Goal: Task Accomplishment & Management: Use online tool/utility

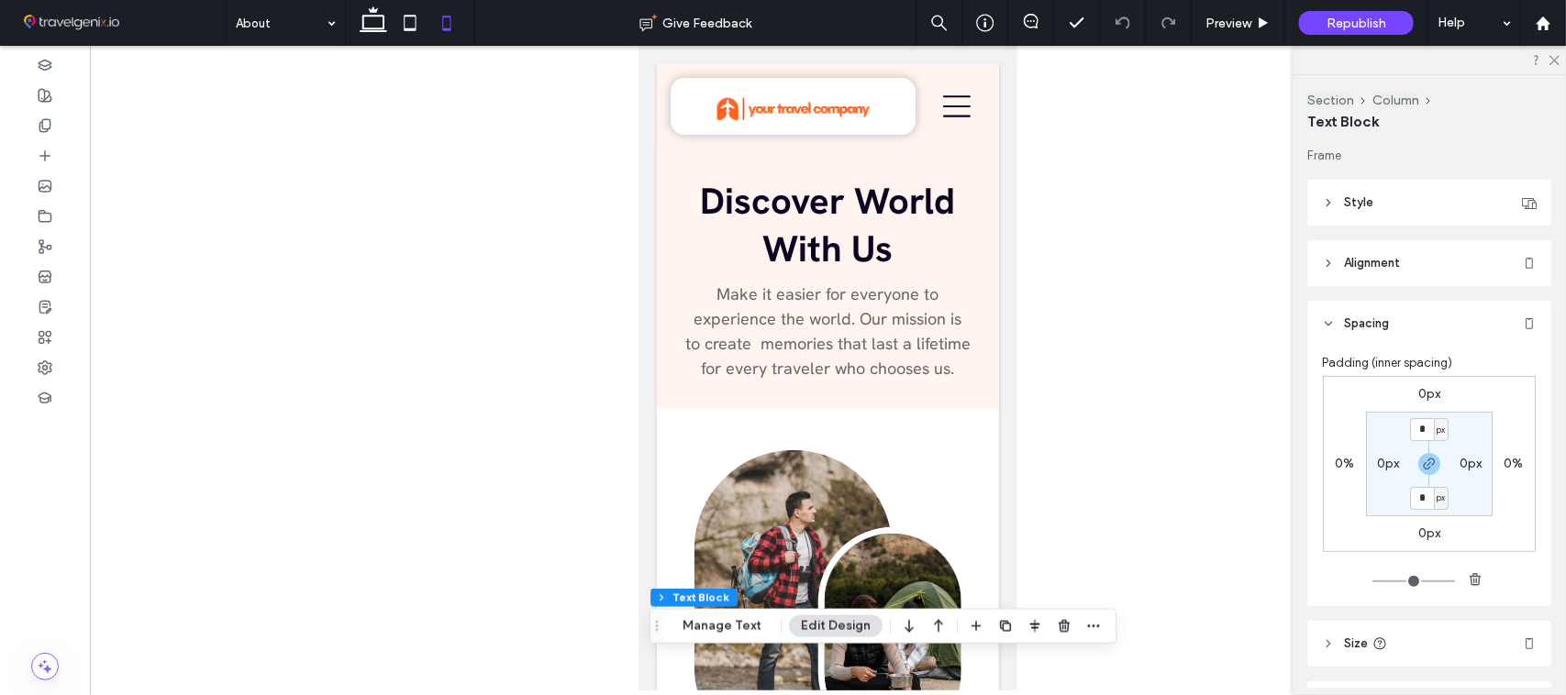
scroll to position [125, 0]
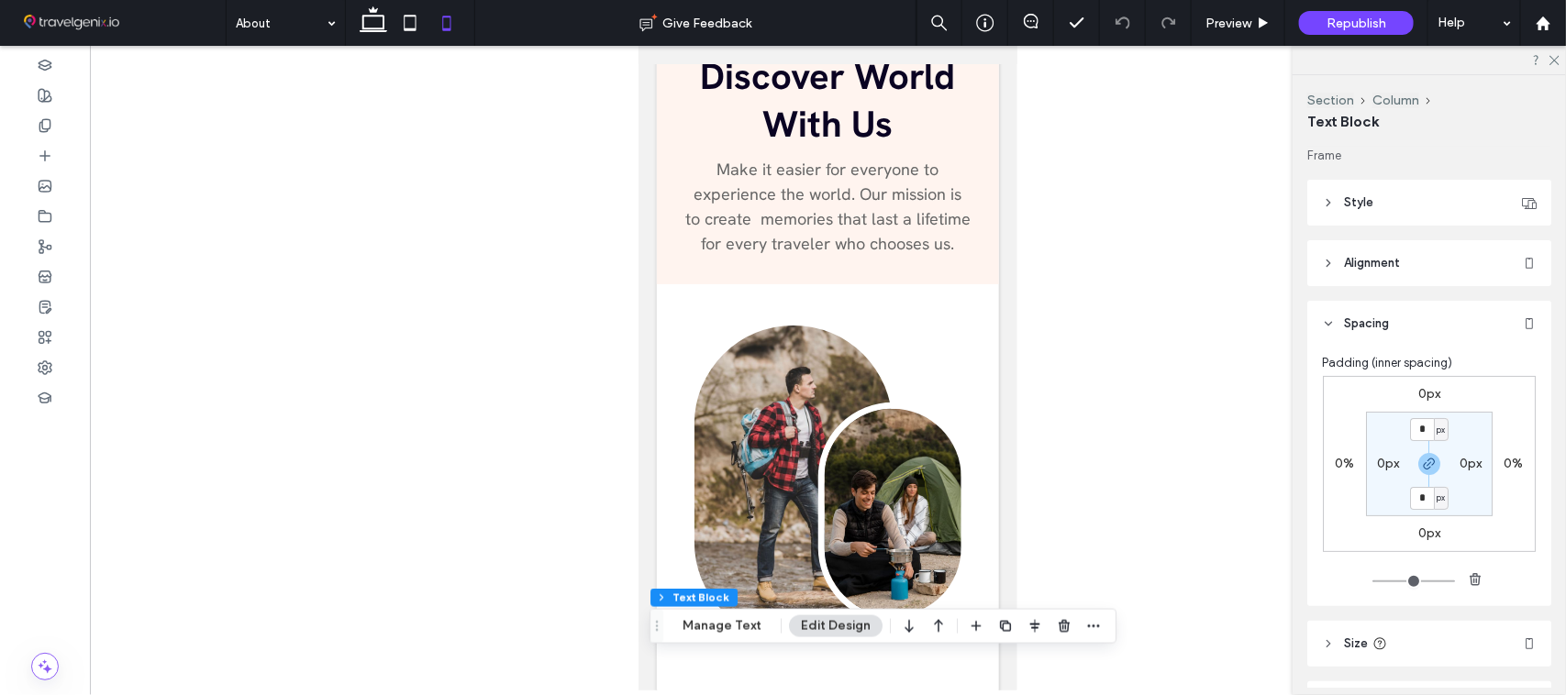
click at [1214, 301] on div at bounding box center [828, 368] width 1476 height 645
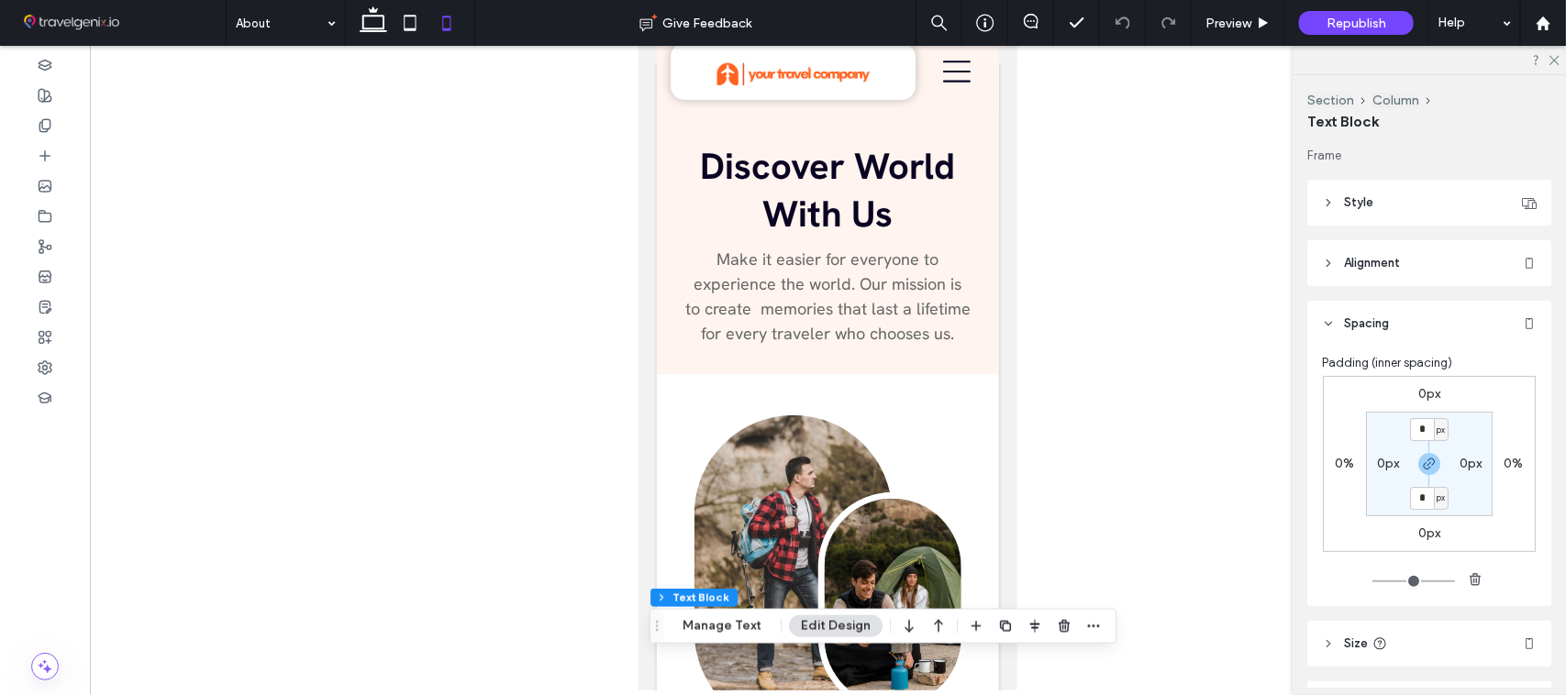
scroll to position [0, 0]
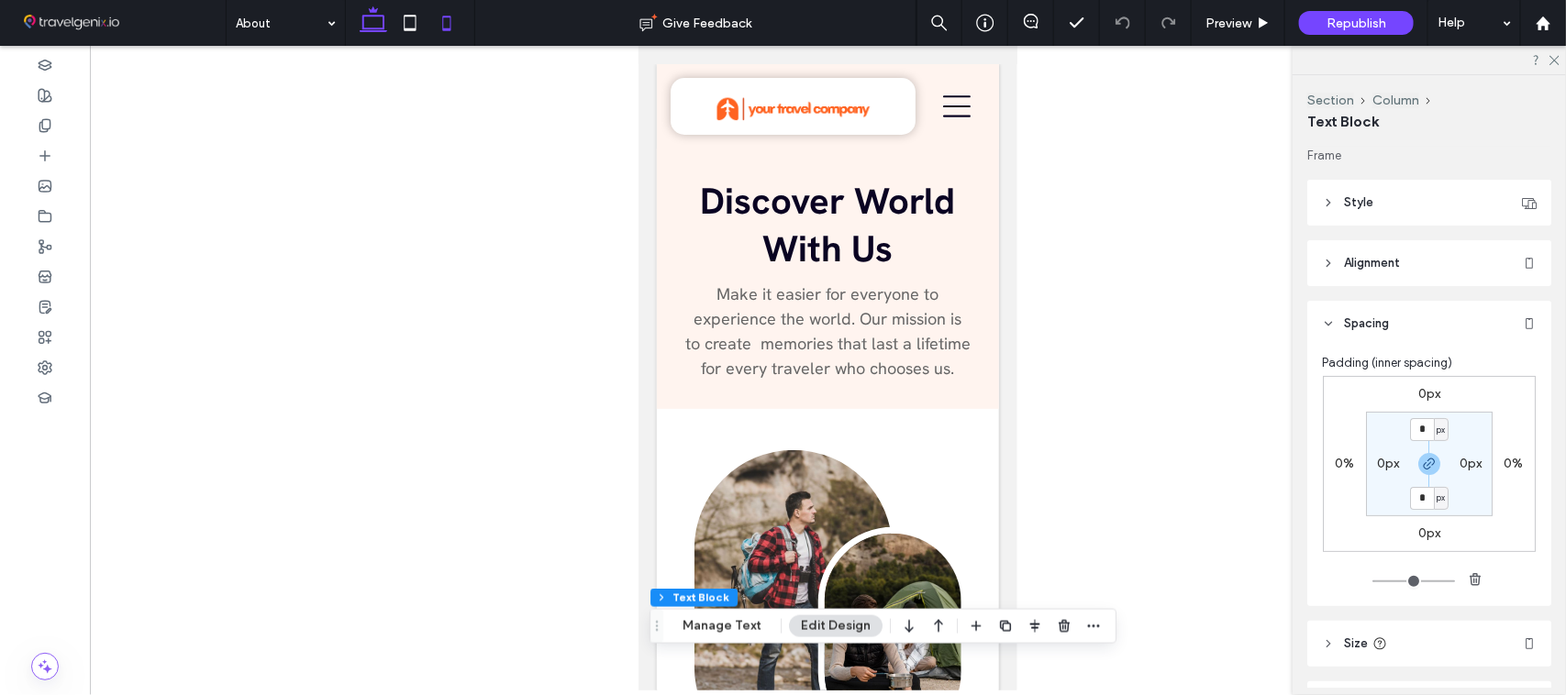
click at [377, 30] on use at bounding box center [374, 19] width 28 height 26
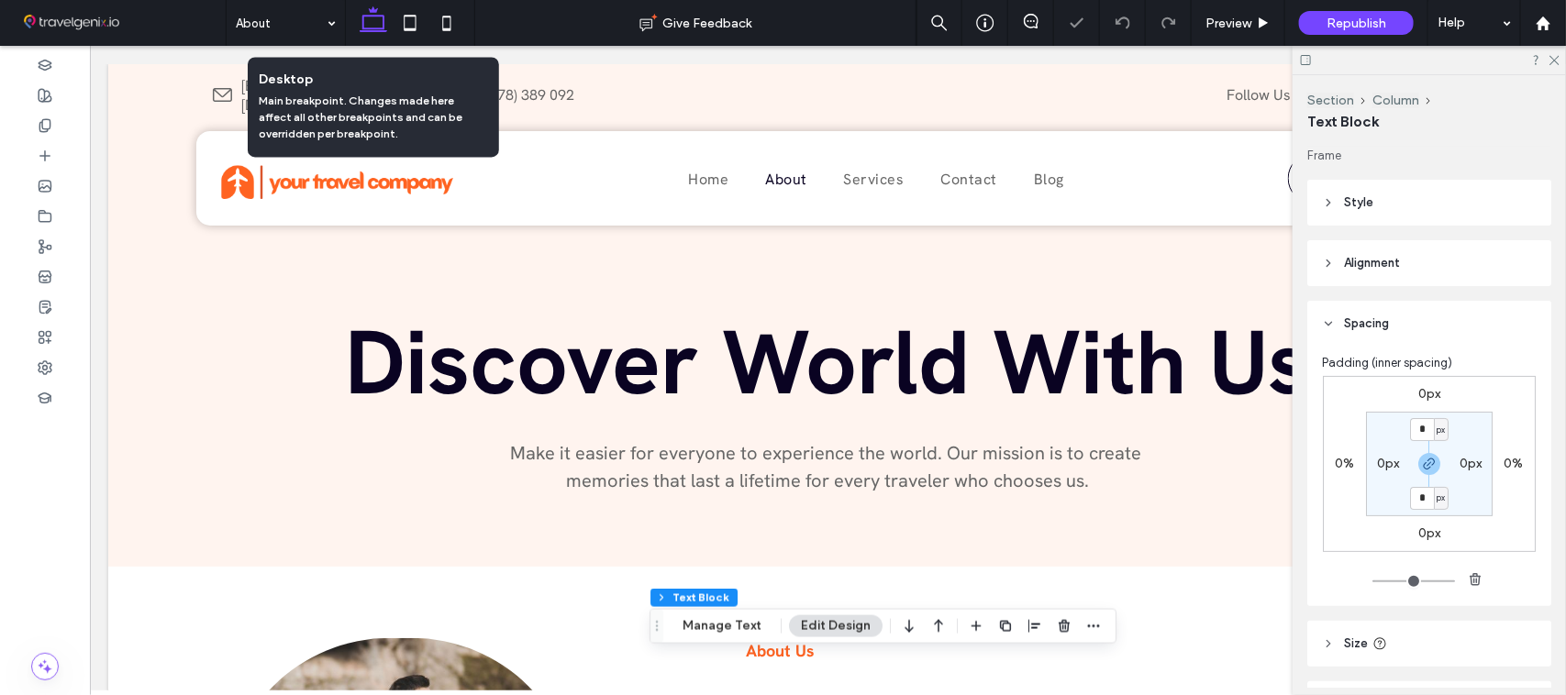
scroll to position [167, 0]
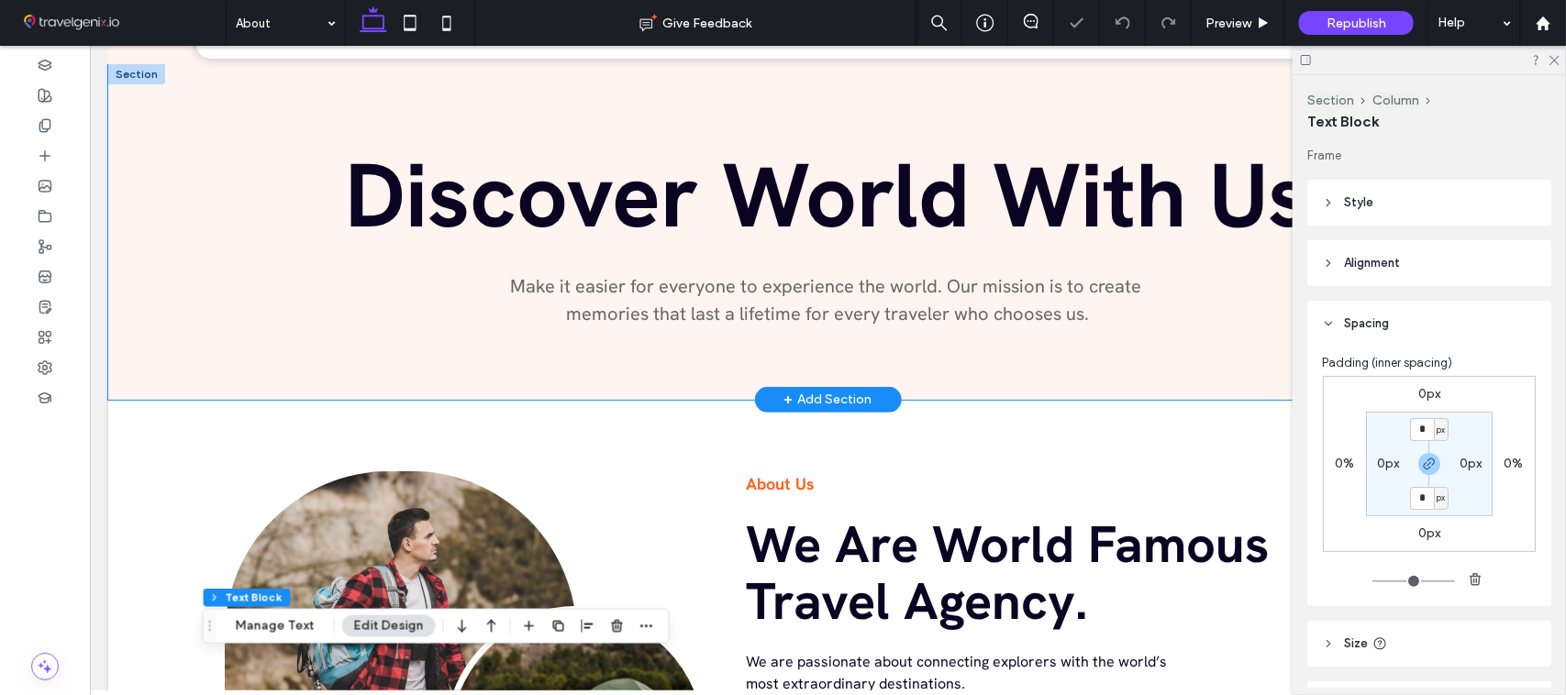
click at [167, 216] on div "Discover World With Us Make it easier for everyone to experience the world. Our…" at bounding box center [827, 231] width 1321 height 336
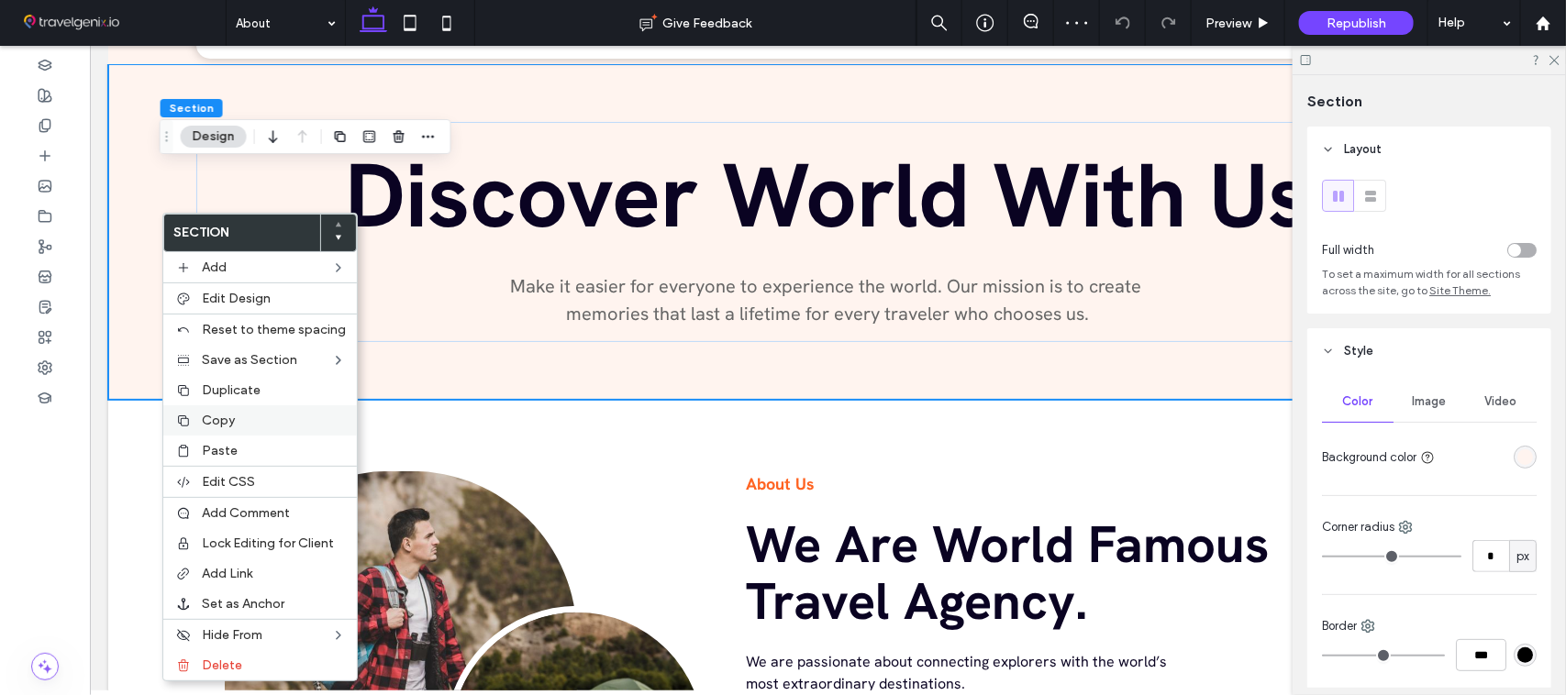
drag, startPoint x: 238, startPoint y: 428, endPoint x: 237, endPoint y: 416, distance: 13.0
click at [239, 428] on label "Copy" at bounding box center [274, 421] width 144 height 16
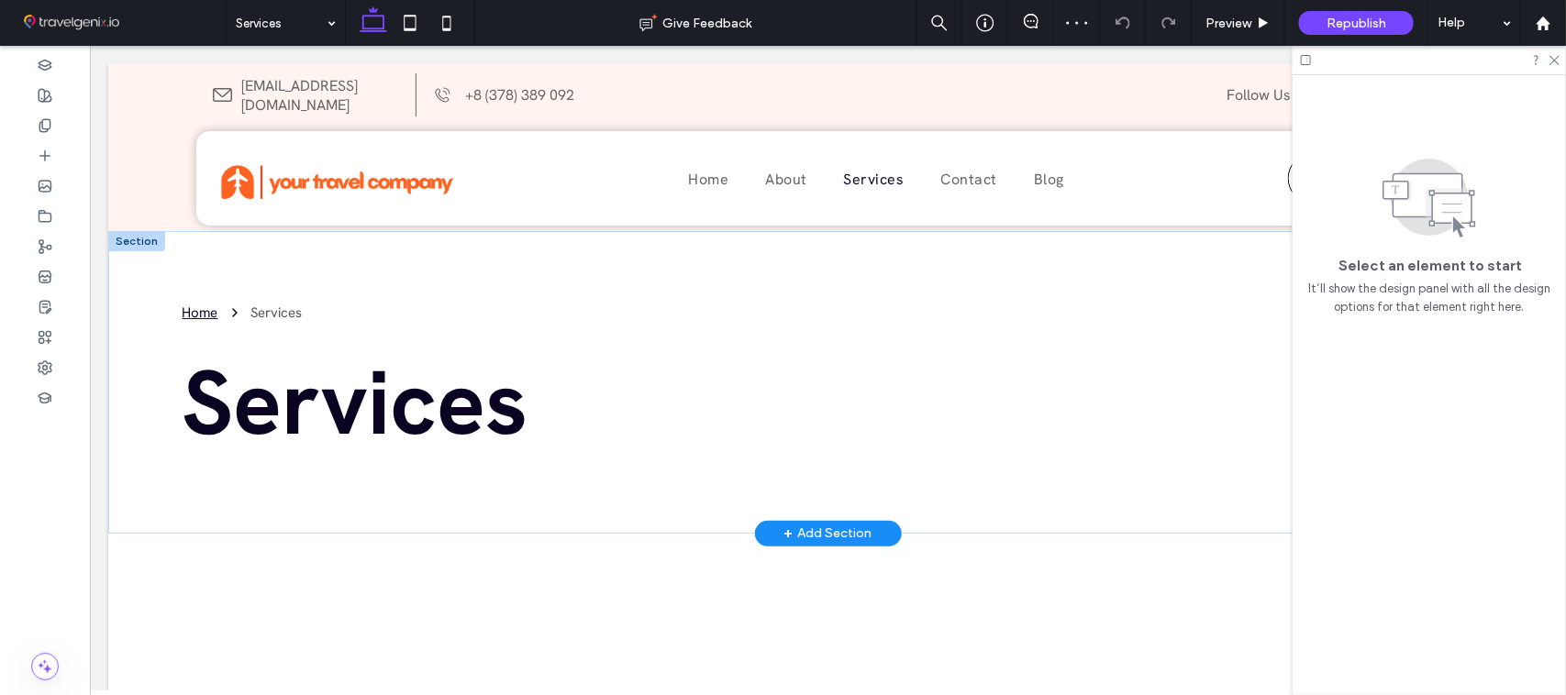
click at [133, 288] on div "Home Services Services" at bounding box center [826, 381] width 1439 height 303
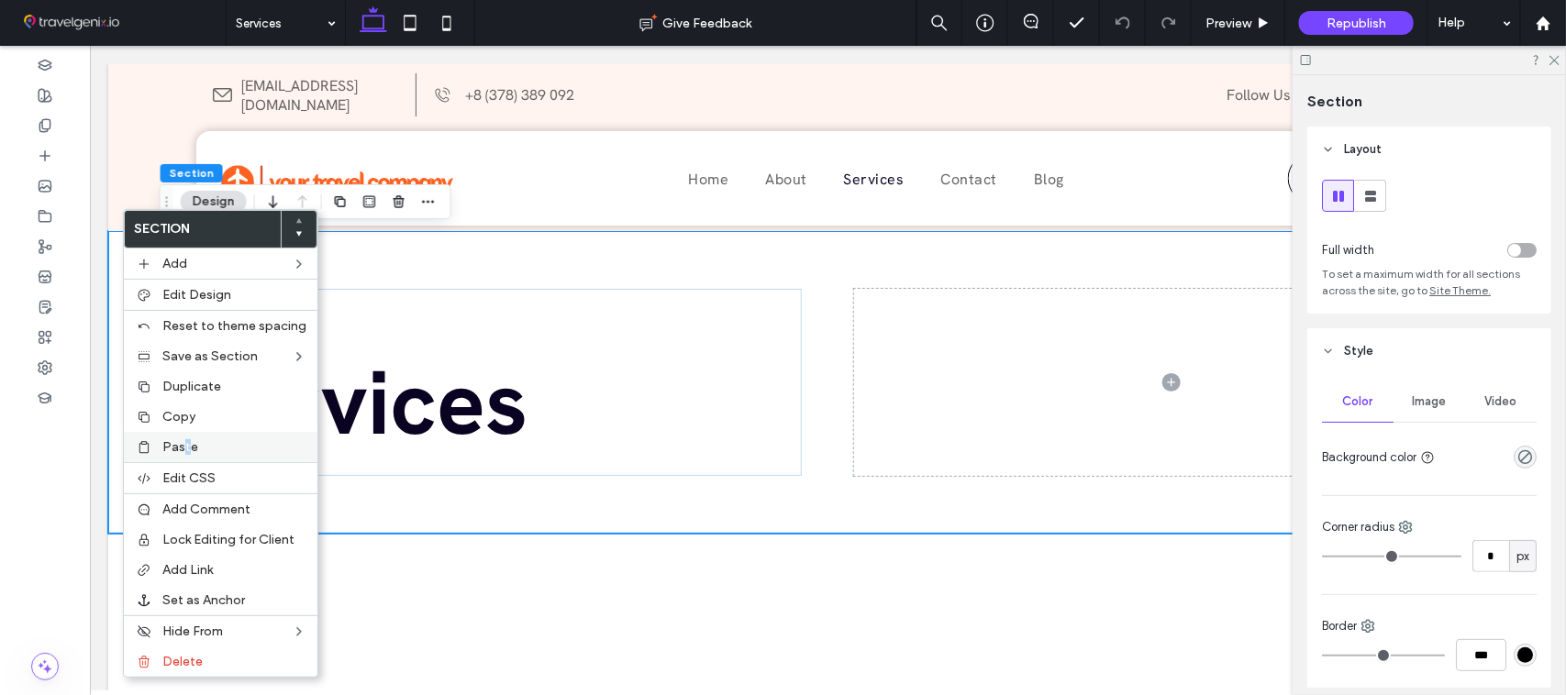
click at [186, 451] on span "Paste" at bounding box center [180, 447] width 36 height 16
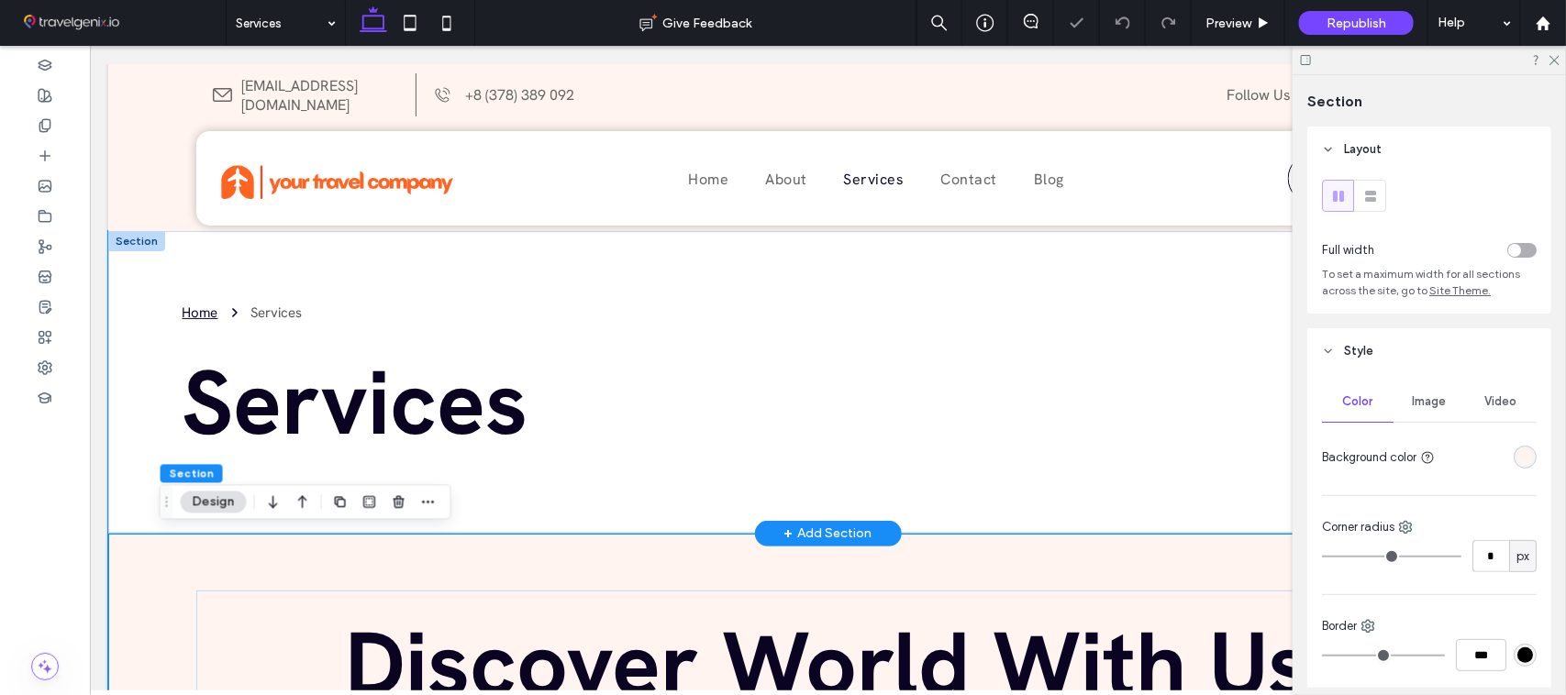
click at [123, 363] on div "Home Services Services" at bounding box center [826, 381] width 1439 height 303
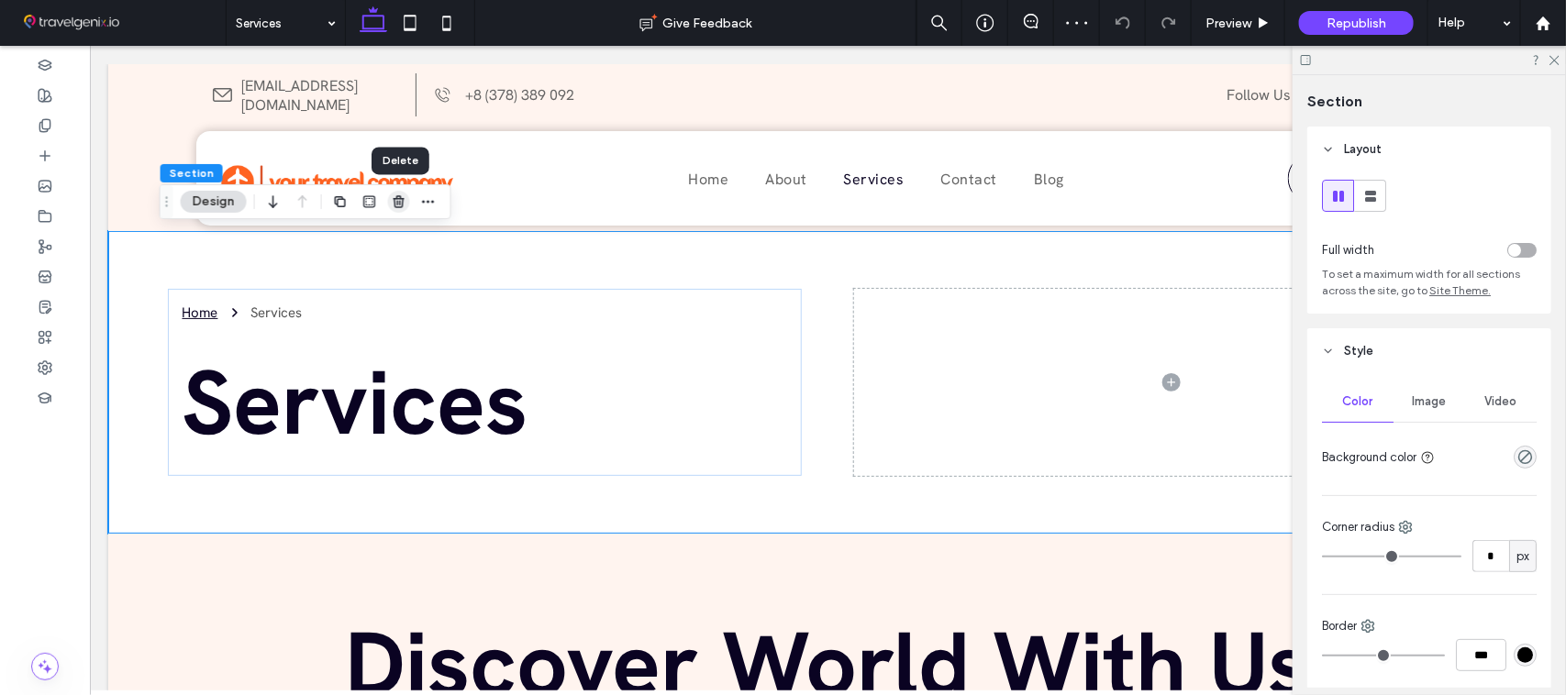
click at [395, 204] on use "button" at bounding box center [398, 201] width 11 height 12
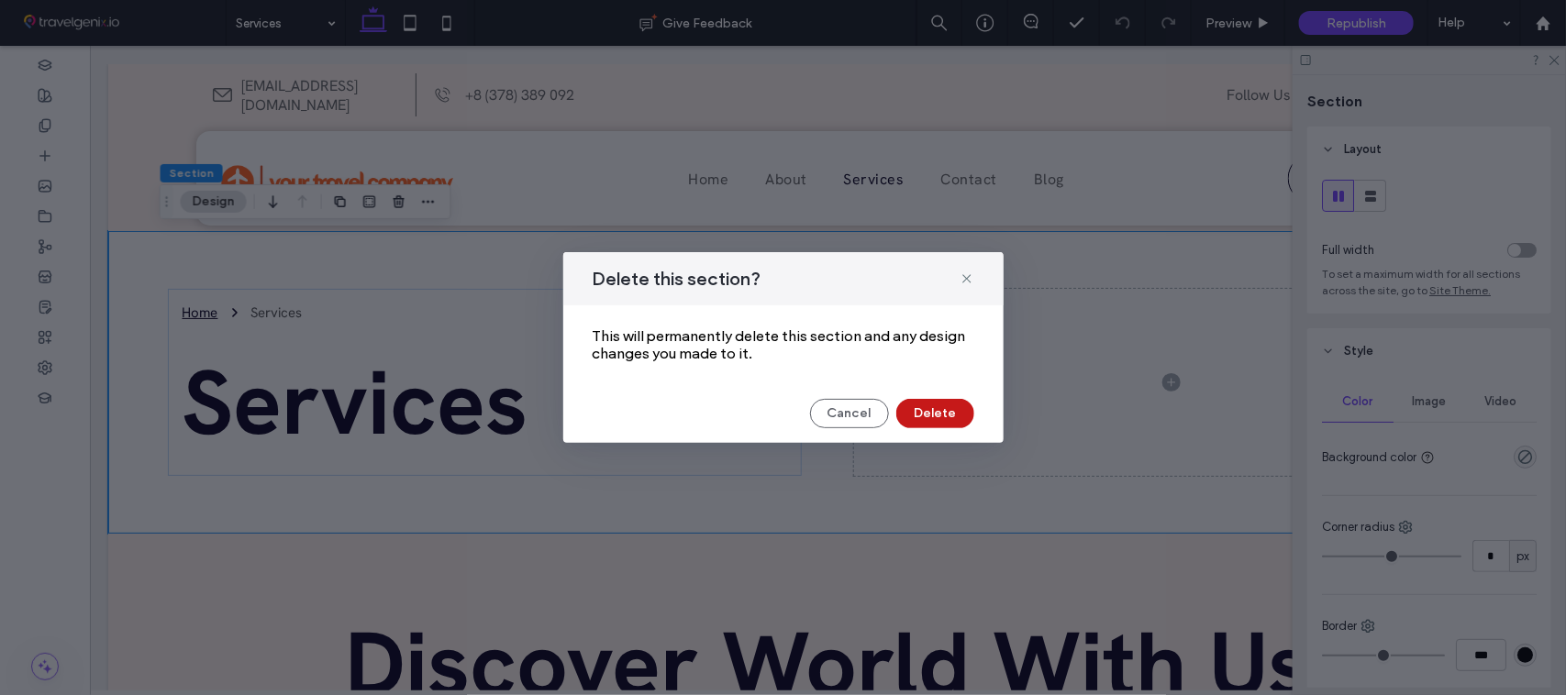
drag, startPoint x: 968, startPoint y: 424, endPoint x: 861, endPoint y: 378, distance: 115.9
click at [968, 424] on button "Delete" at bounding box center [935, 413] width 78 height 29
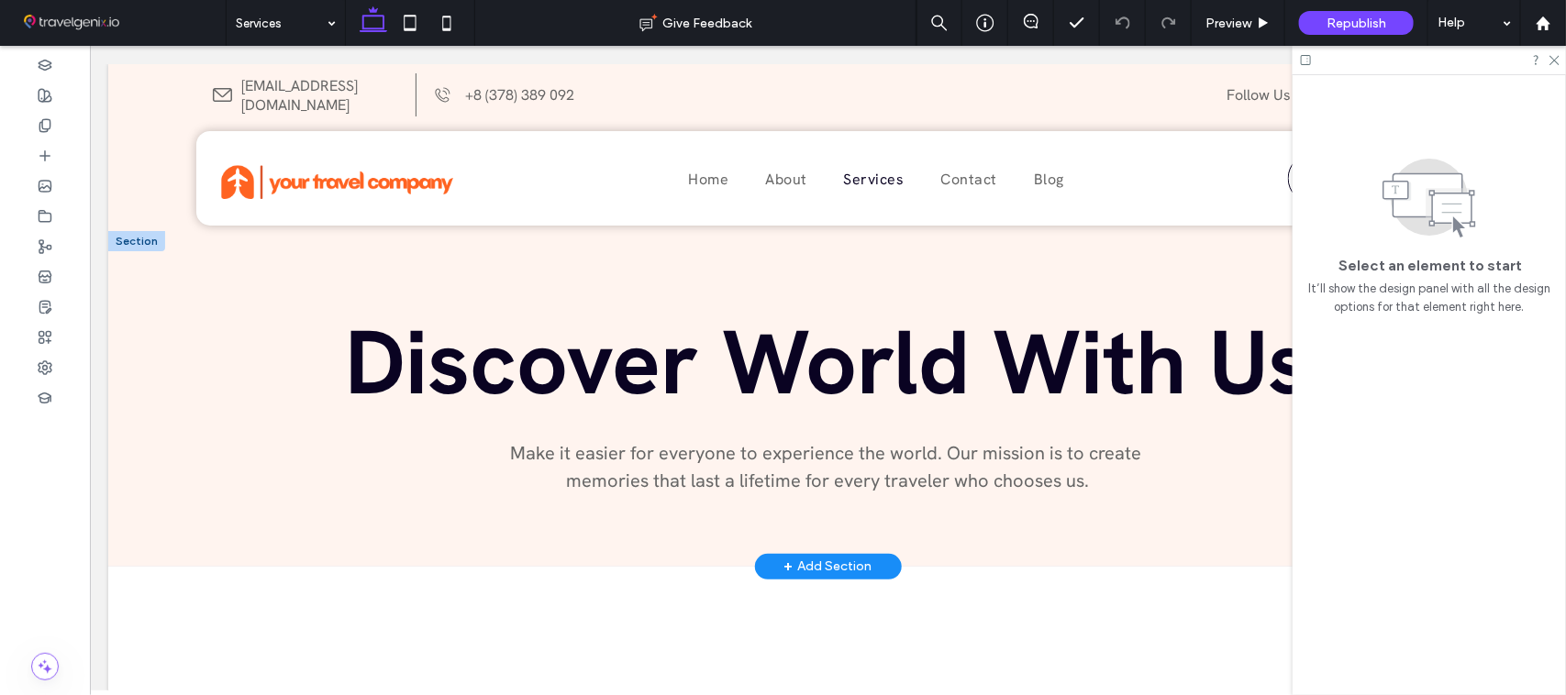
click at [863, 348] on span "Discover World With Us" at bounding box center [827, 361] width 965 height 117
click at [843, 350] on span "Discover World With Us" at bounding box center [827, 361] width 965 height 117
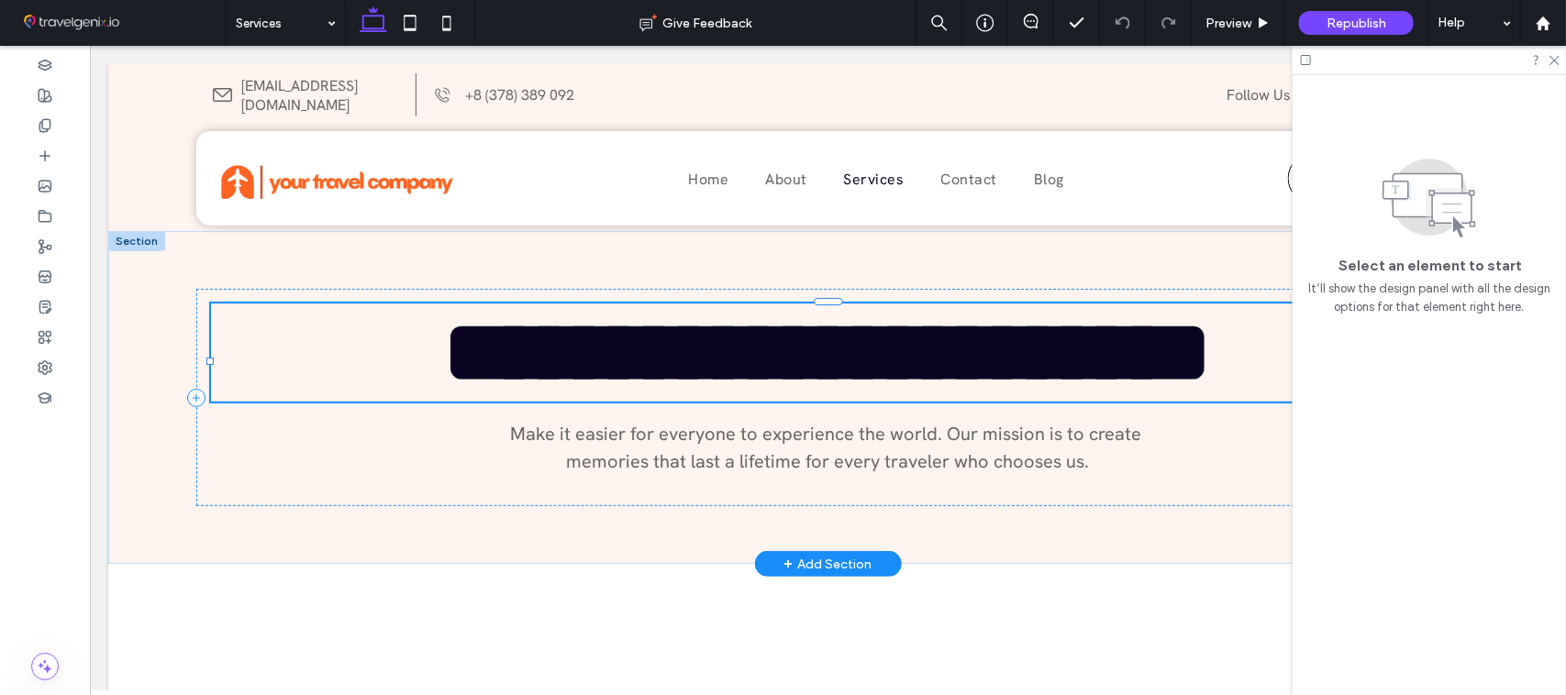
click at [836, 350] on div "**********" at bounding box center [827, 352] width 1234 height 98
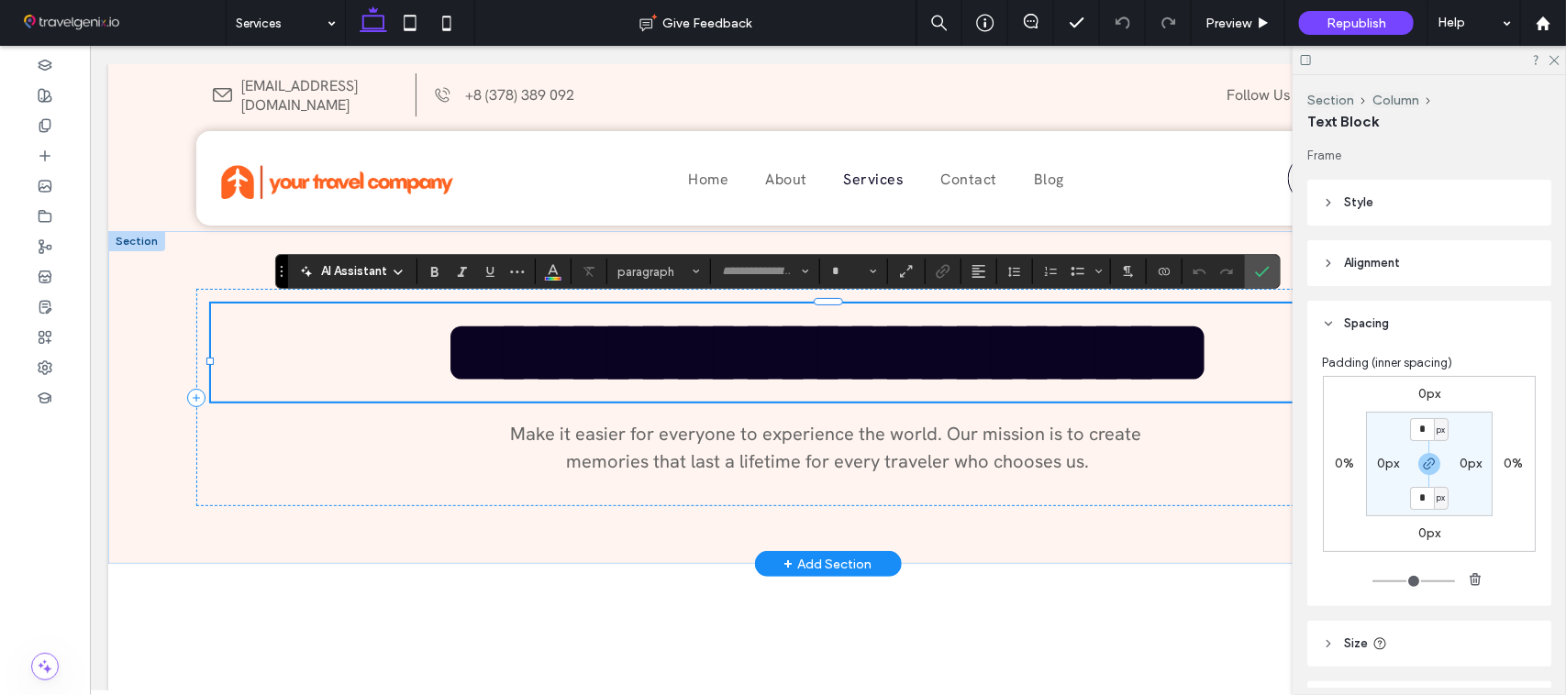
click at [832, 353] on span "**********" at bounding box center [827, 351] width 769 height 89
type input "**********"
type input "**"
click at [693, 472] on span "Make it easier for everyone to experience the world. Our mission is to create m…" at bounding box center [827, 446] width 636 height 51
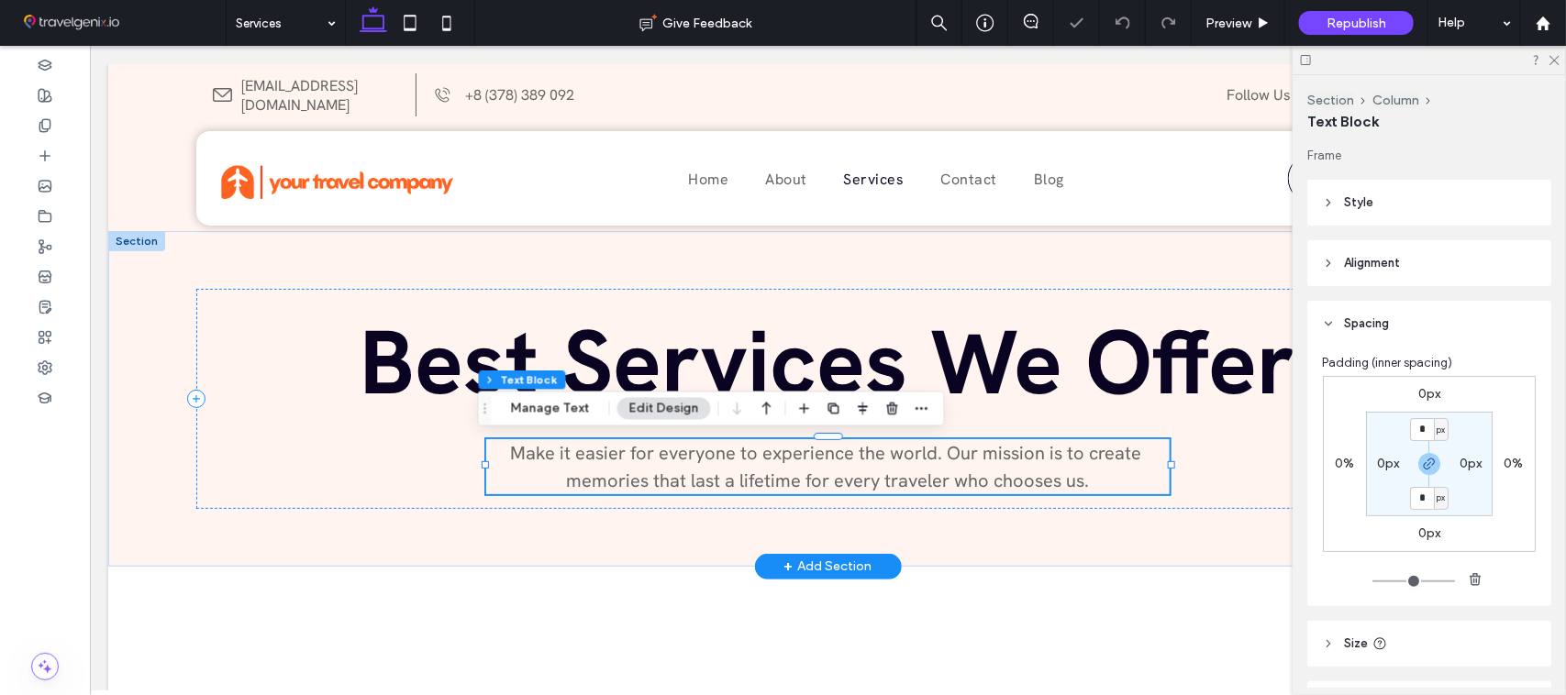
click at [693, 477] on span "Make it easier for everyone to experience the world. Our mission is to create m…" at bounding box center [827, 465] width 636 height 51
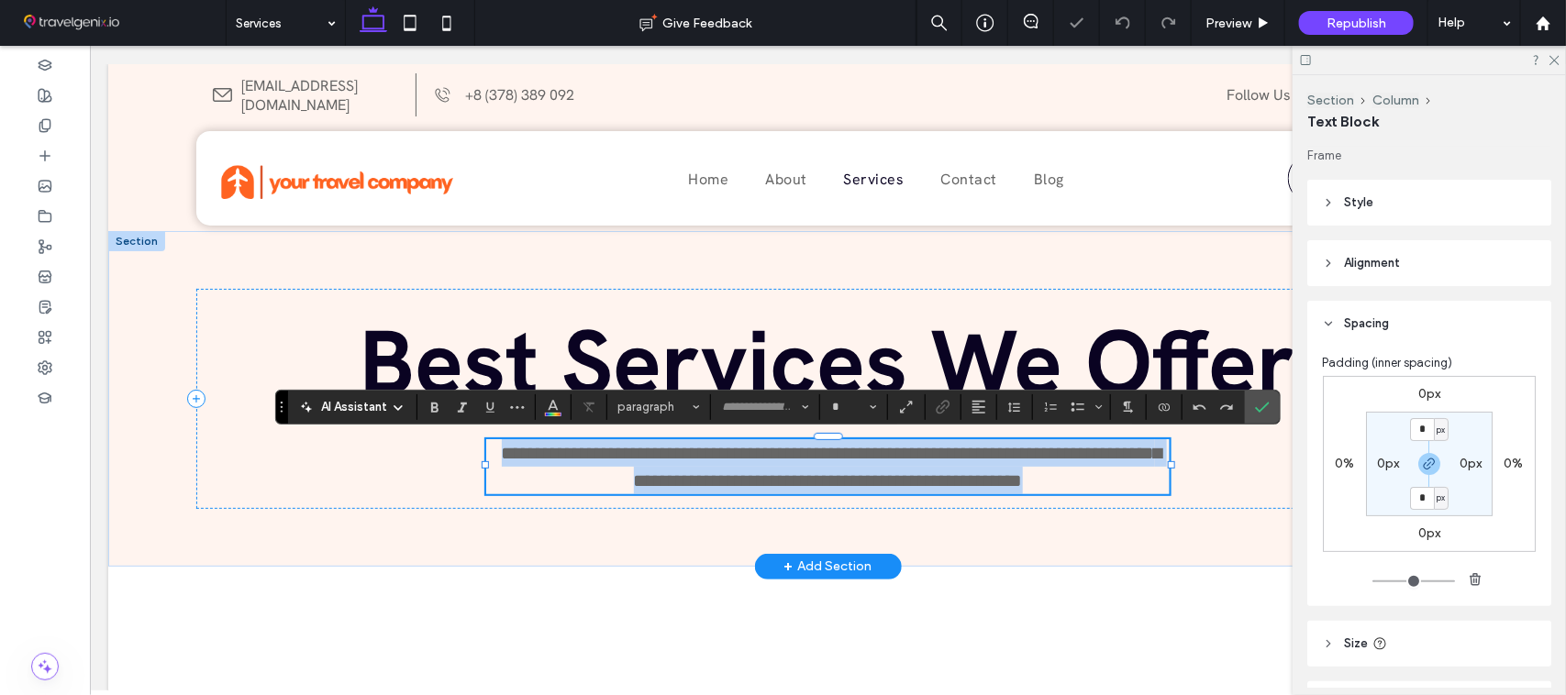
type input "**********"
type input "**"
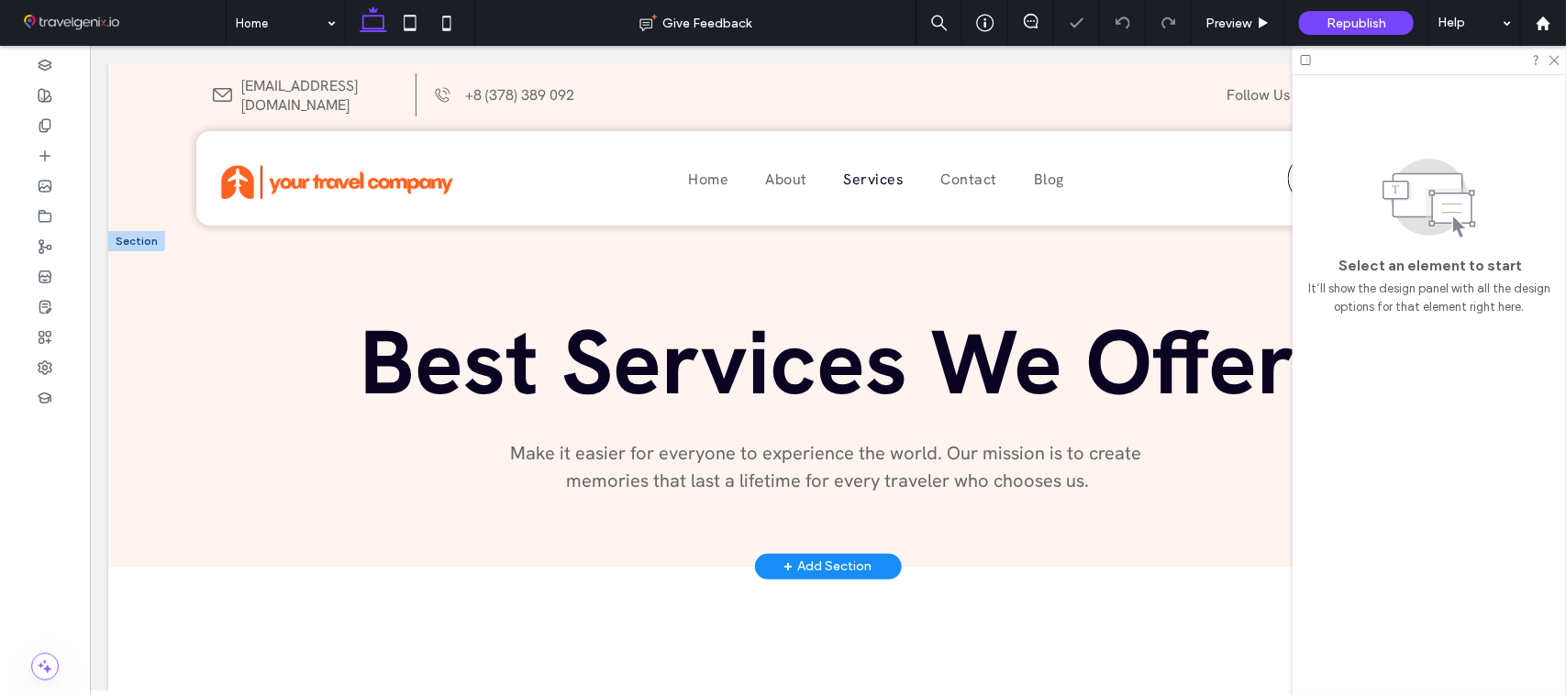
click at [1551, 66] on div at bounding box center [1428, 60] width 273 height 28
click at [1553, 61] on use at bounding box center [1554, 61] width 10 height 10
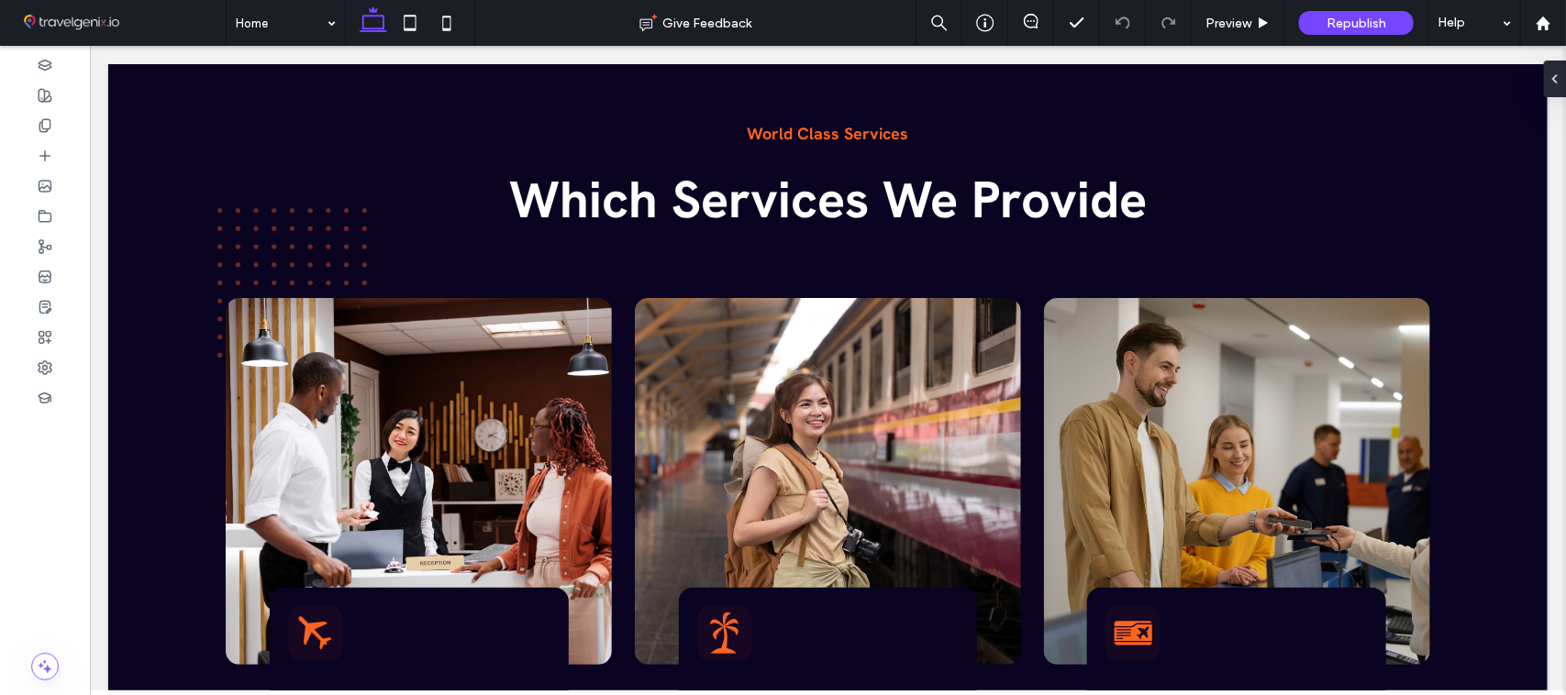
scroll to position [2995, 0]
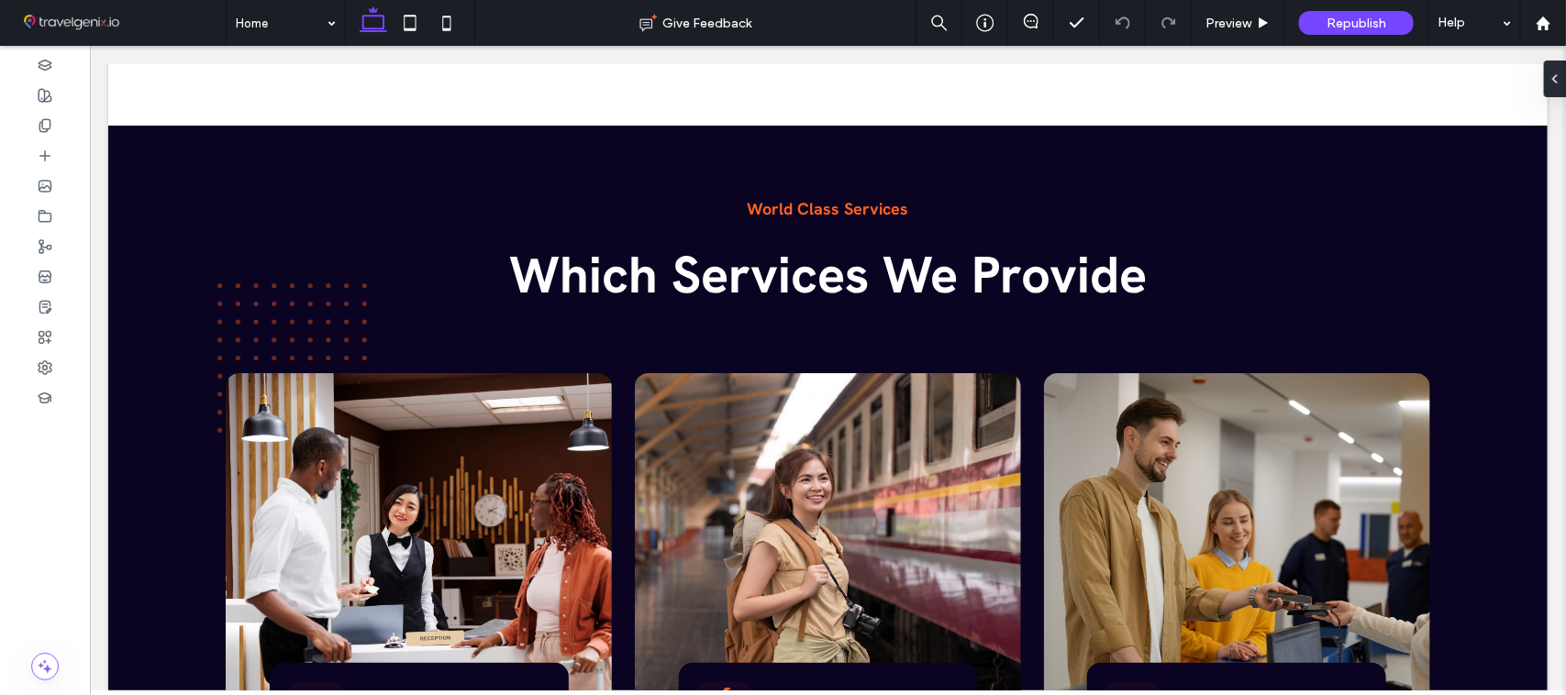
click at [907, 125] on div "World Class Services Which Services We Provide Group Tour Planning Arrange vari…" at bounding box center [827, 551] width 1321 height 852
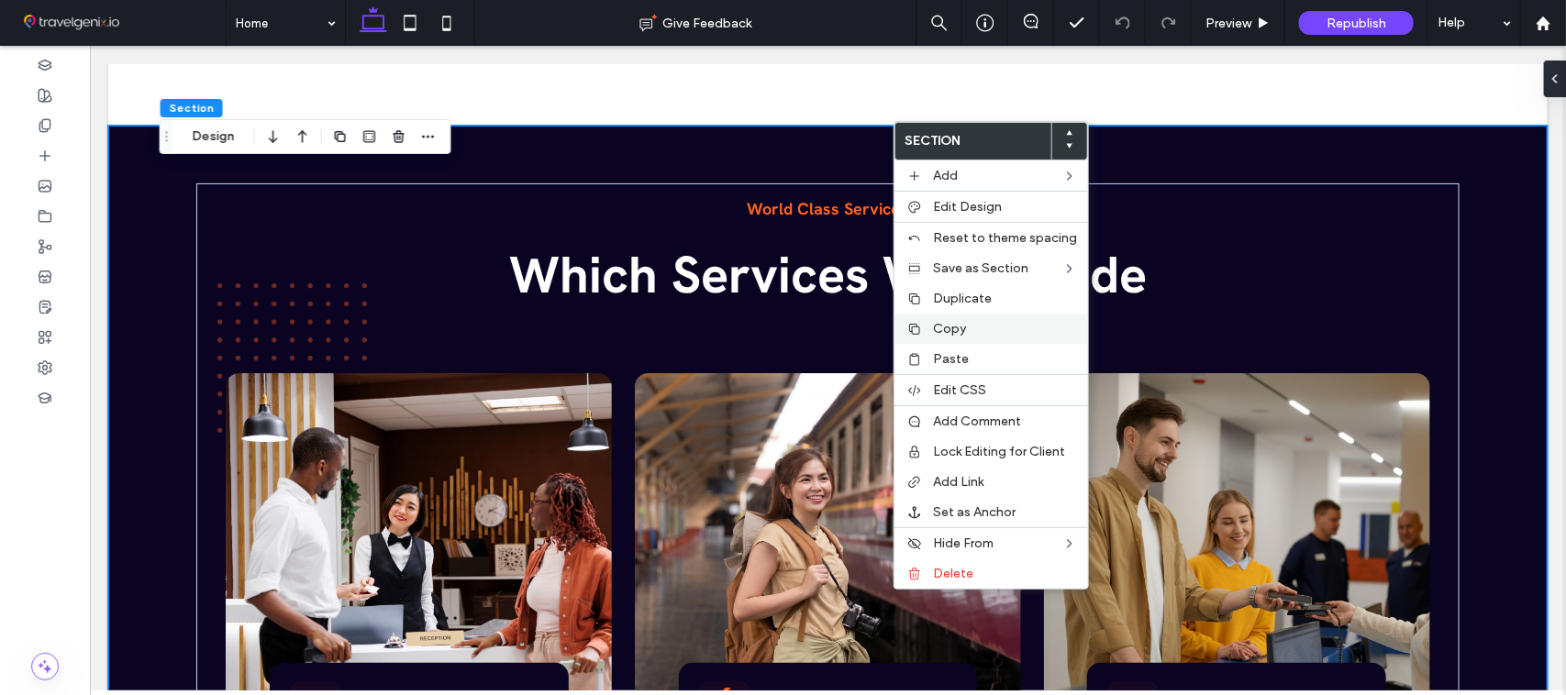
click at [957, 337] on span "Copy" at bounding box center [949, 329] width 33 height 16
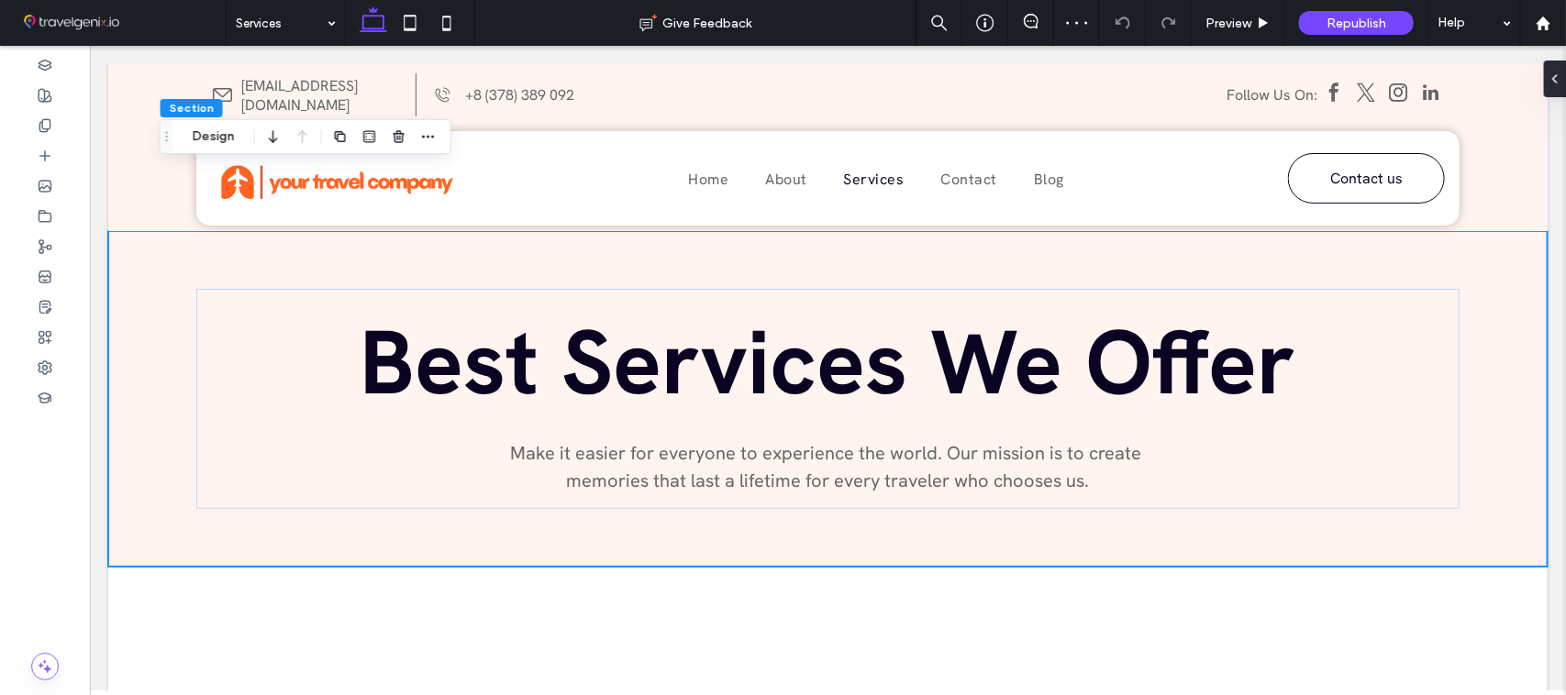
scroll to position [161, 0]
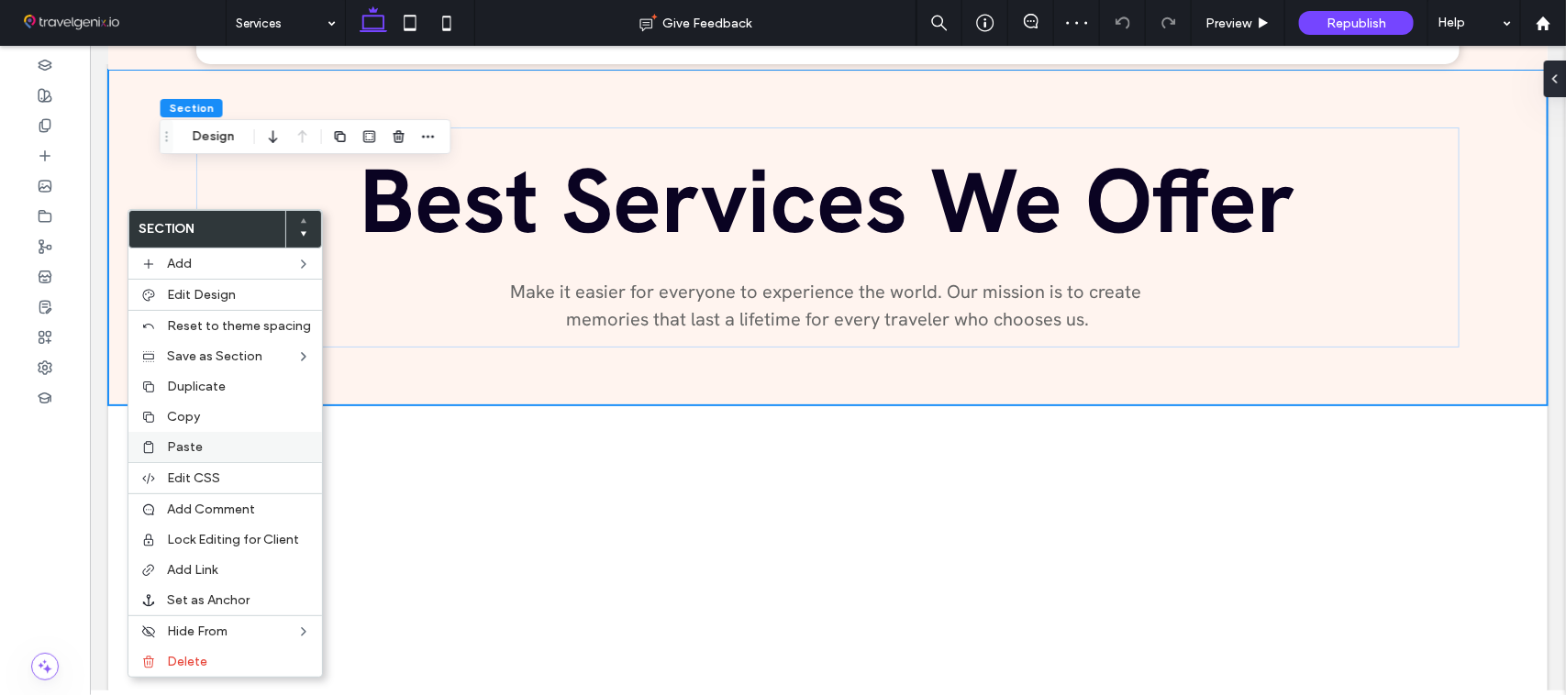
click at [209, 448] on label "Paste" at bounding box center [239, 447] width 144 height 16
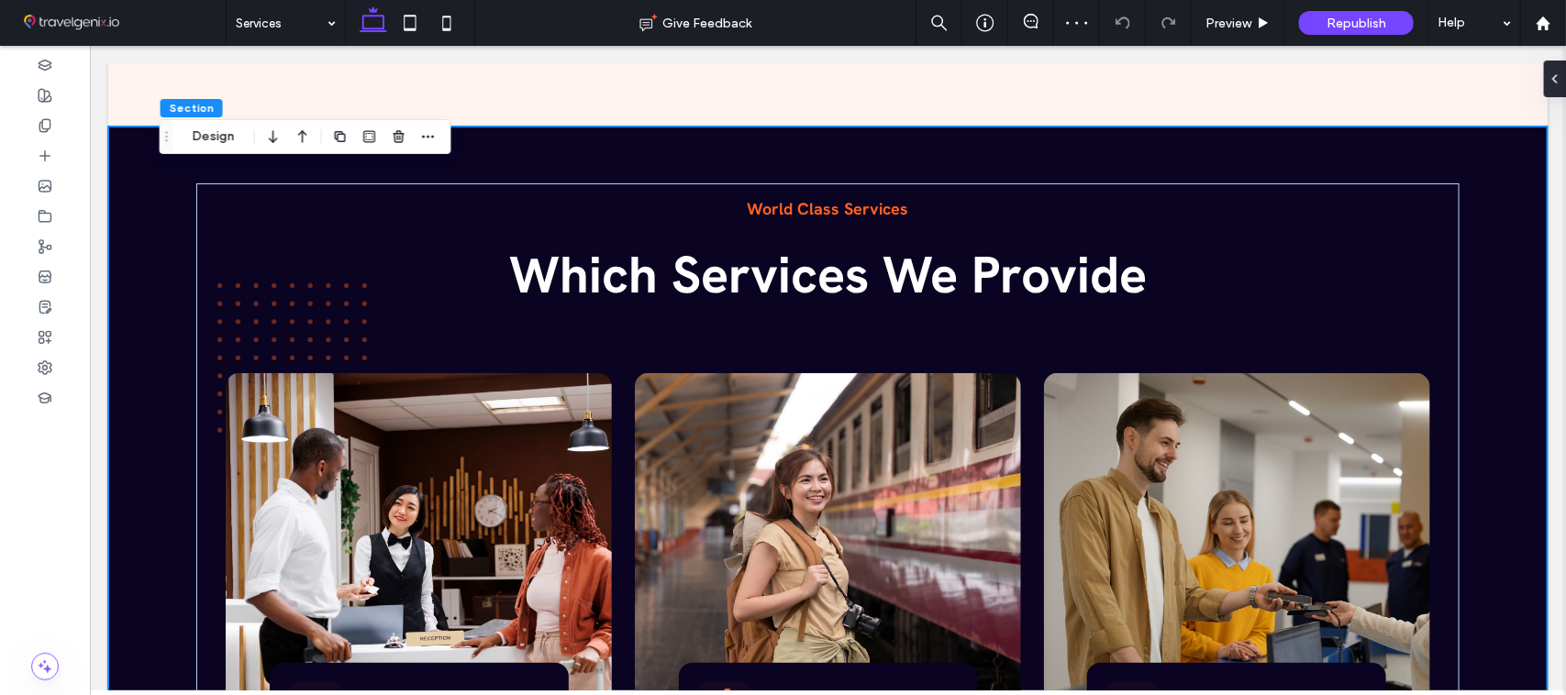
scroll to position [457, 0]
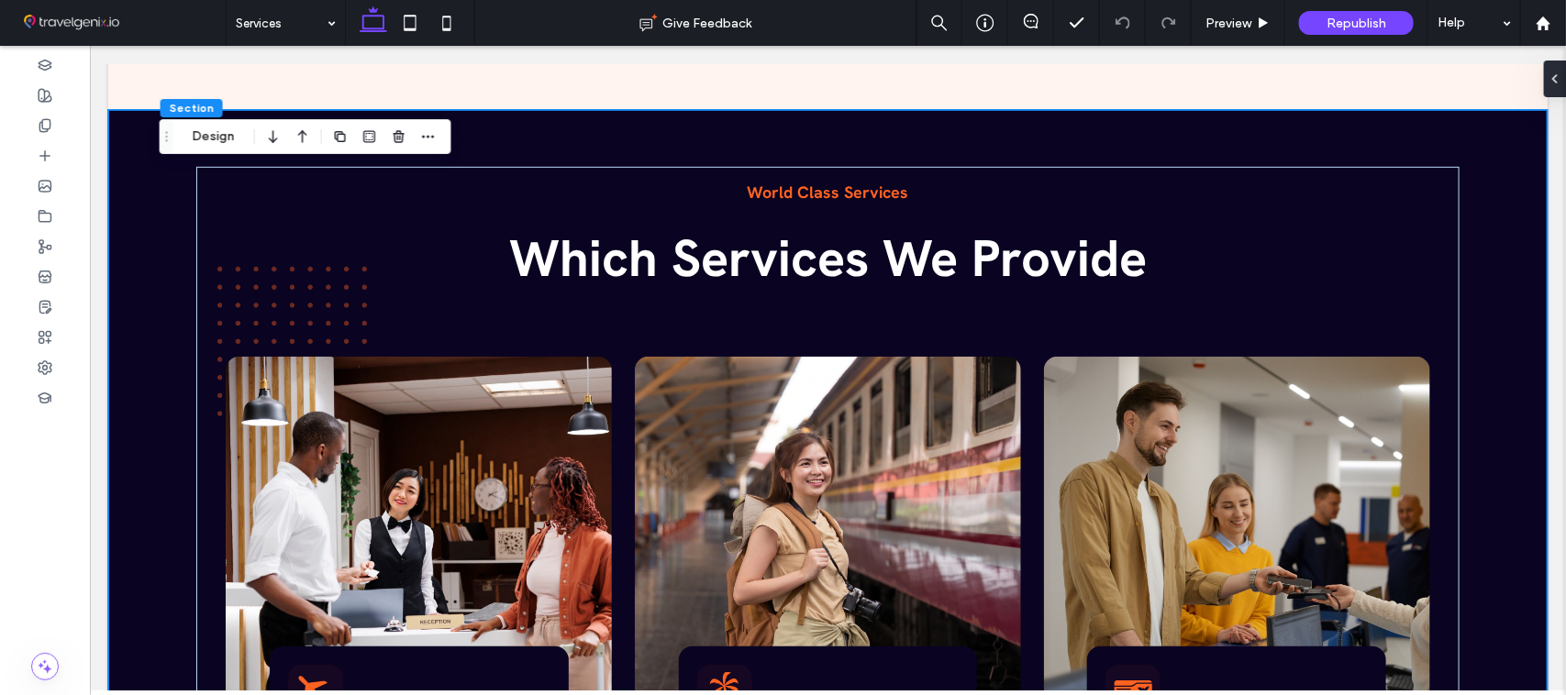
click at [1474, 238] on div "World Class Services Which Services We Provide Group Tour Planning Arrange vari…" at bounding box center [827, 535] width 1321 height 852
click at [327, 303] on img at bounding box center [291, 341] width 162 height 150
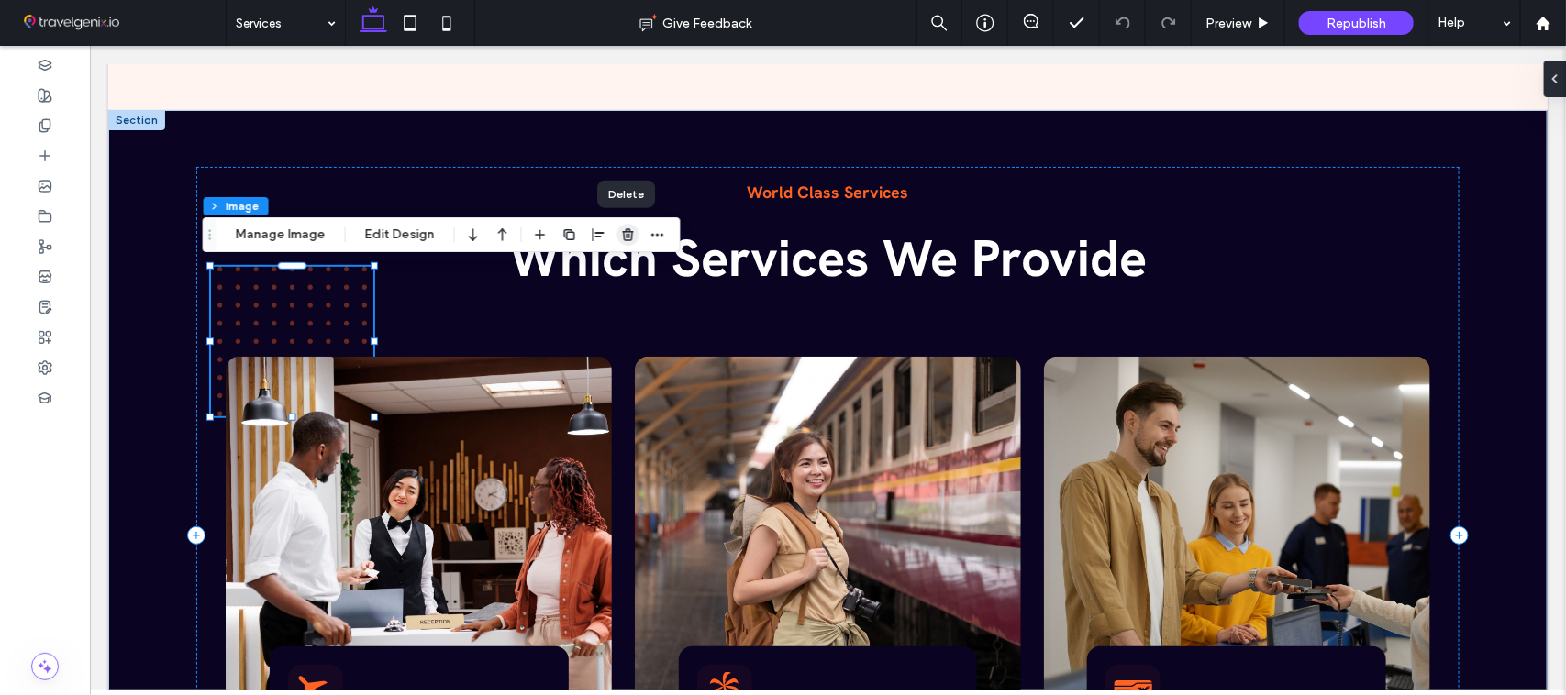
click at [617, 231] on span "button" at bounding box center [628, 235] width 22 height 22
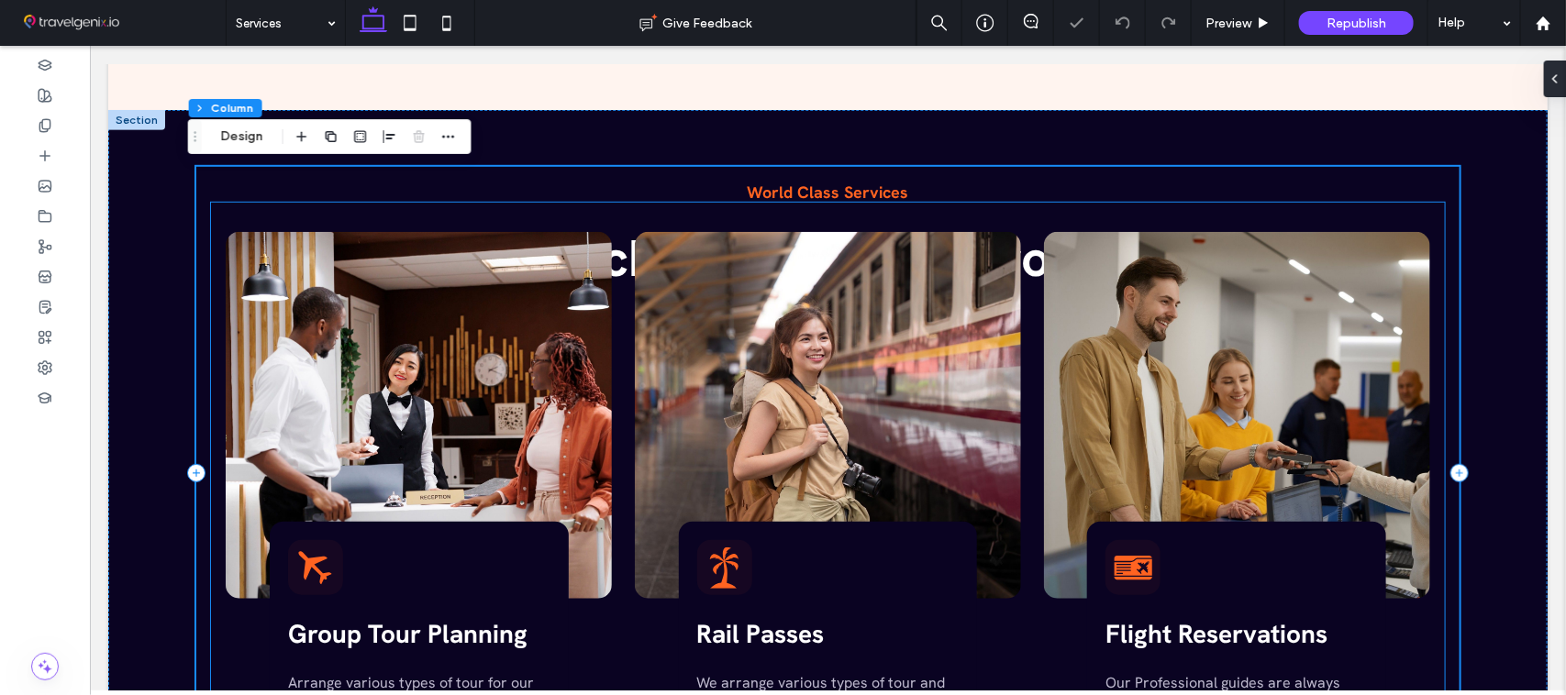
click at [861, 282] on img at bounding box center [827, 414] width 386 height 367
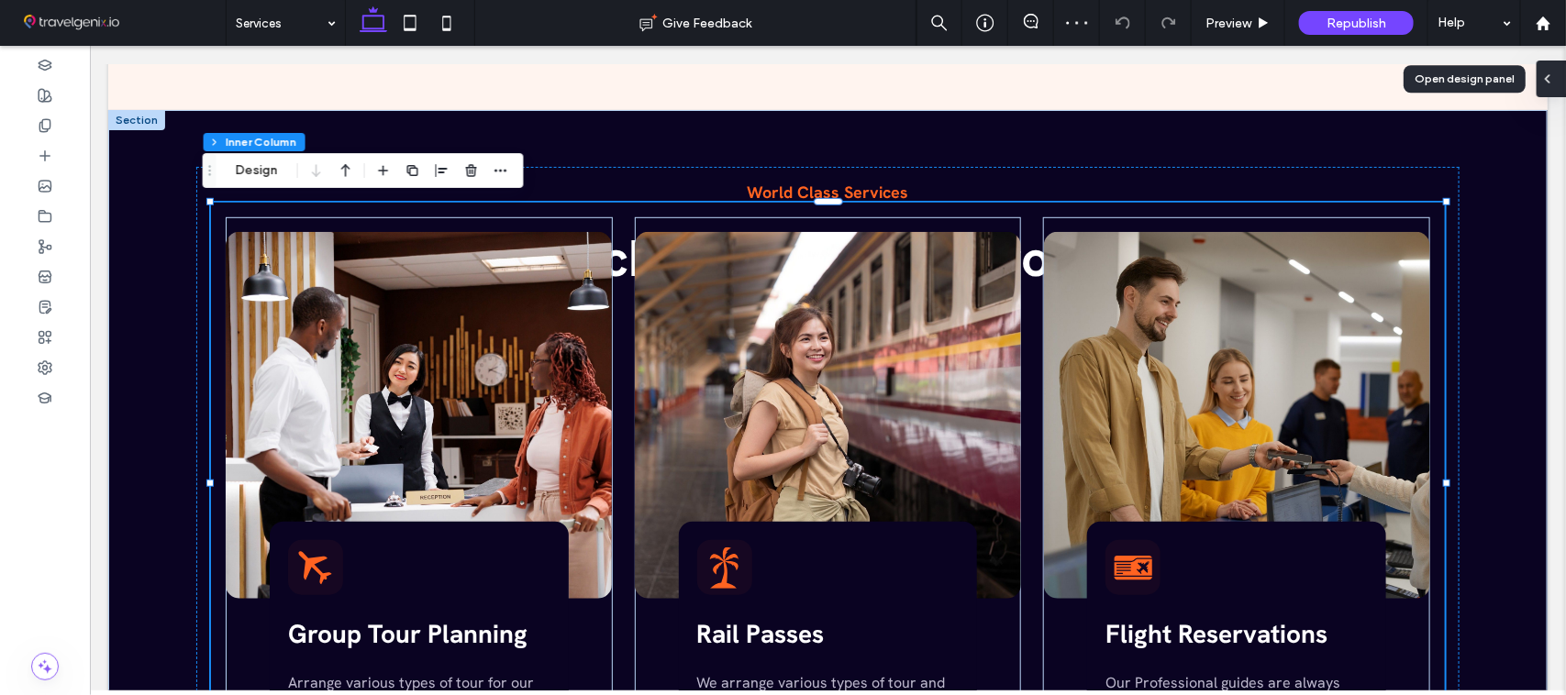
click at [1551, 83] on icon at bounding box center [1547, 79] width 15 height 15
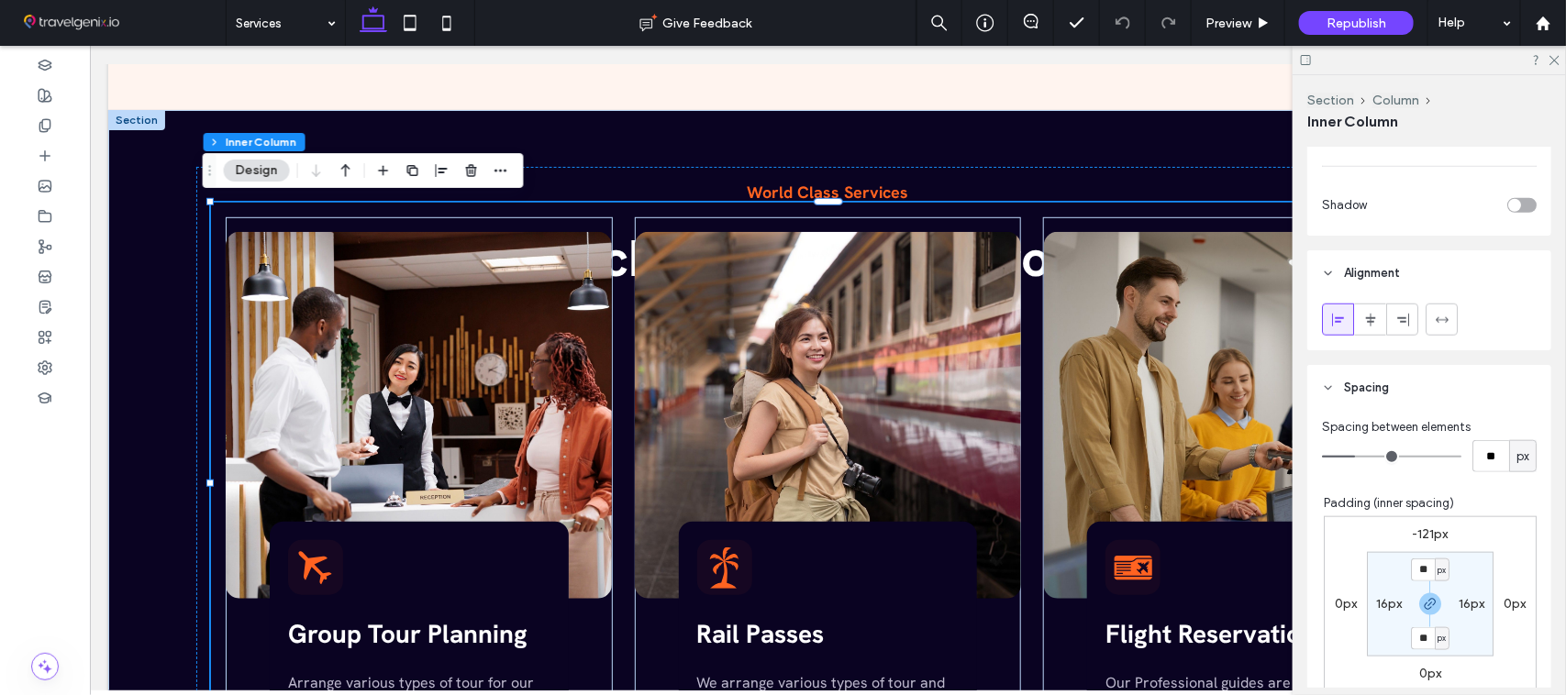
scroll to position [858, 0]
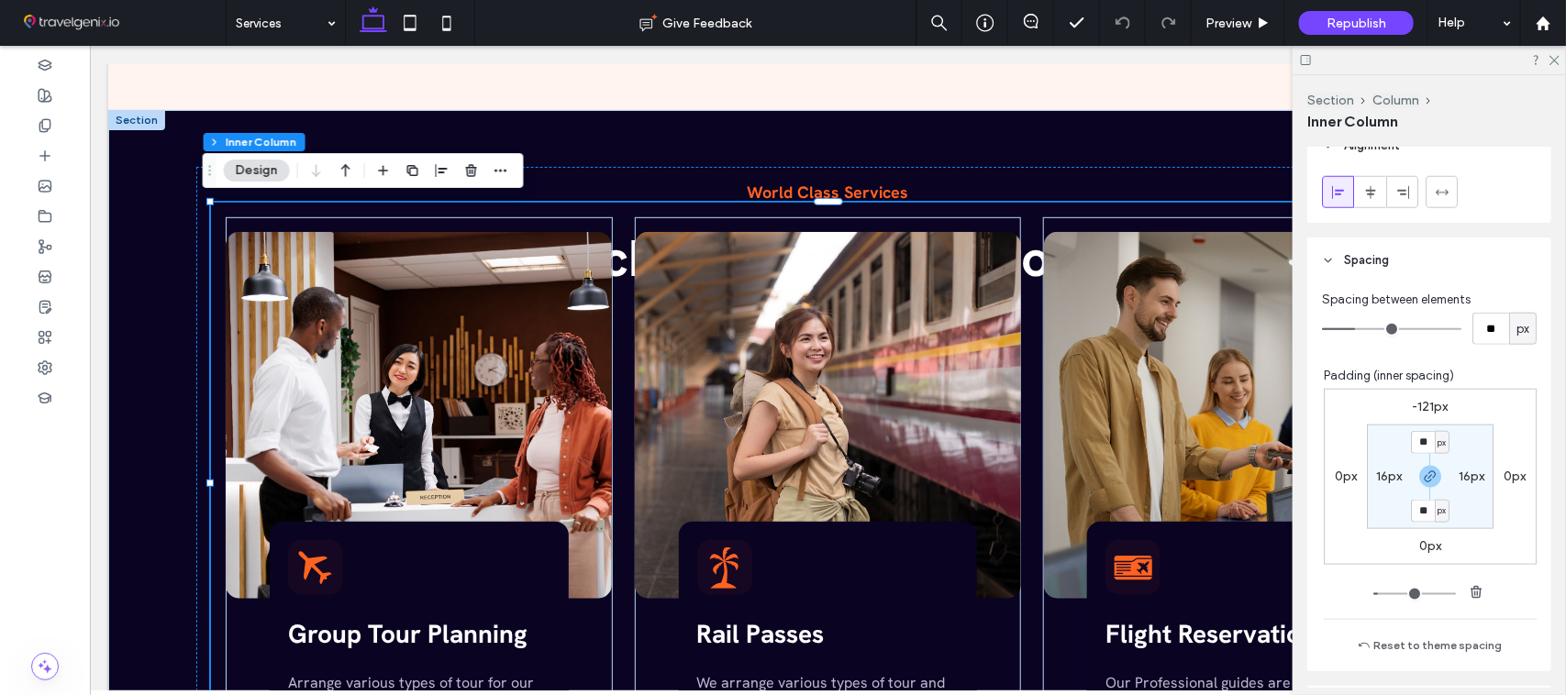
click at [1413, 410] on label "-121px" at bounding box center [1431, 407] width 36 height 16
type input "*"
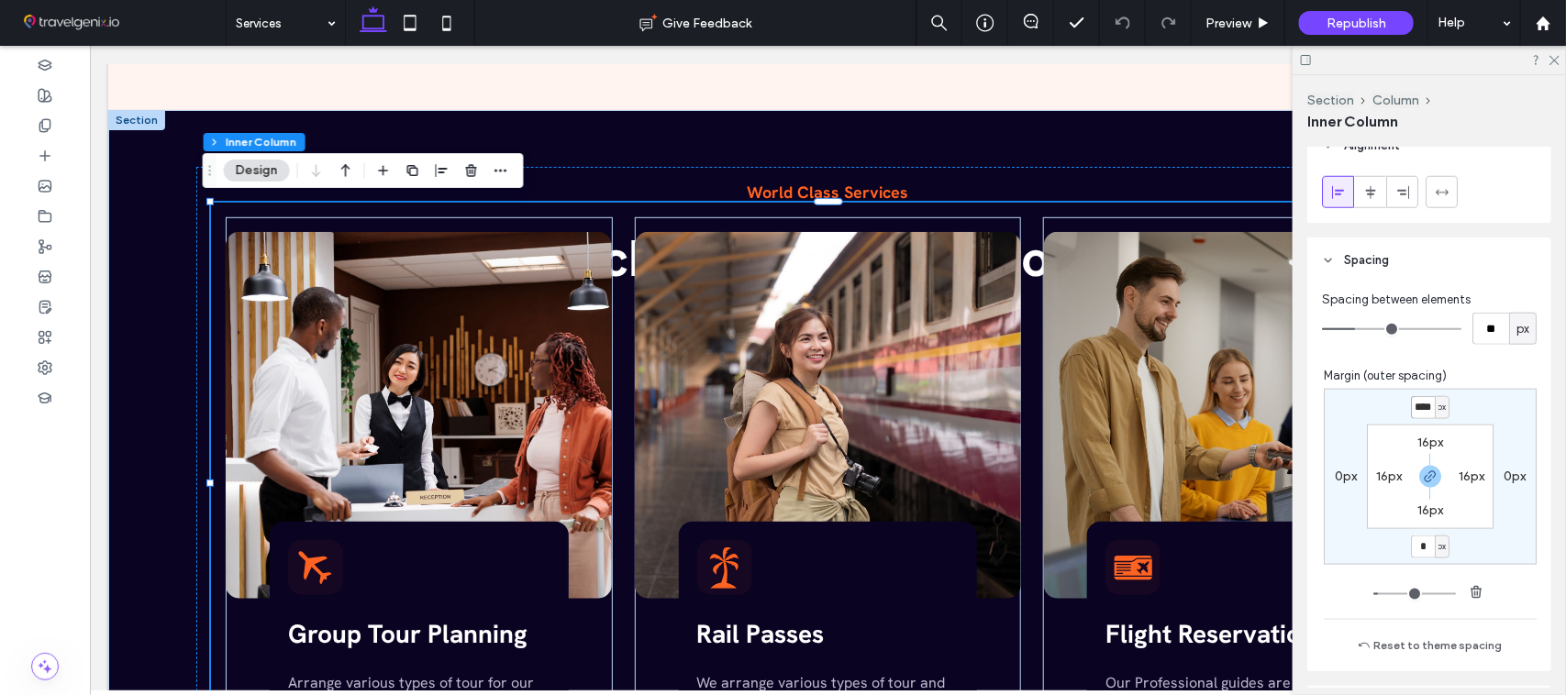
click at [1411, 409] on input "****" at bounding box center [1423, 407] width 24 height 23
type input "*"
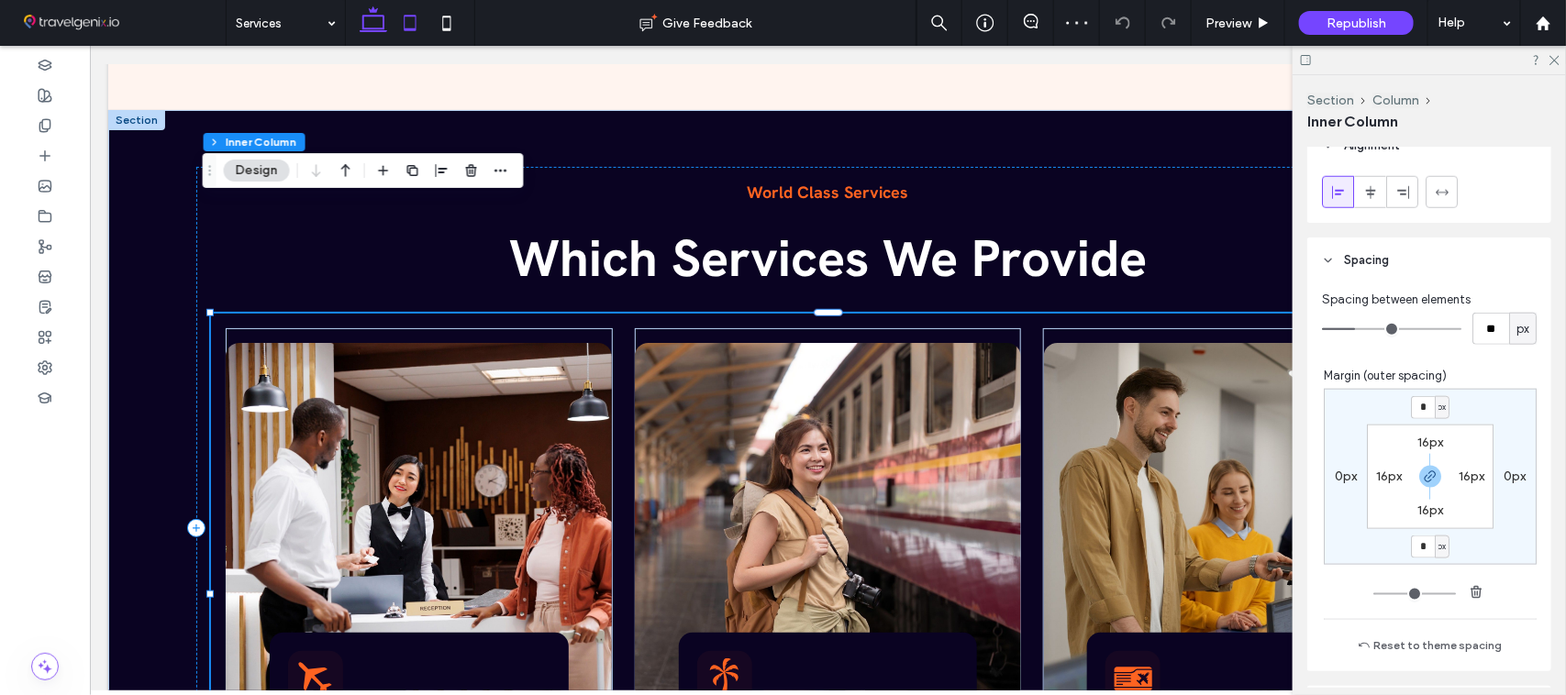
click at [416, 21] on use at bounding box center [410, 23] width 12 height 16
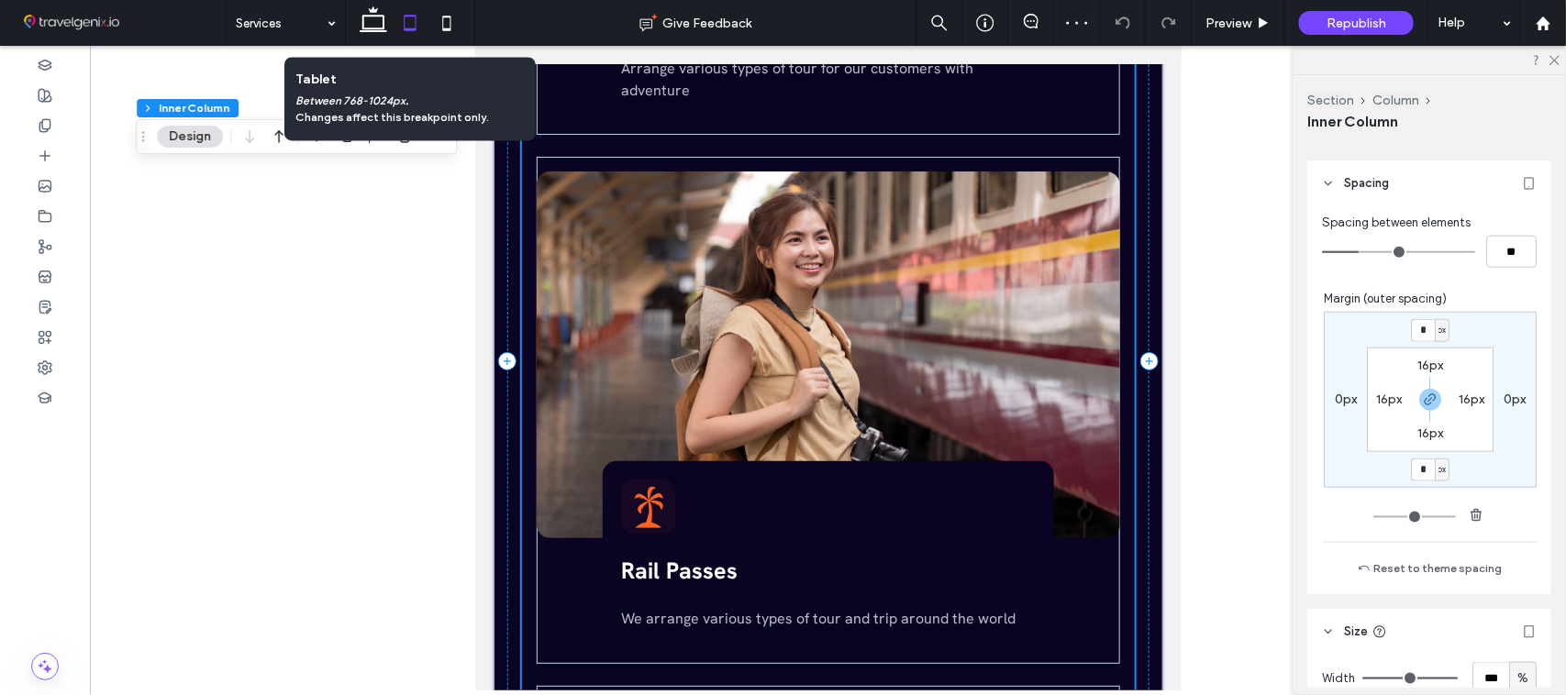
scroll to position [781, 0]
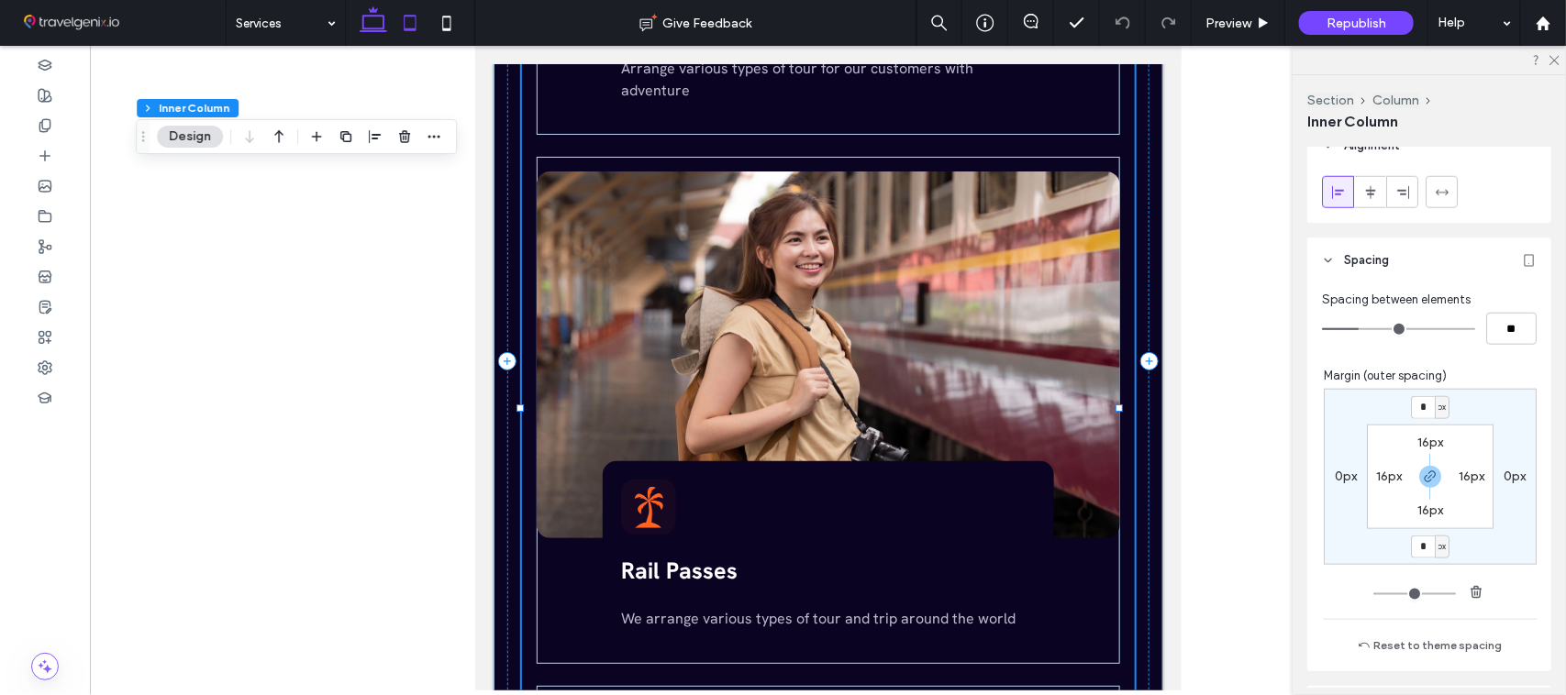
click at [379, 17] on icon at bounding box center [373, 23] width 37 height 37
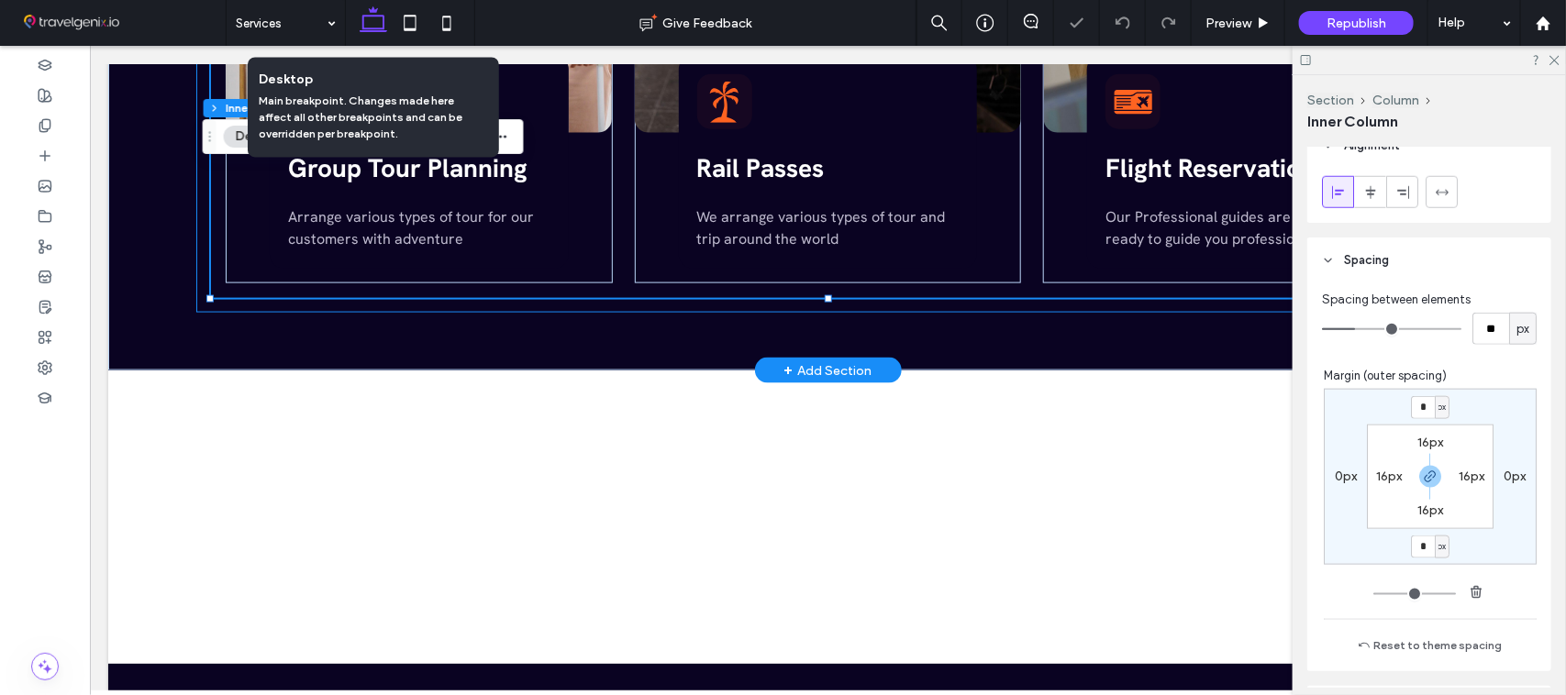
scroll to position [689, 0]
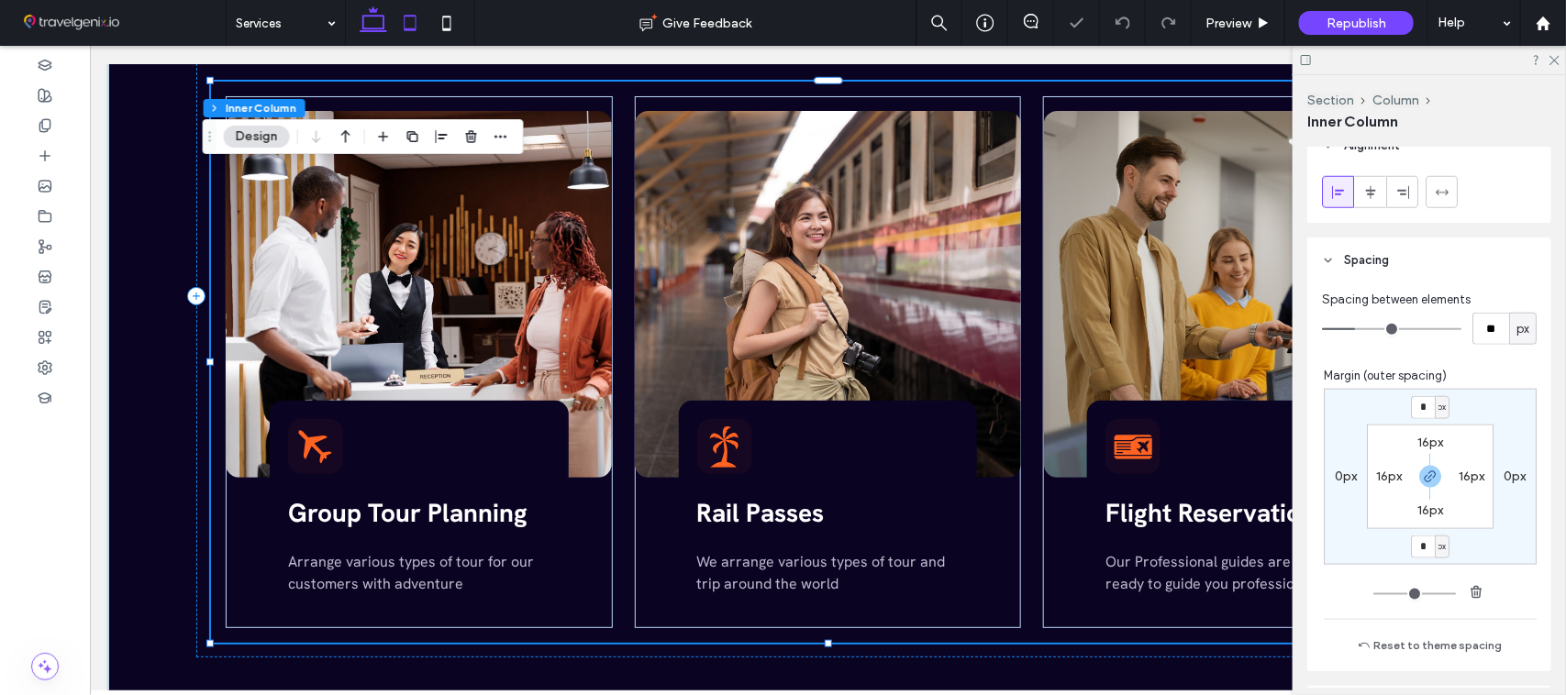
click at [417, 14] on icon at bounding box center [410, 23] width 37 height 37
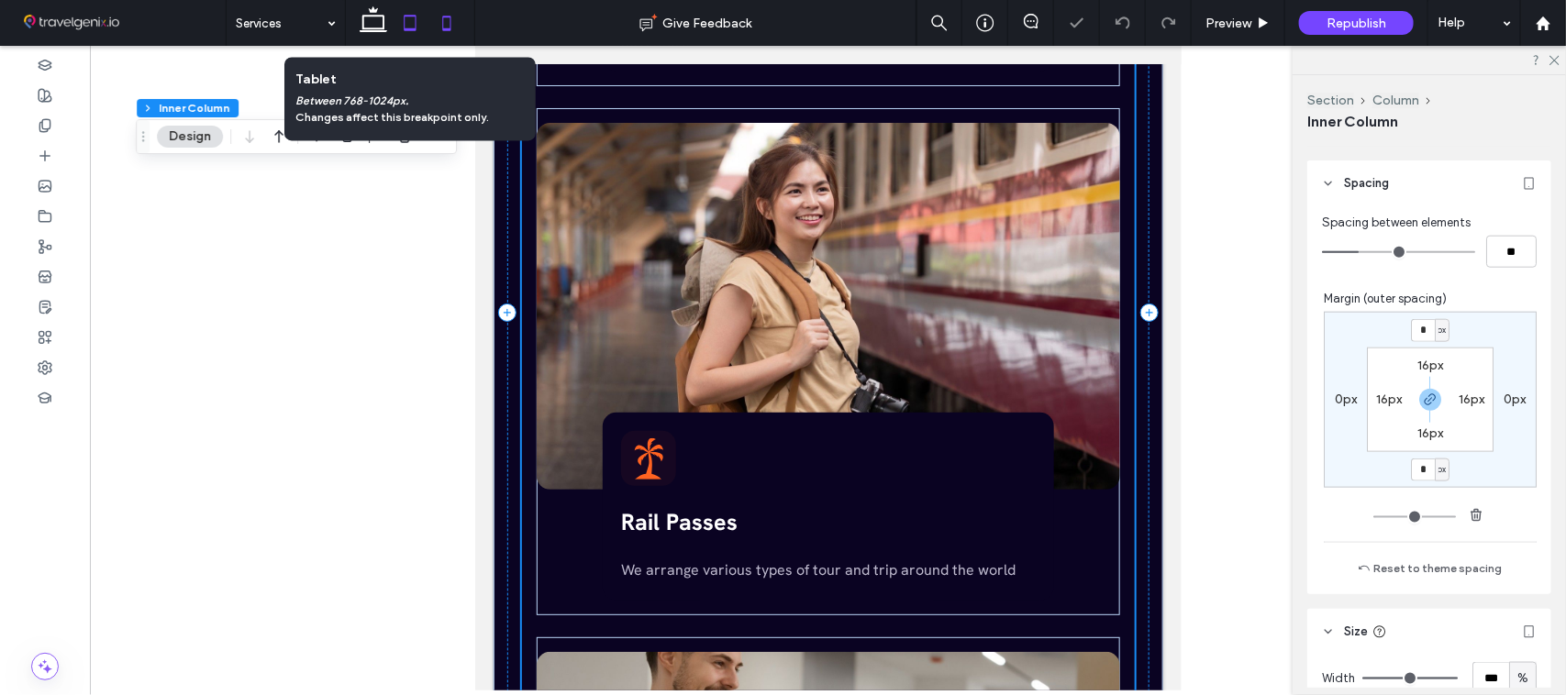
scroll to position [781, 0]
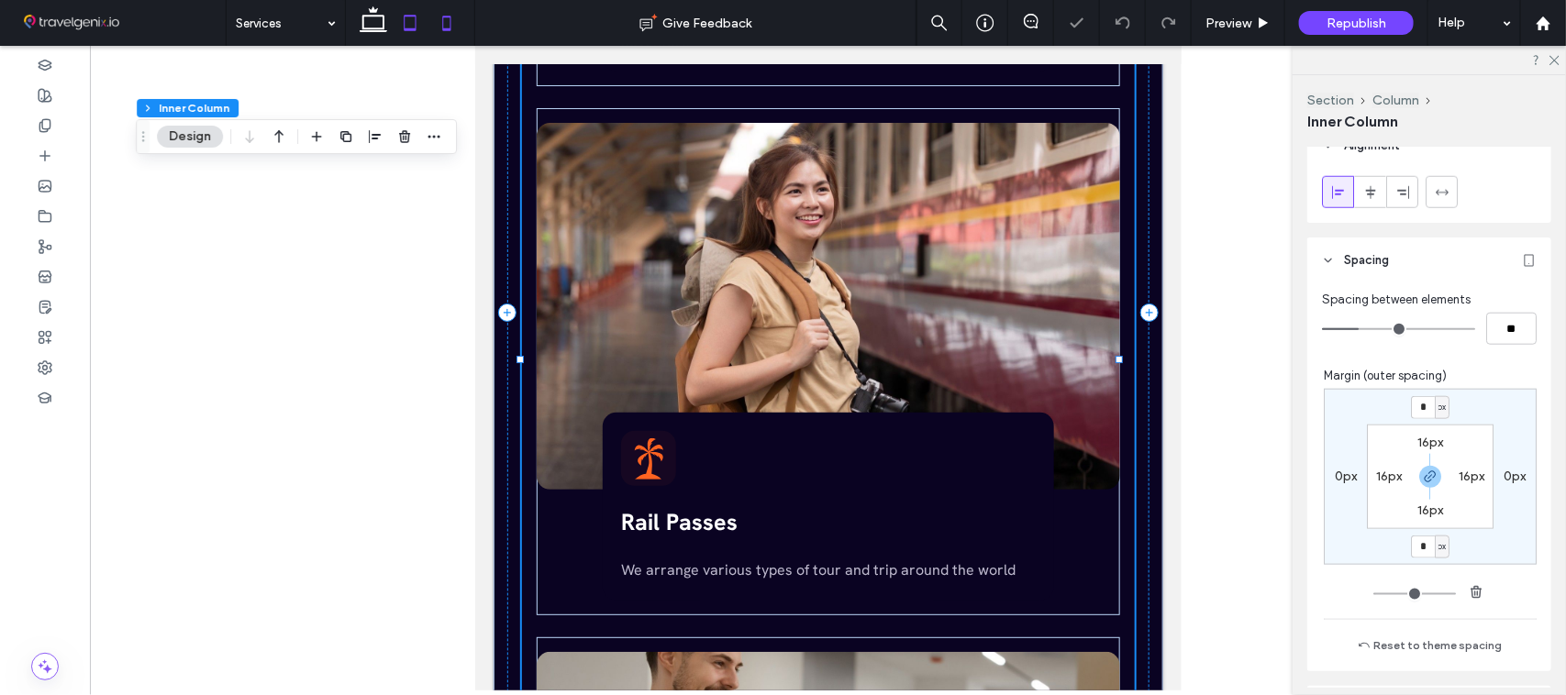
click at [440, 20] on icon at bounding box center [446, 23] width 37 height 37
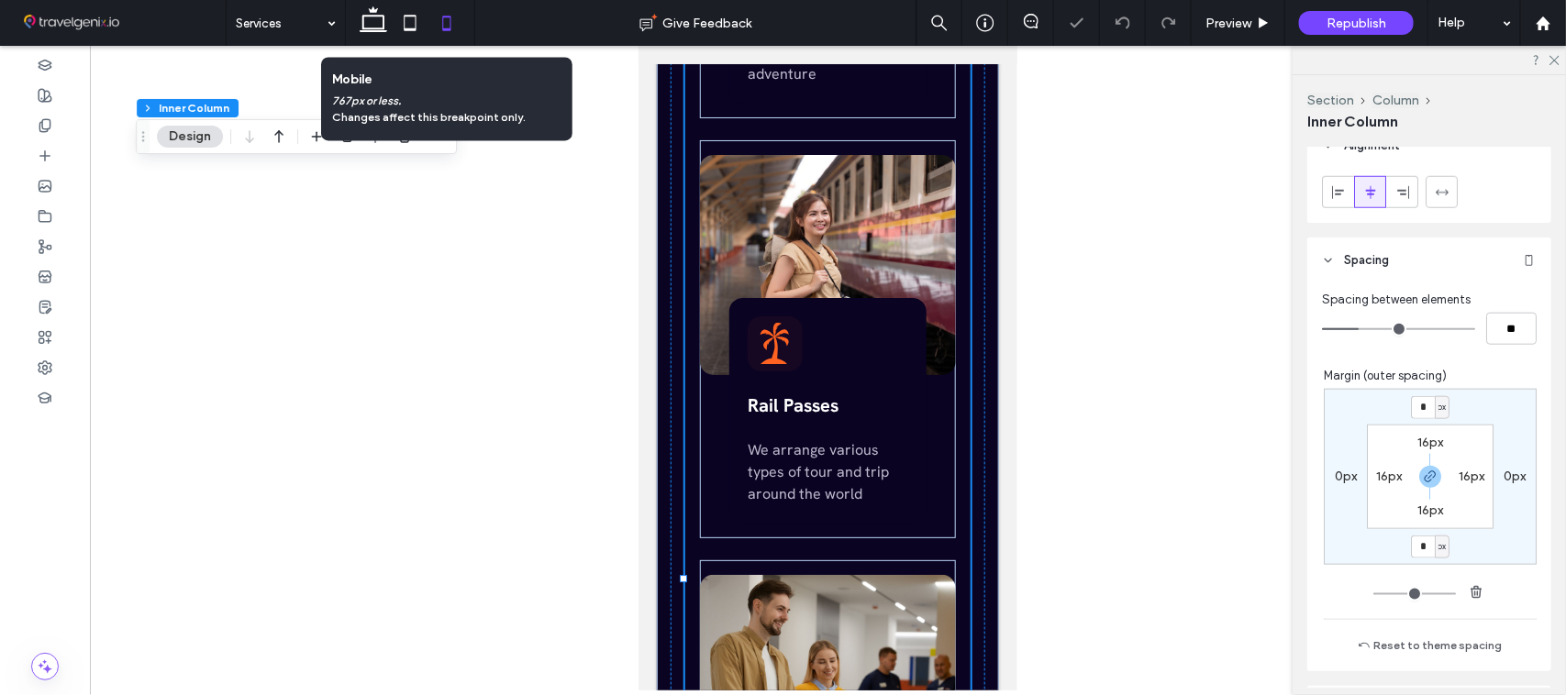
type input "*"
type input "****"
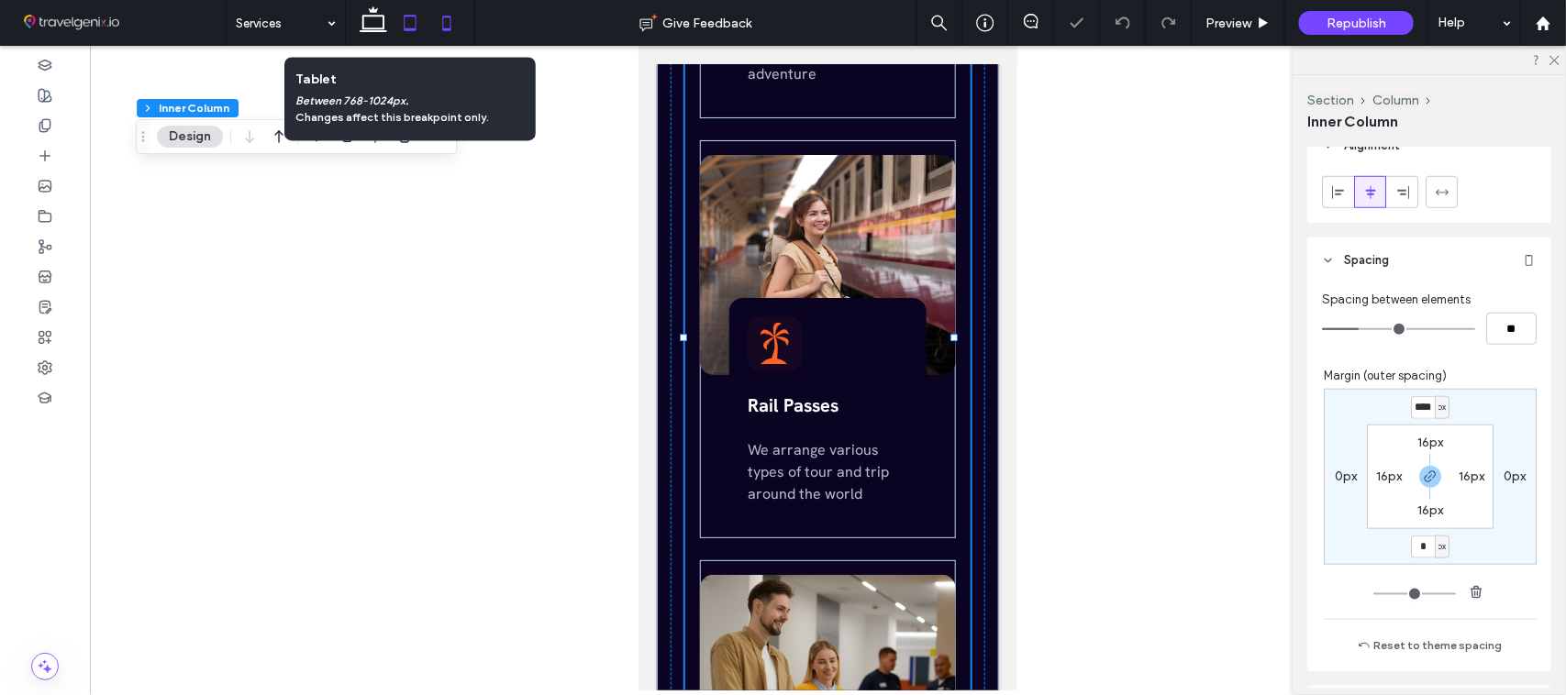
click at [401, 20] on icon at bounding box center [410, 23] width 37 height 37
type input "*"
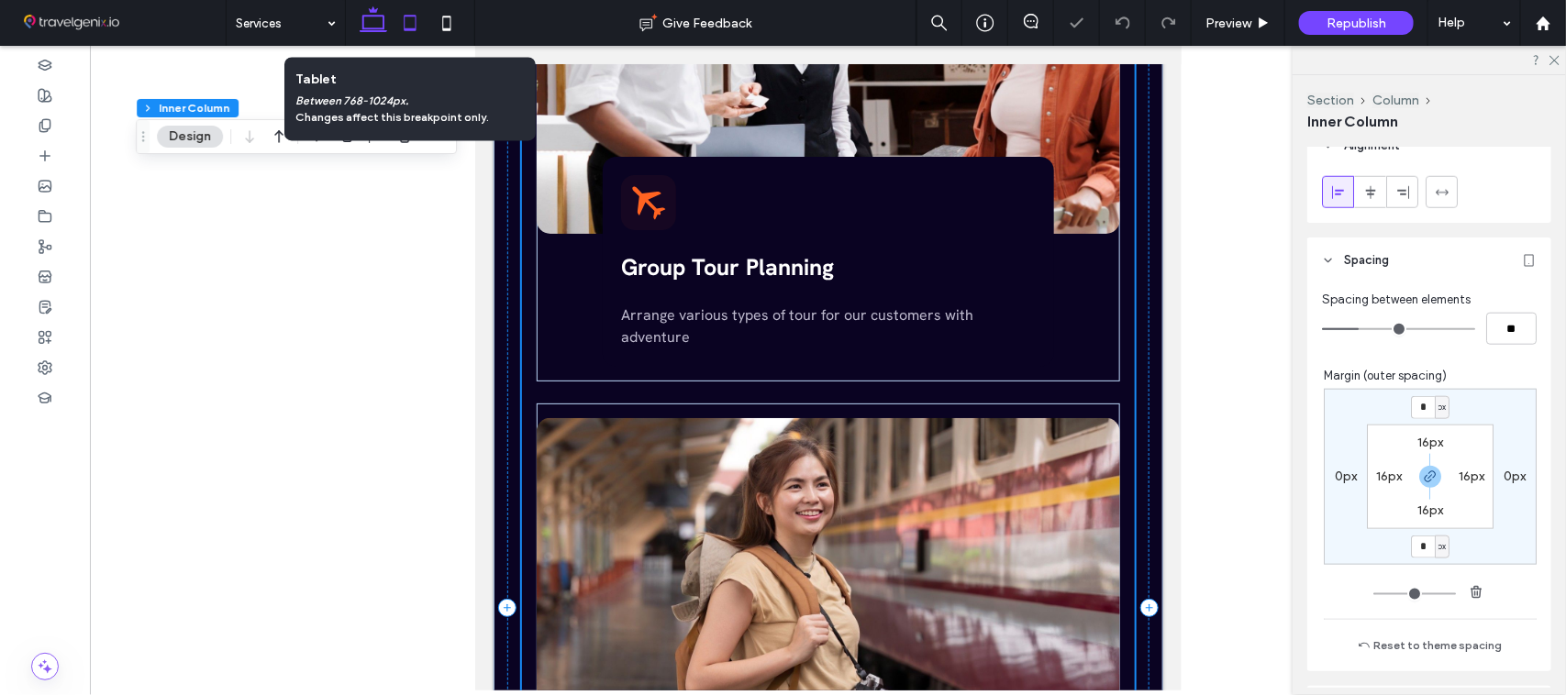
scroll to position [1074, 0]
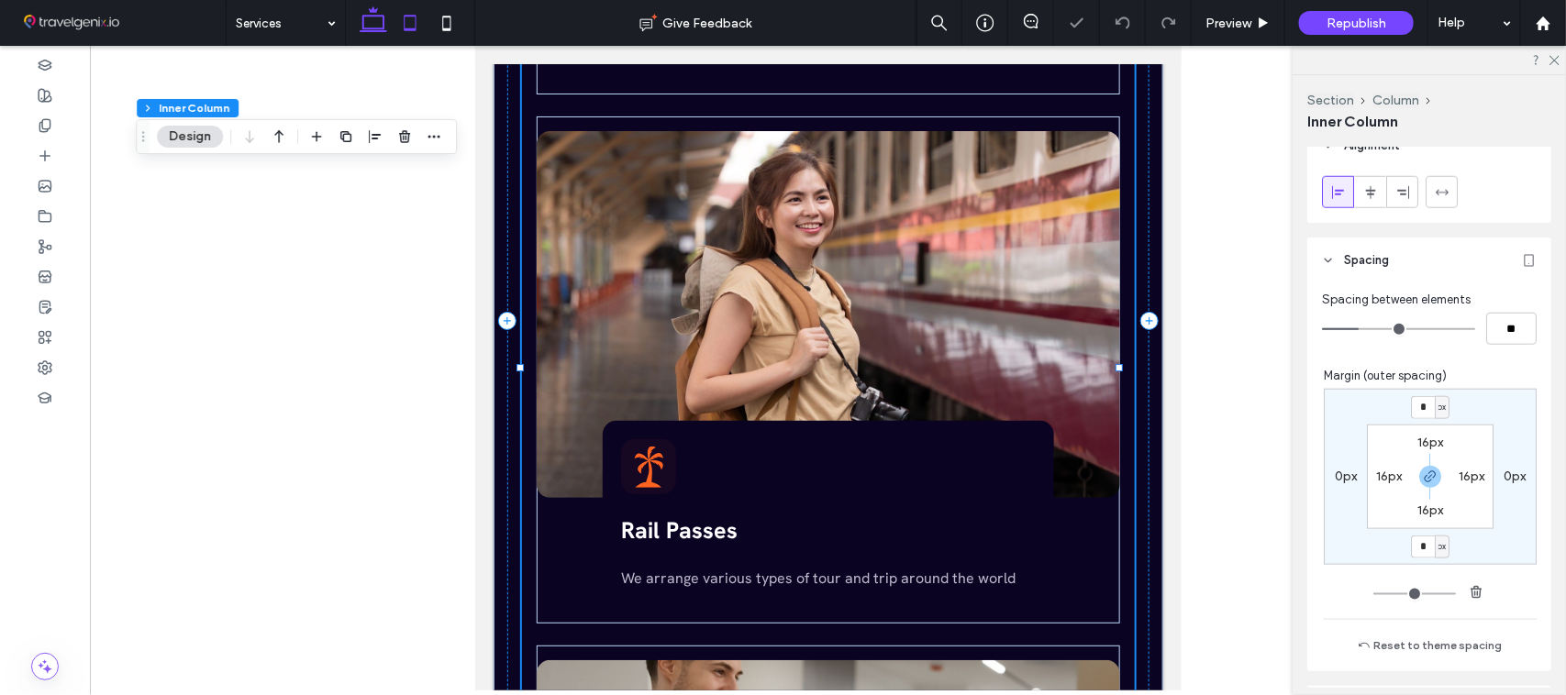
click at [372, 19] on icon at bounding box center [373, 23] width 37 height 37
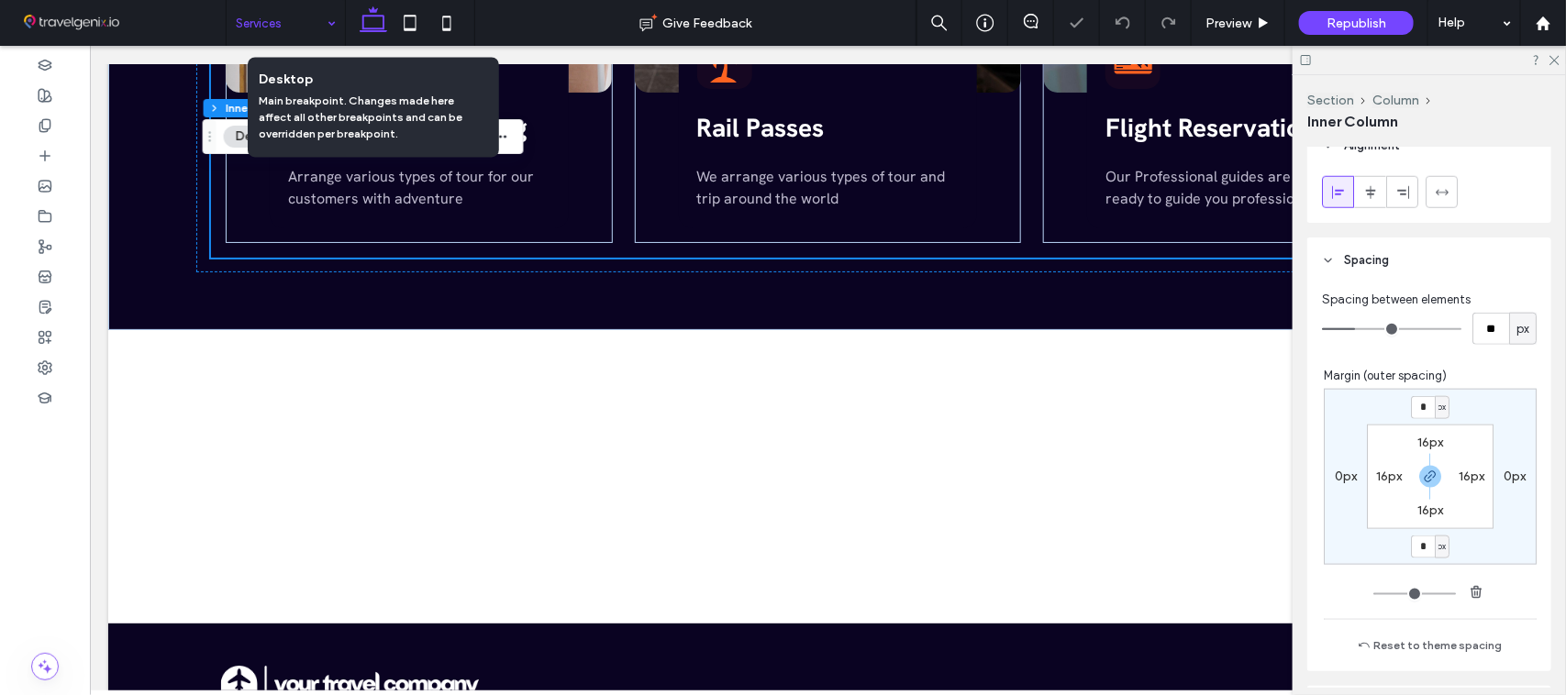
scroll to position [689, 0]
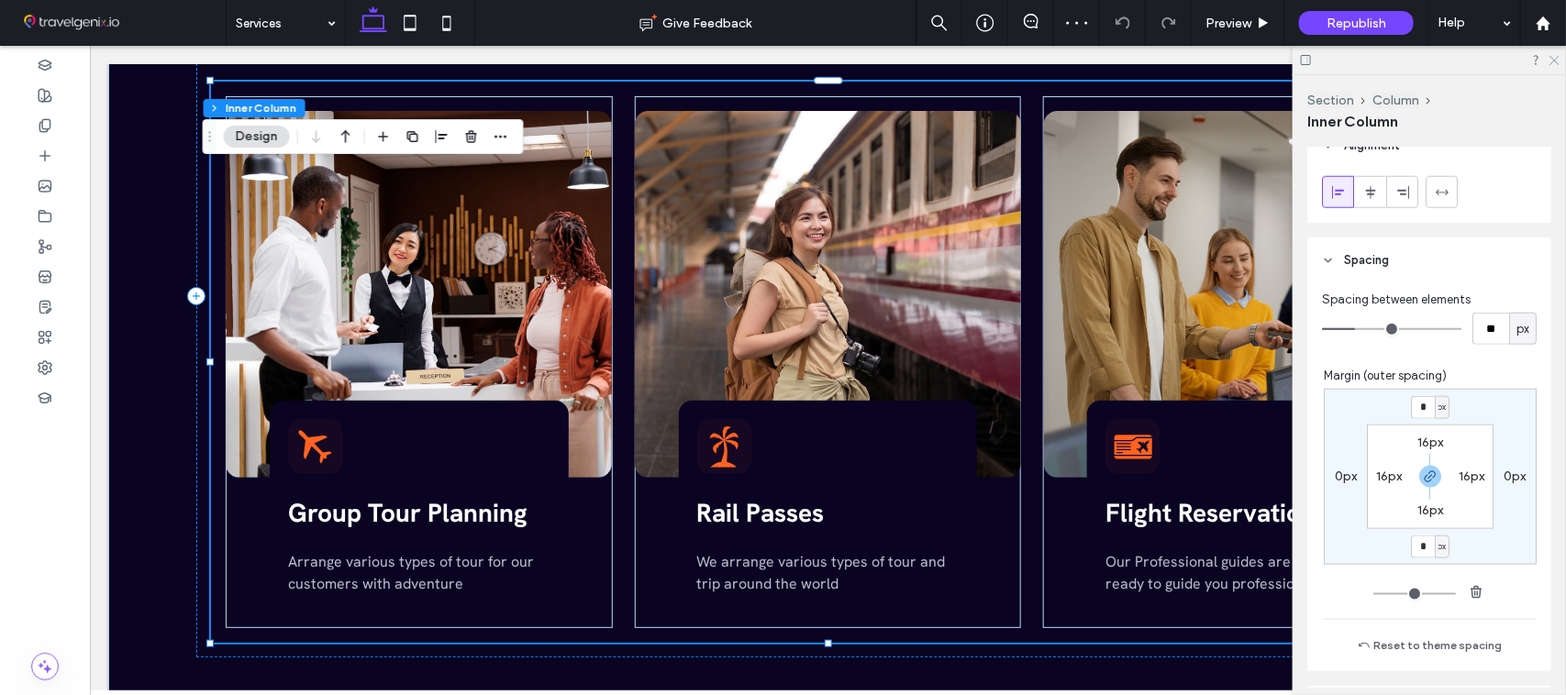
click at [1550, 60] on icon at bounding box center [1553, 59] width 12 height 12
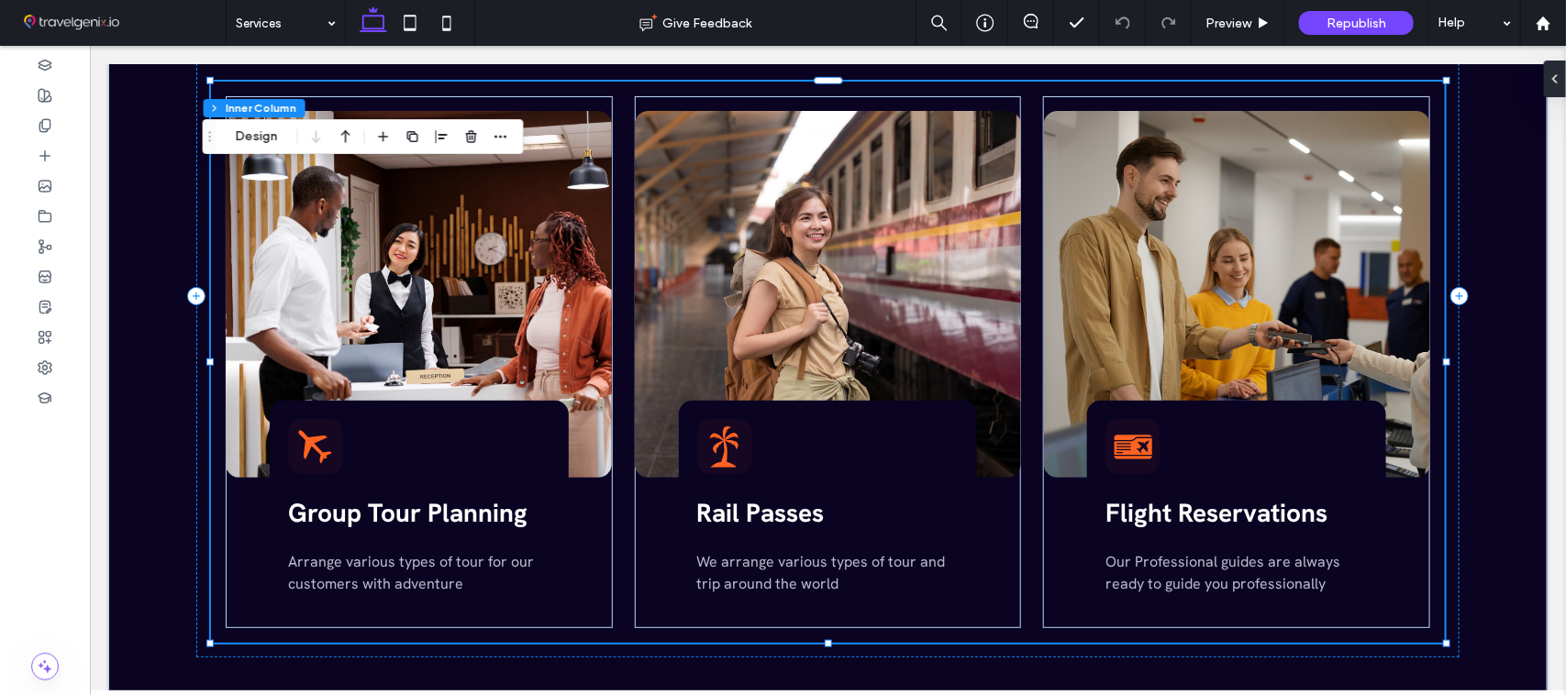
click at [418, 152] on div at bounding box center [413, 136] width 22 height 33
click at [399, 139] on div at bounding box center [441, 136] width 139 height 33
click at [408, 138] on use "button" at bounding box center [412, 136] width 11 height 11
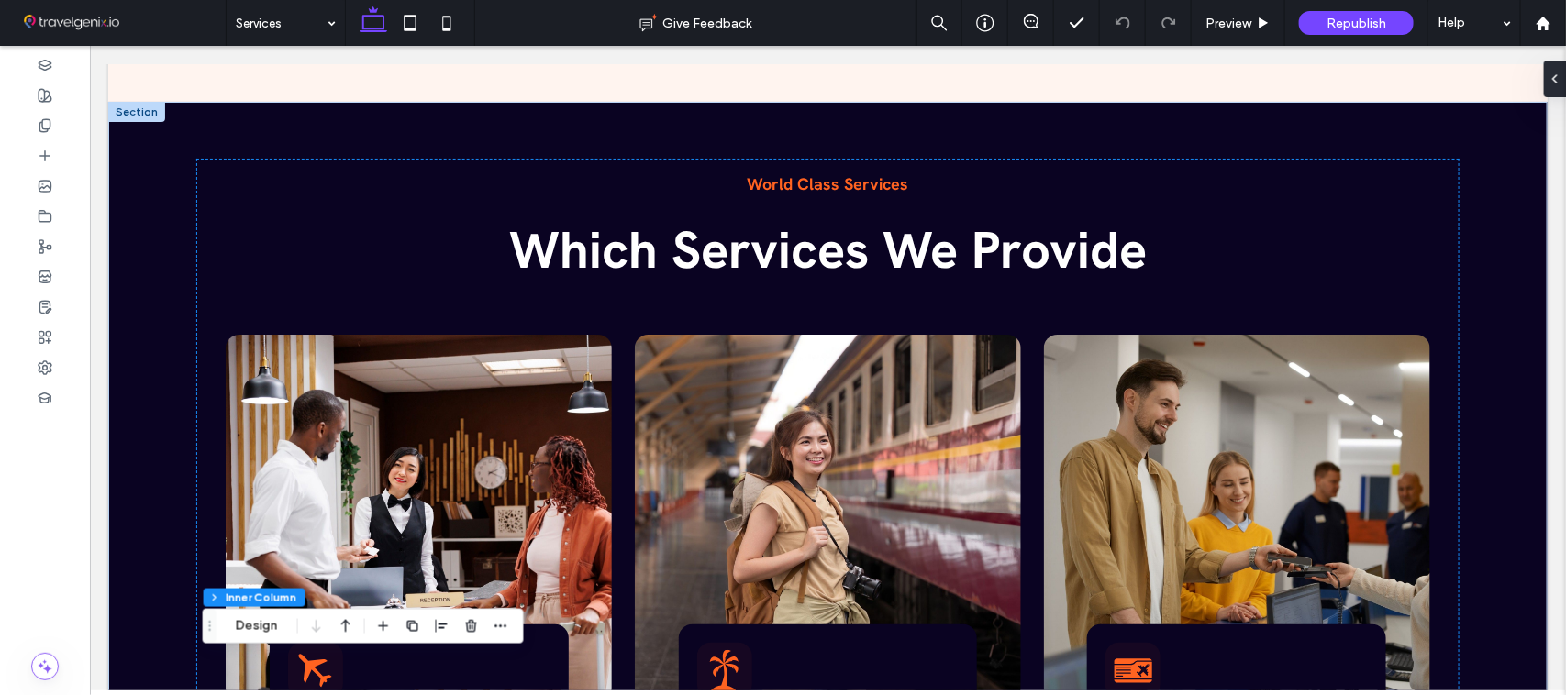
scroll to position [1073, 0]
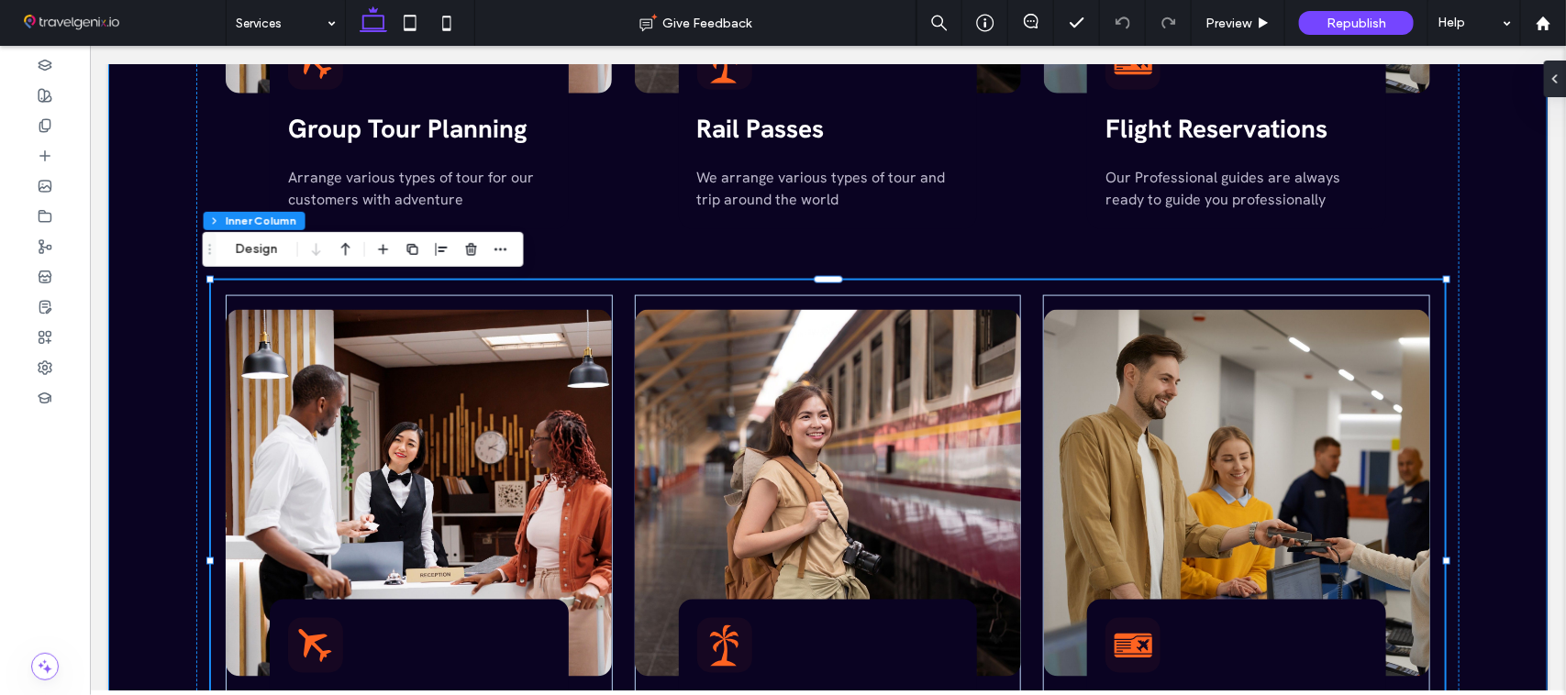
drag, startPoint x: 1503, startPoint y: 325, endPoint x: 1513, endPoint y: 283, distance: 42.3
click at [1501, 327] on div "World Class Services Which Services We Provide Group Tour Planning Arrange vari…" at bounding box center [826, 204] width 1439 height 1422
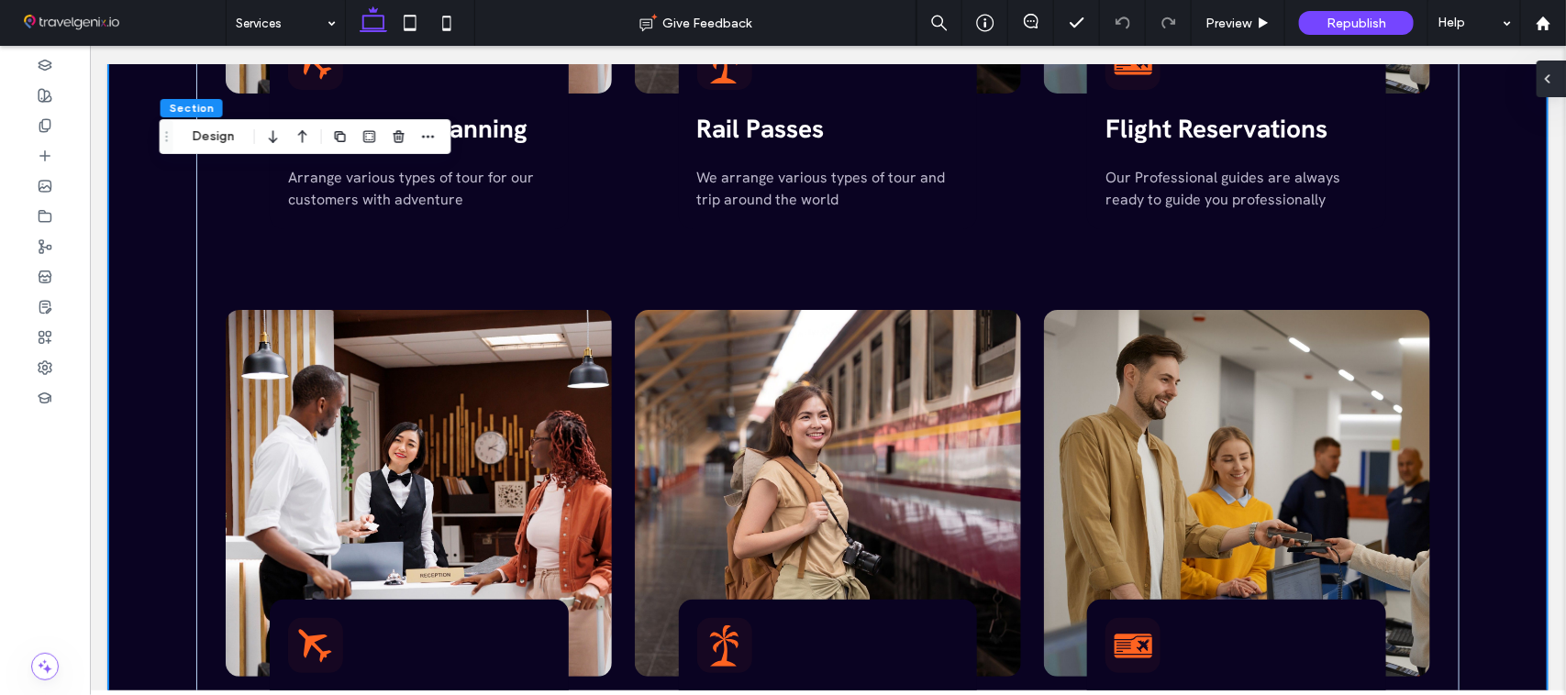
drag, startPoint x: 1557, startPoint y: 71, endPoint x: 1467, endPoint y: 28, distance: 99.7
click at [1557, 71] on div at bounding box center [1550, 79] width 29 height 37
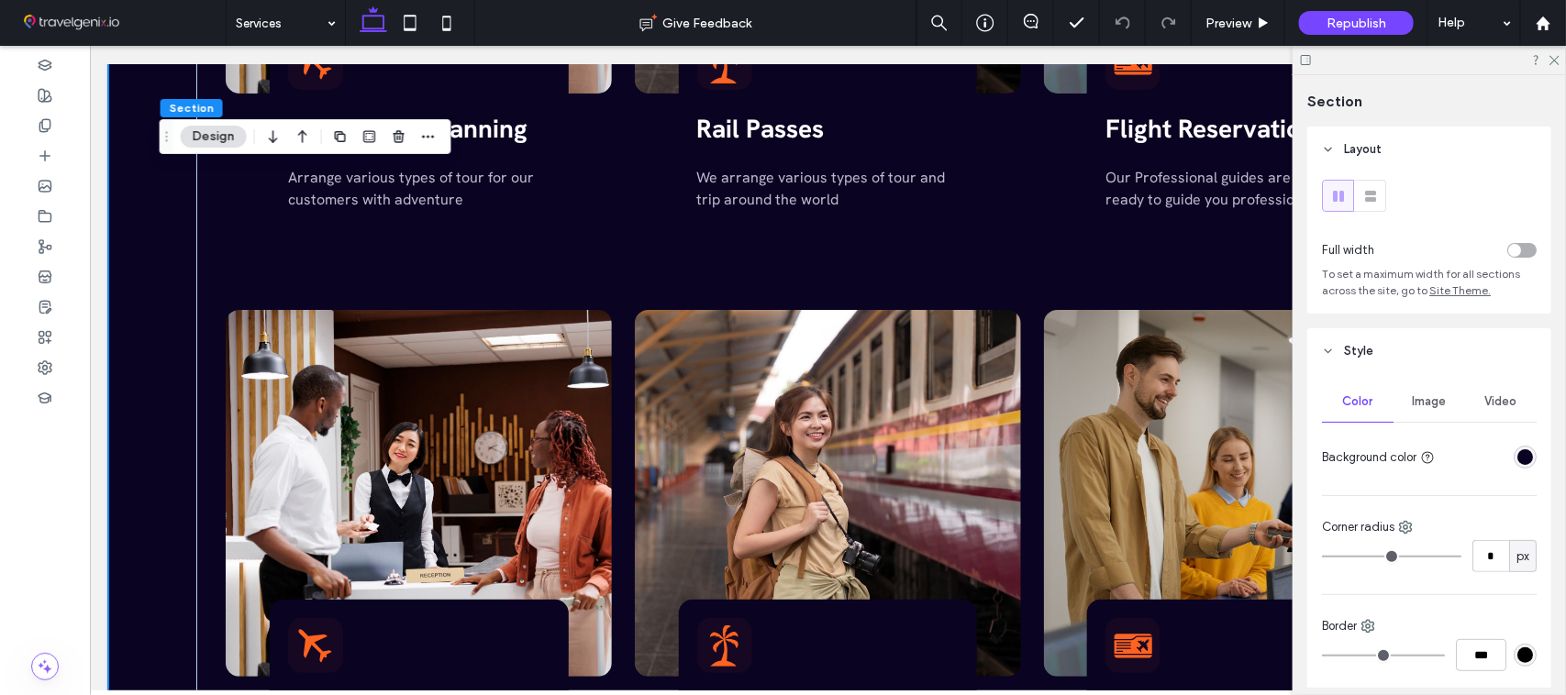
click at [1518, 463] on div "rgba(10, 3, 34, 1)" at bounding box center [1525, 457] width 16 height 16
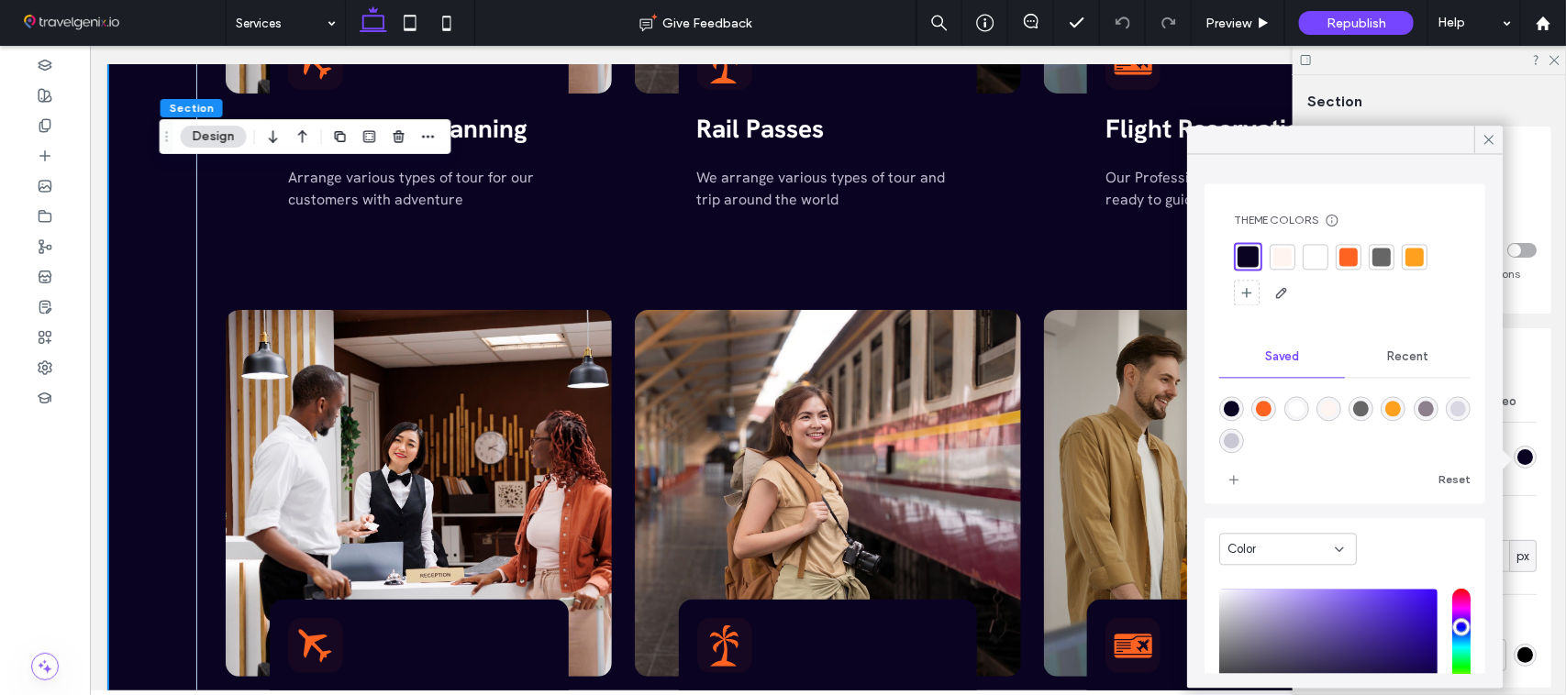
click at [1400, 370] on div "Recent" at bounding box center [1408, 358] width 126 height 40
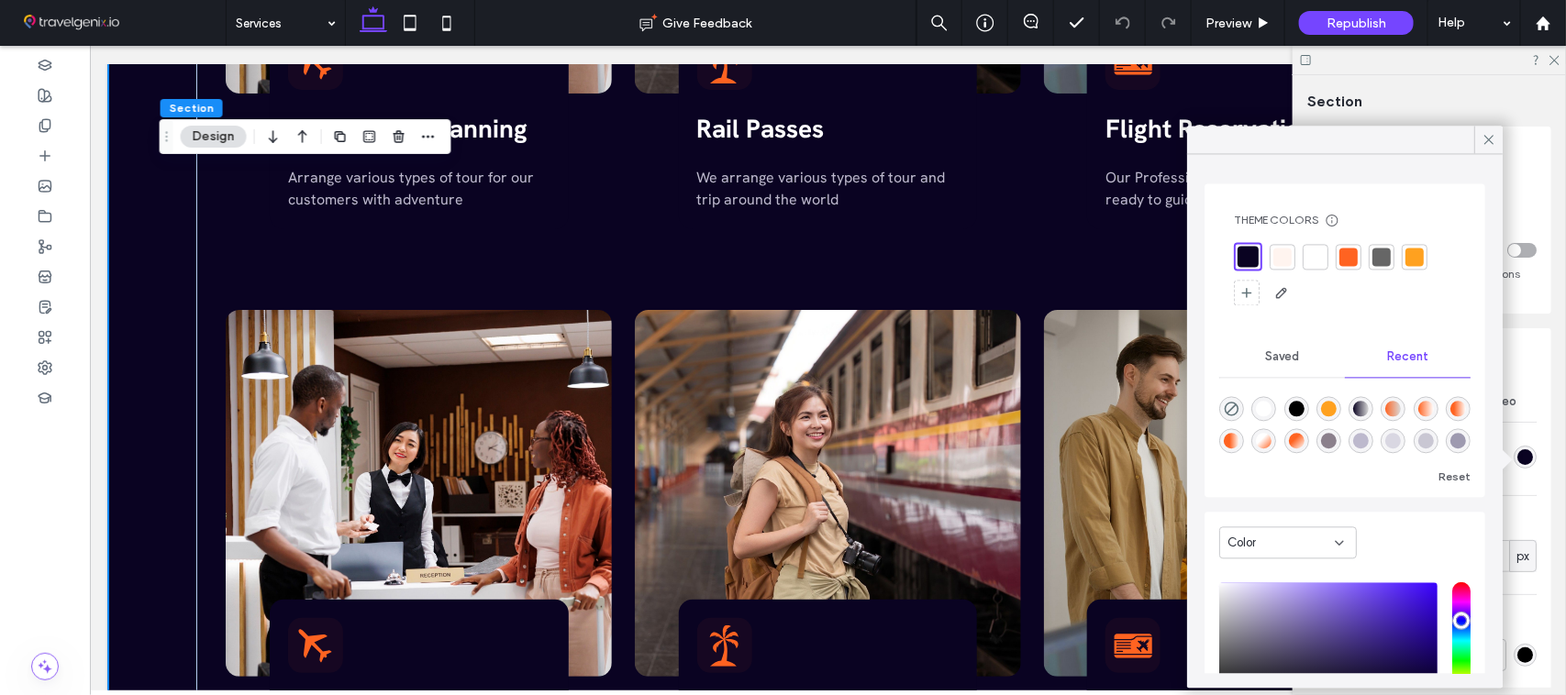
click at [1272, 414] on div "rgba(255, 255, 255, 1)" at bounding box center [1265, 410] width 16 height 16
type input "*******"
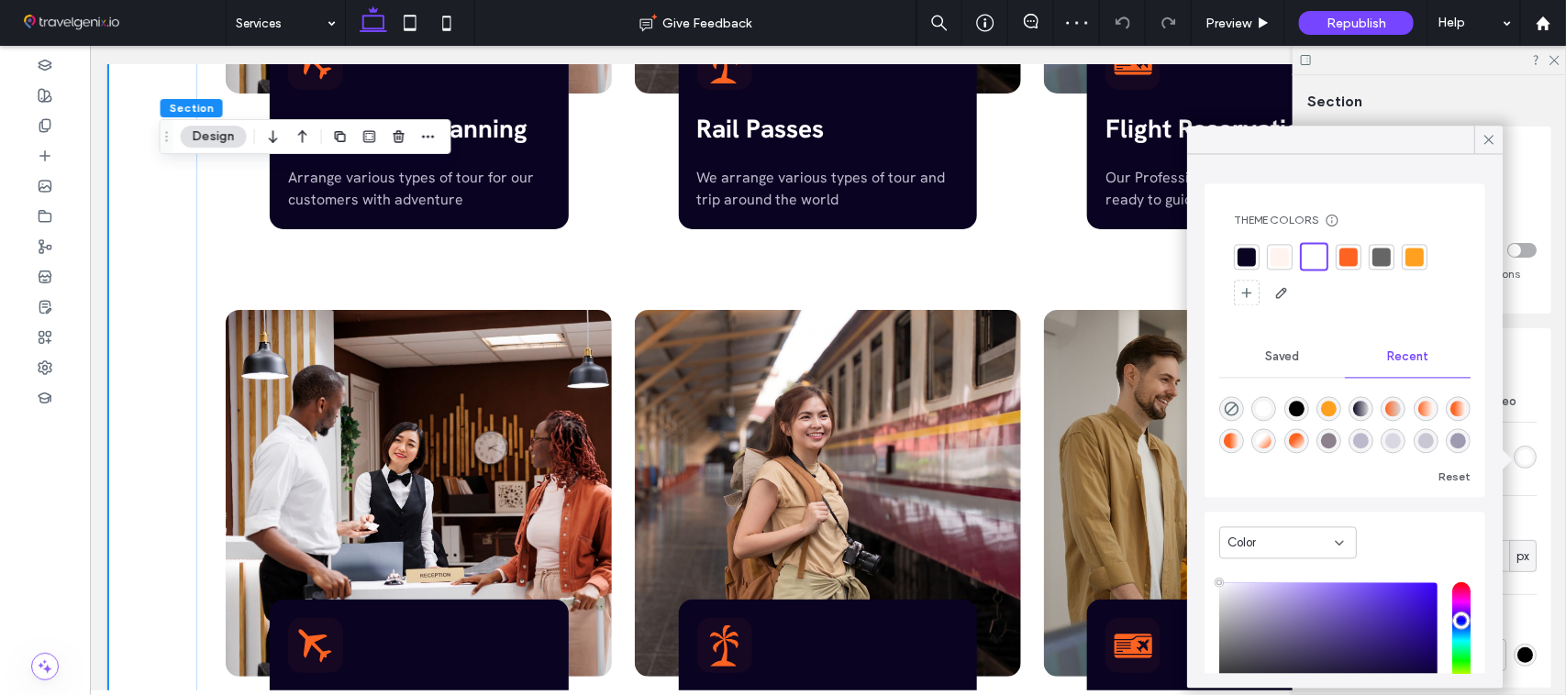
click at [1488, 140] on icon at bounding box center [1488, 140] width 17 height 17
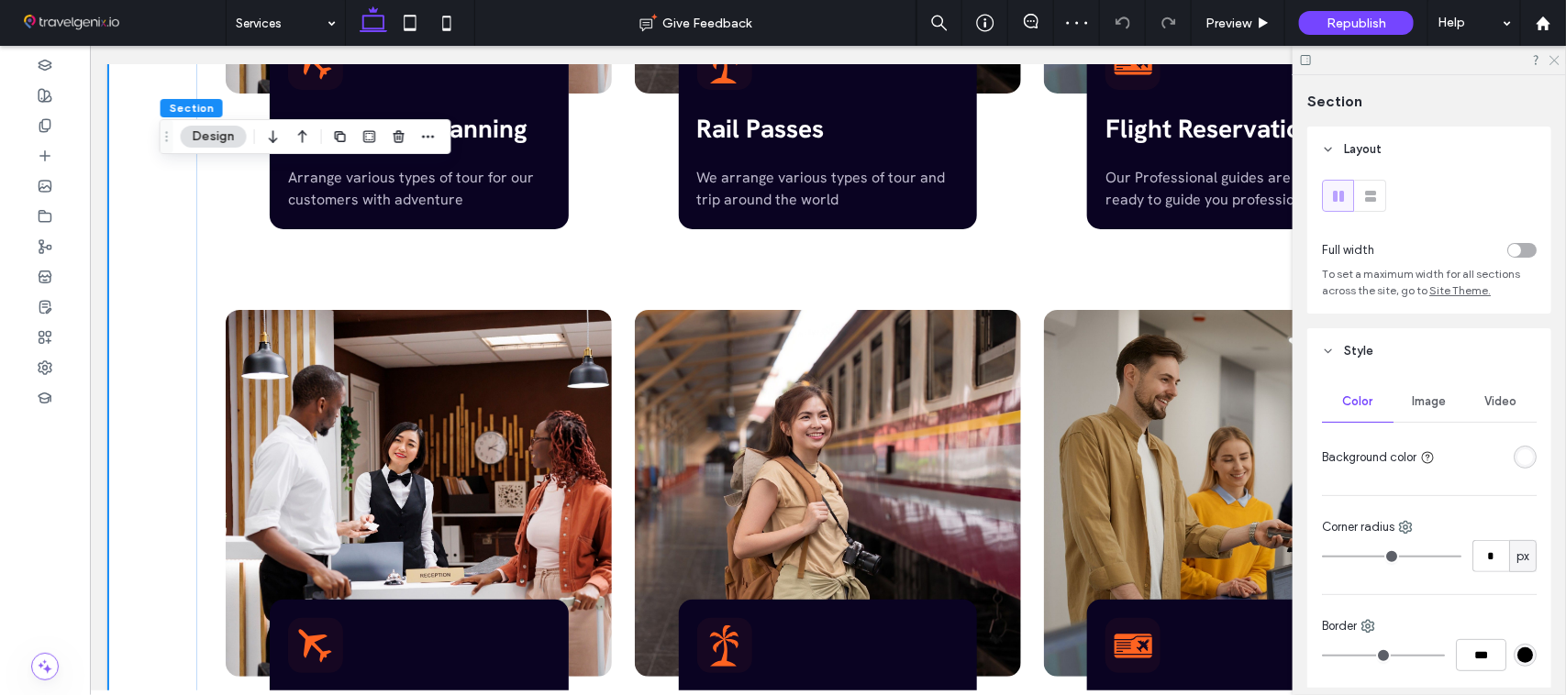
click at [1555, 61] on use at bounding box center [1554, 61] width 10 height 10
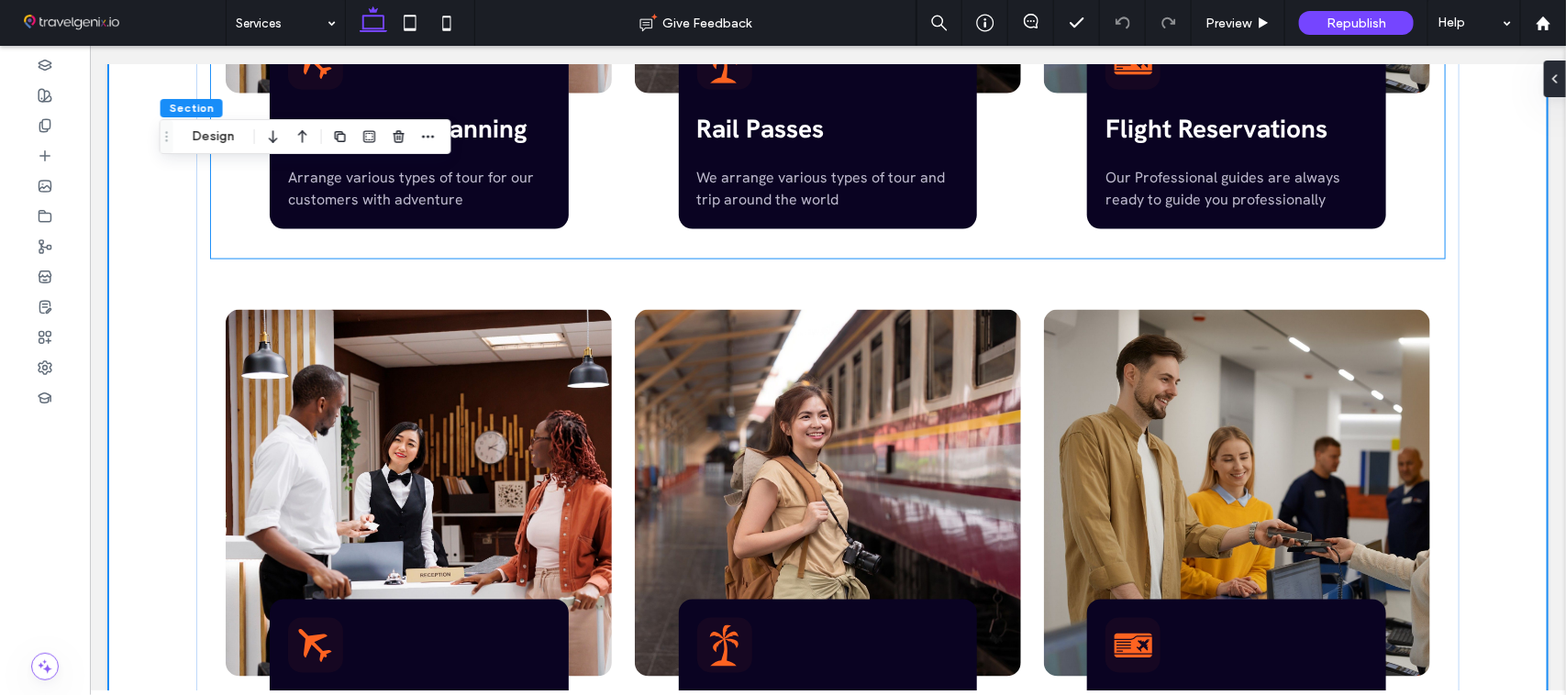
click at [595, 254] on div "World Class Services Which Services We Provide Group Tour Planning Arrange vari…" at bounding box center [826, 203] width 1263 height 1306
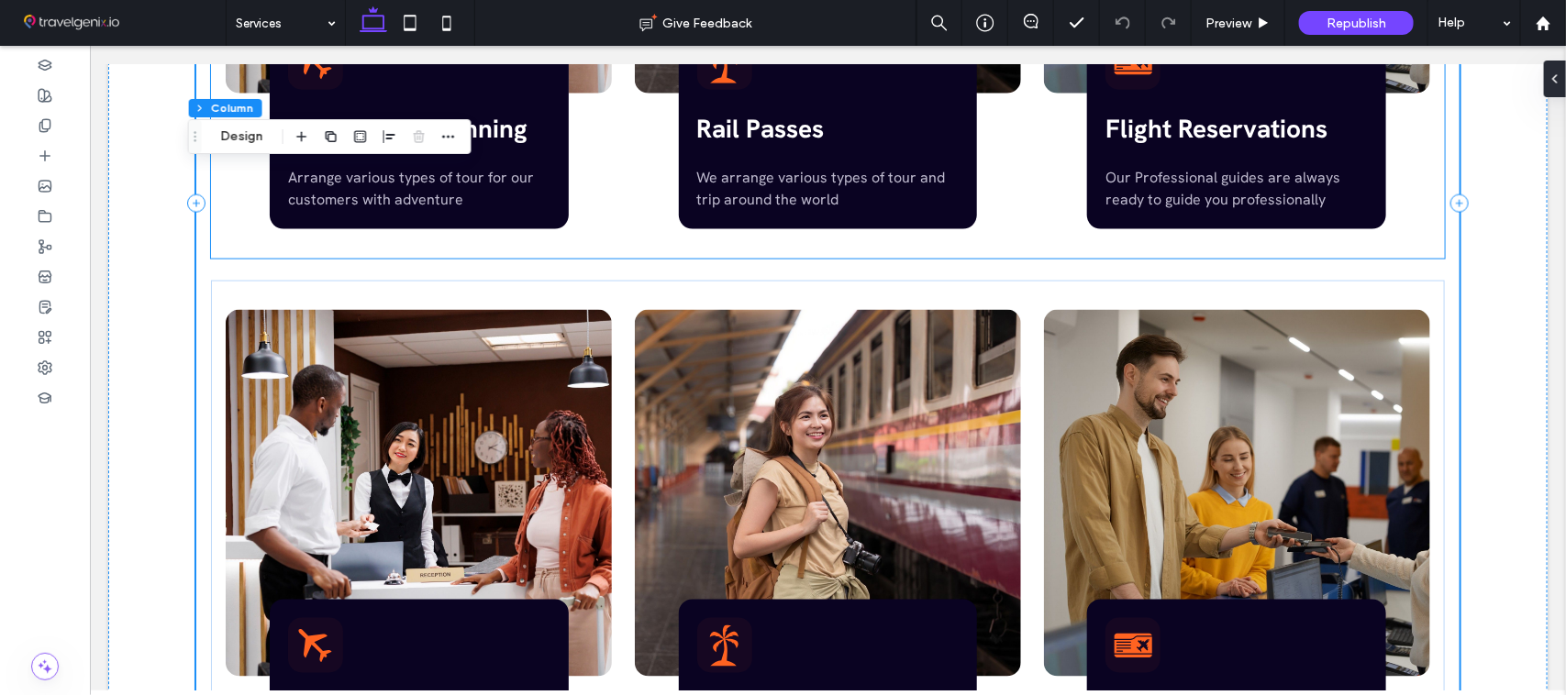
click at [550, 262] on div "World Class Services Which Services We Provide Group Tour Planning Arrange vari…" at bounding box center [826, 203] width 1263 height 1306
click at [1548, 80] on icon at bounding box center [1547, 79] width 15 height 15
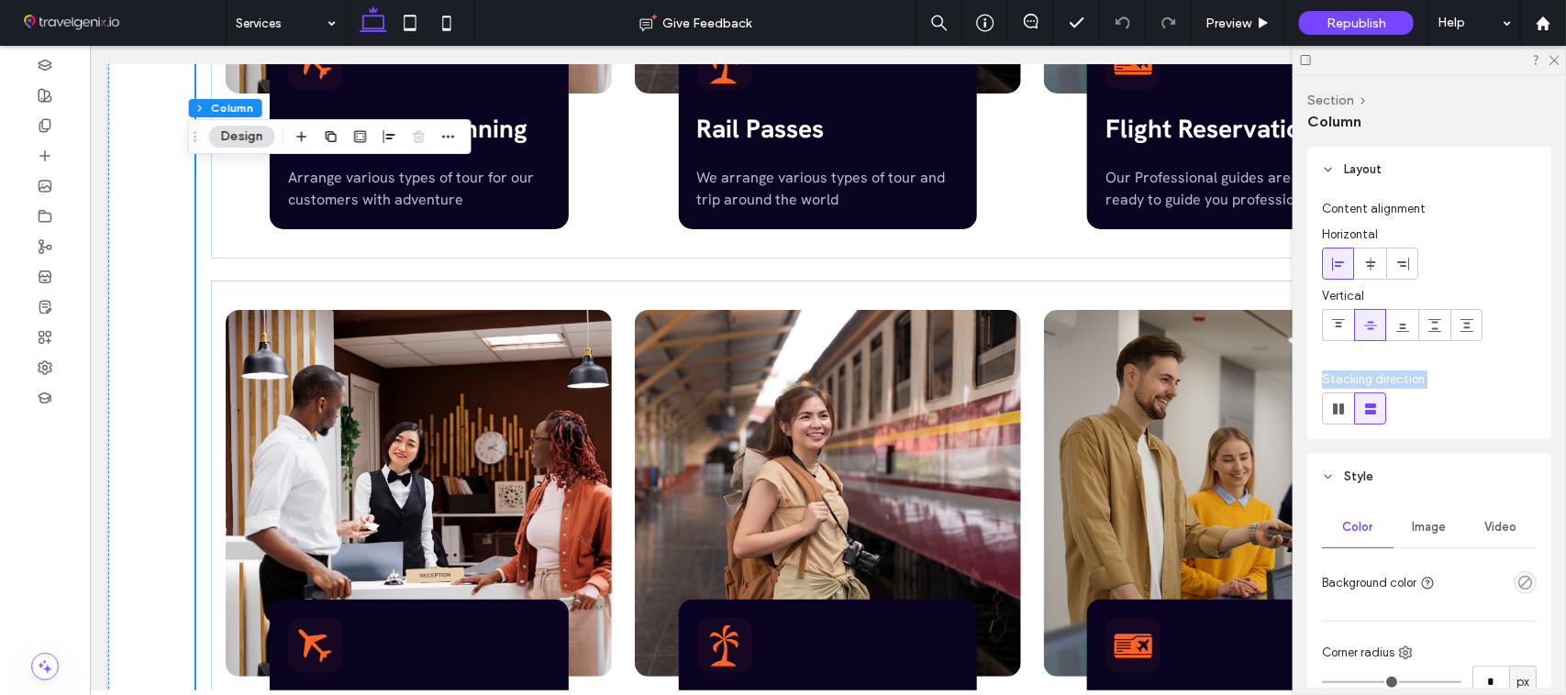
drag, startPoint x: 1565, startPoint y: 312, endPoint x: 1562, endPoint y: 427, distance: 115.6
click at [1562, 427] on div "Section Column Layout Content alignment Horizontal Vertical Stacking direction …" at bounding box center [1428, 385] width 273 height 620
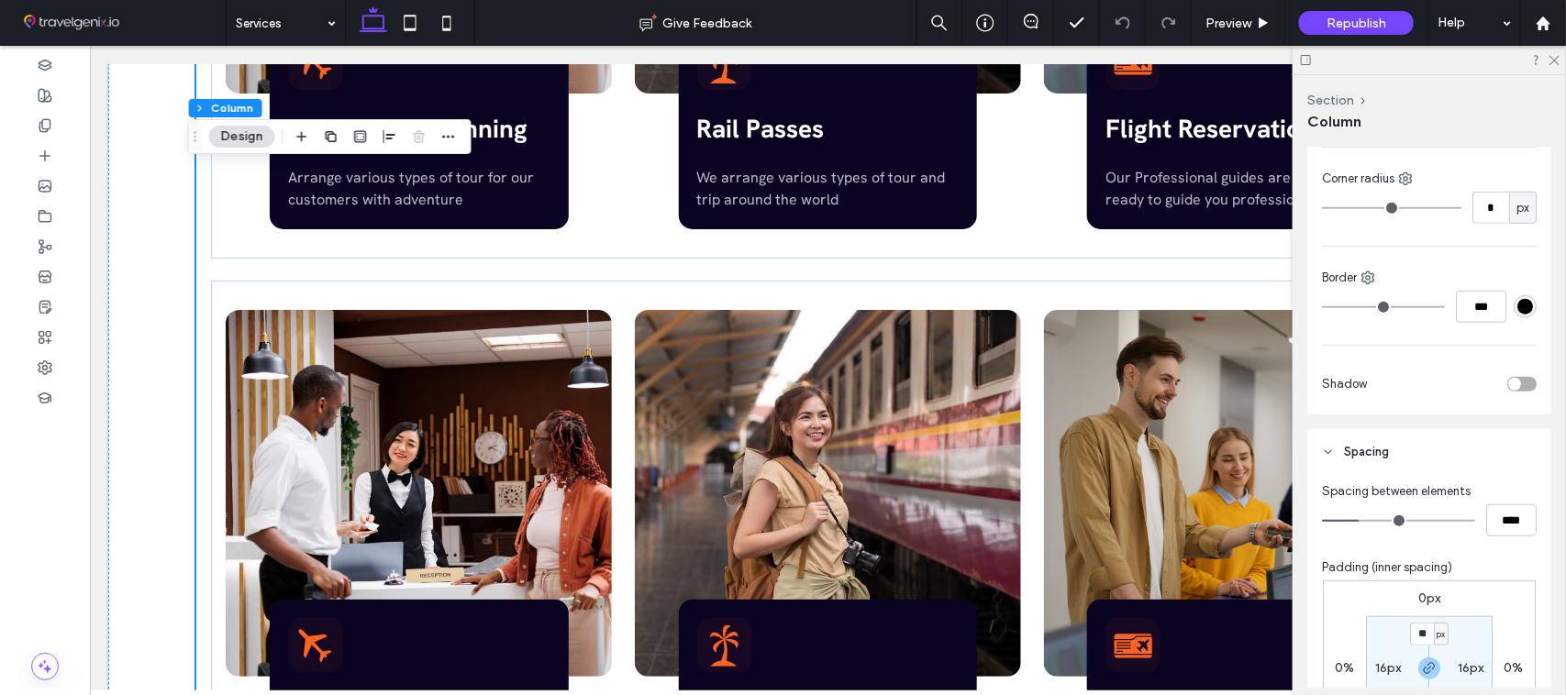
scroll to position [478, 0]
type input "**"
type input "****"
type input "*"
type input "***"
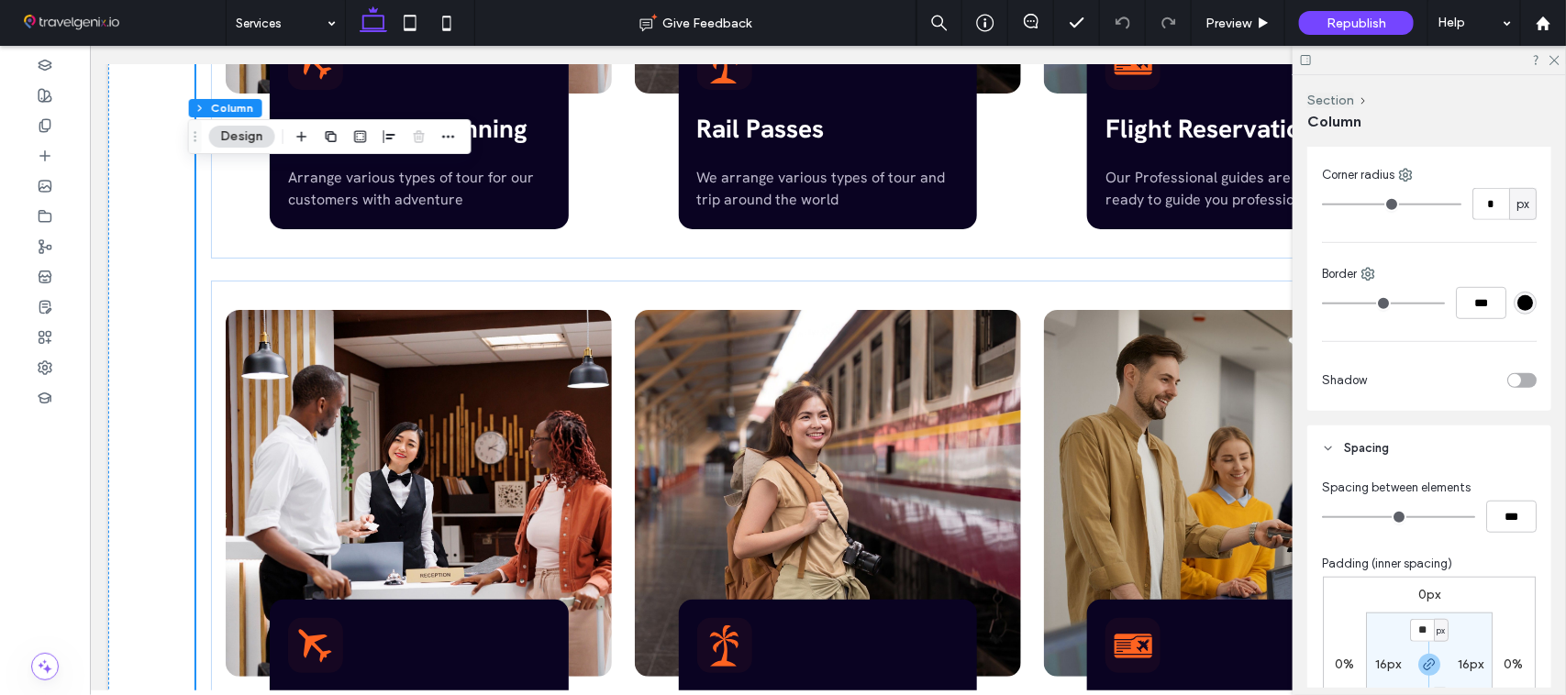
drag, startPoint x: 1359, startPoint y: 515, endPoint x: 1198, endPoint y: 504, distance: 161.8
type input "*"
click at [1322, 516] on input "range" at bounding box center [1398, 517] width 153 height 2
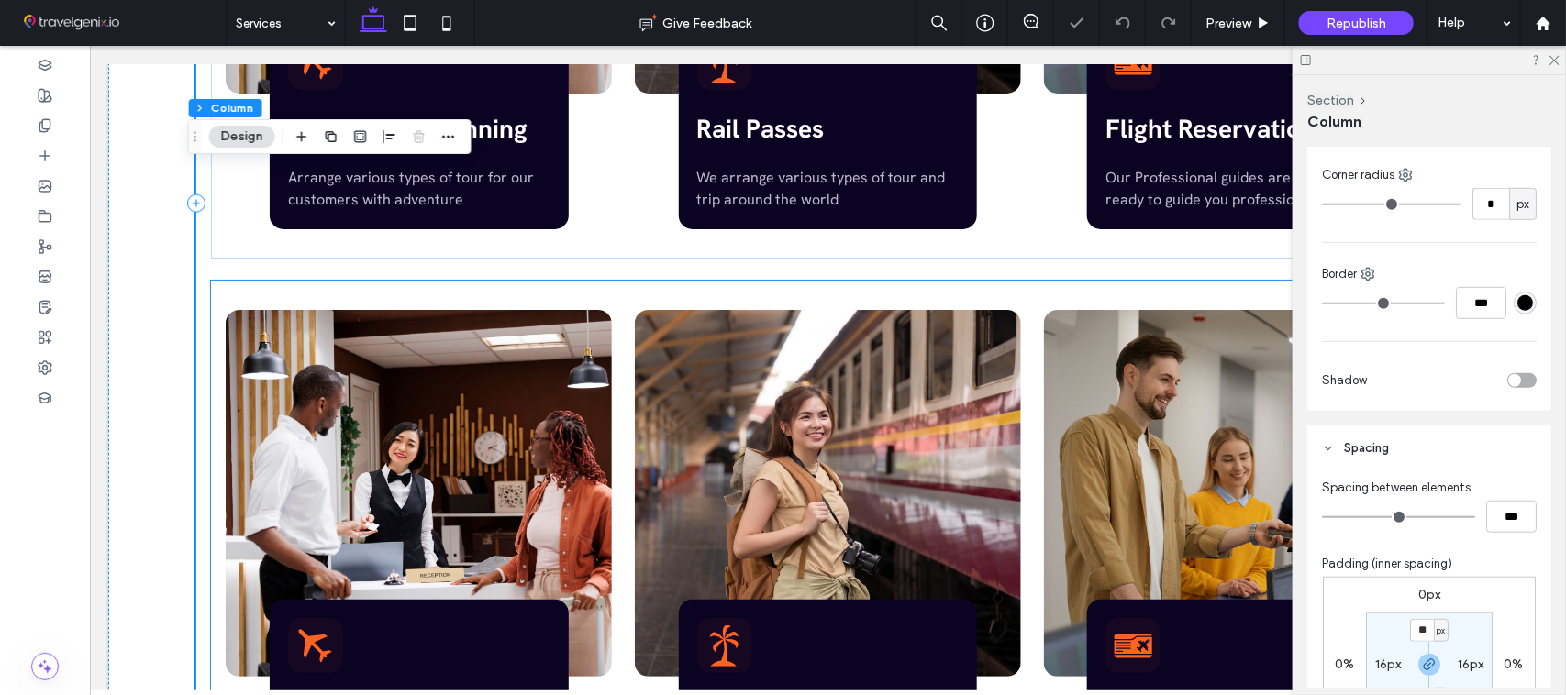
scroll to position [1028, 0]
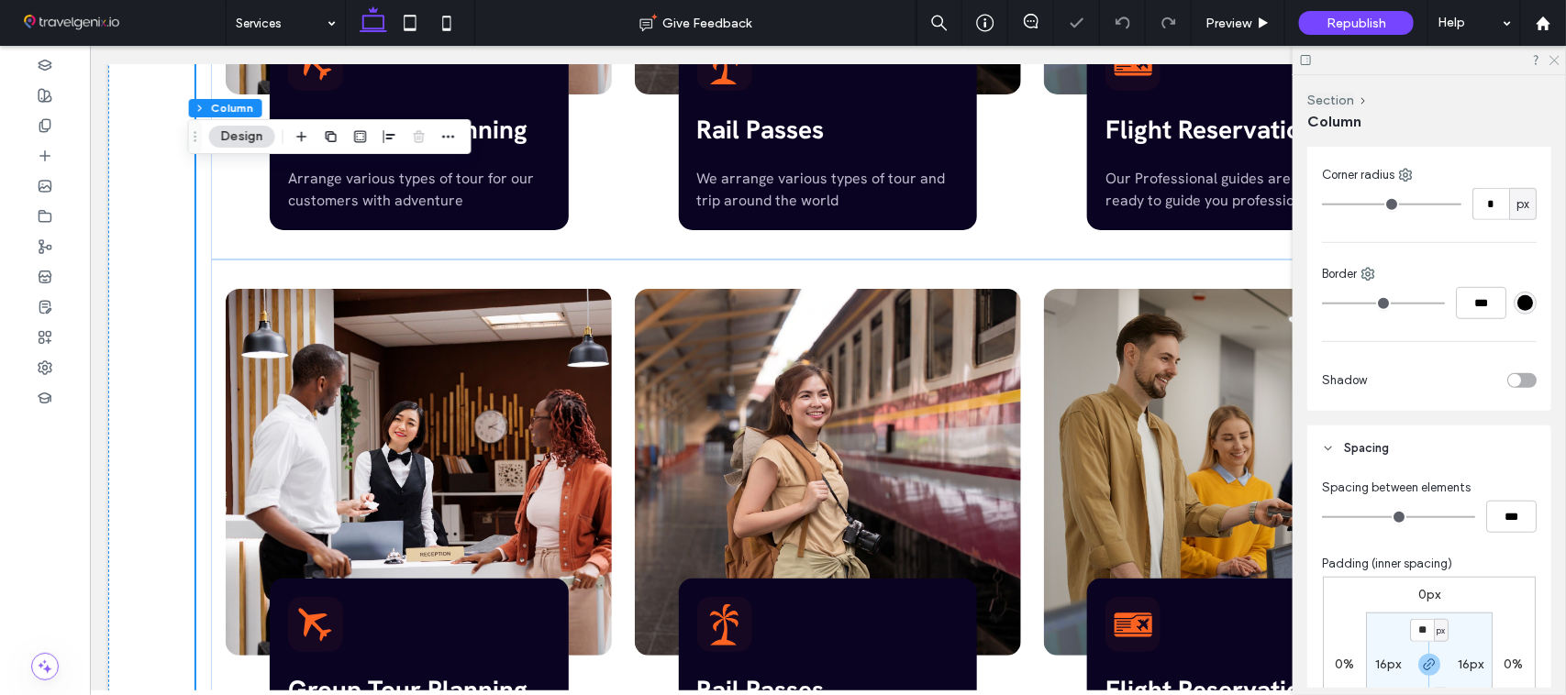
click at [1551, 62] on icon at bounding box center [1553, 59] width 12 height 12
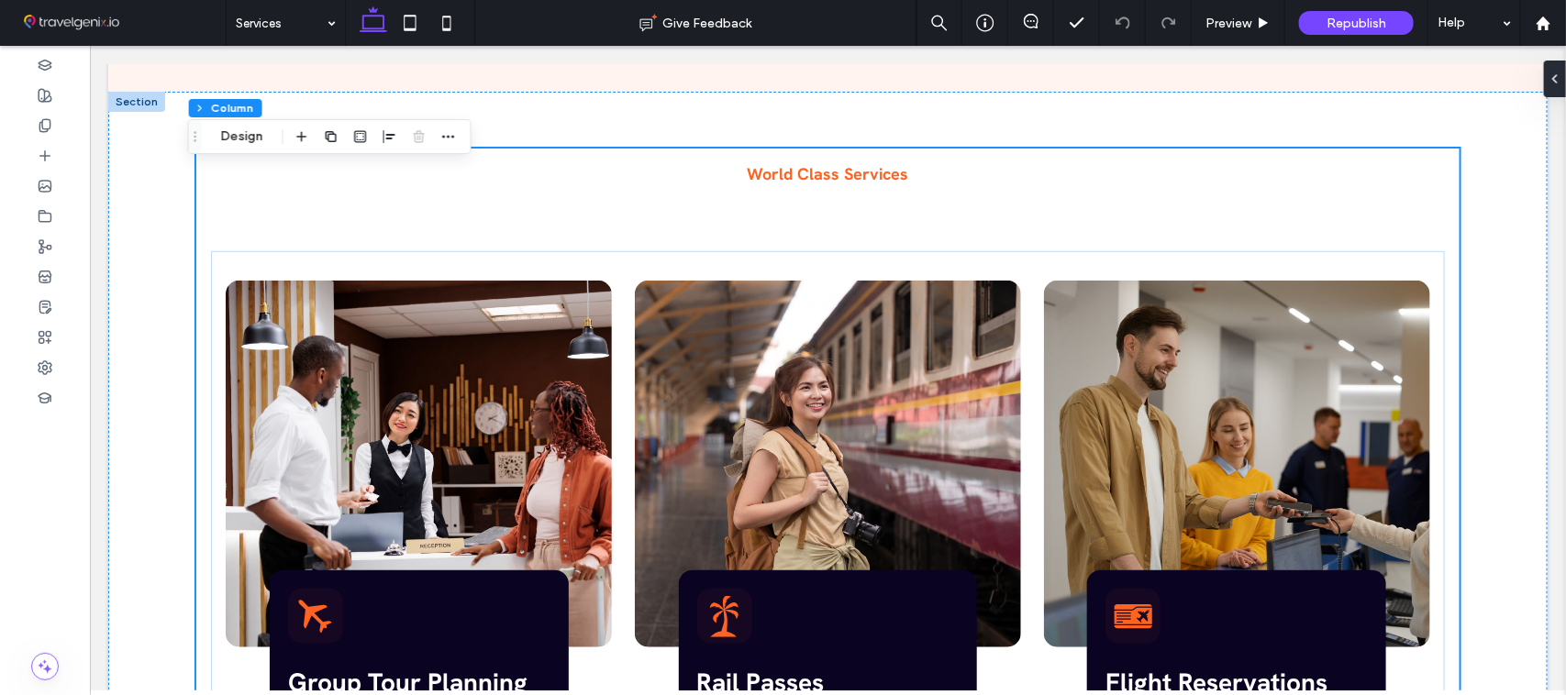
scroll to position [417, 0]
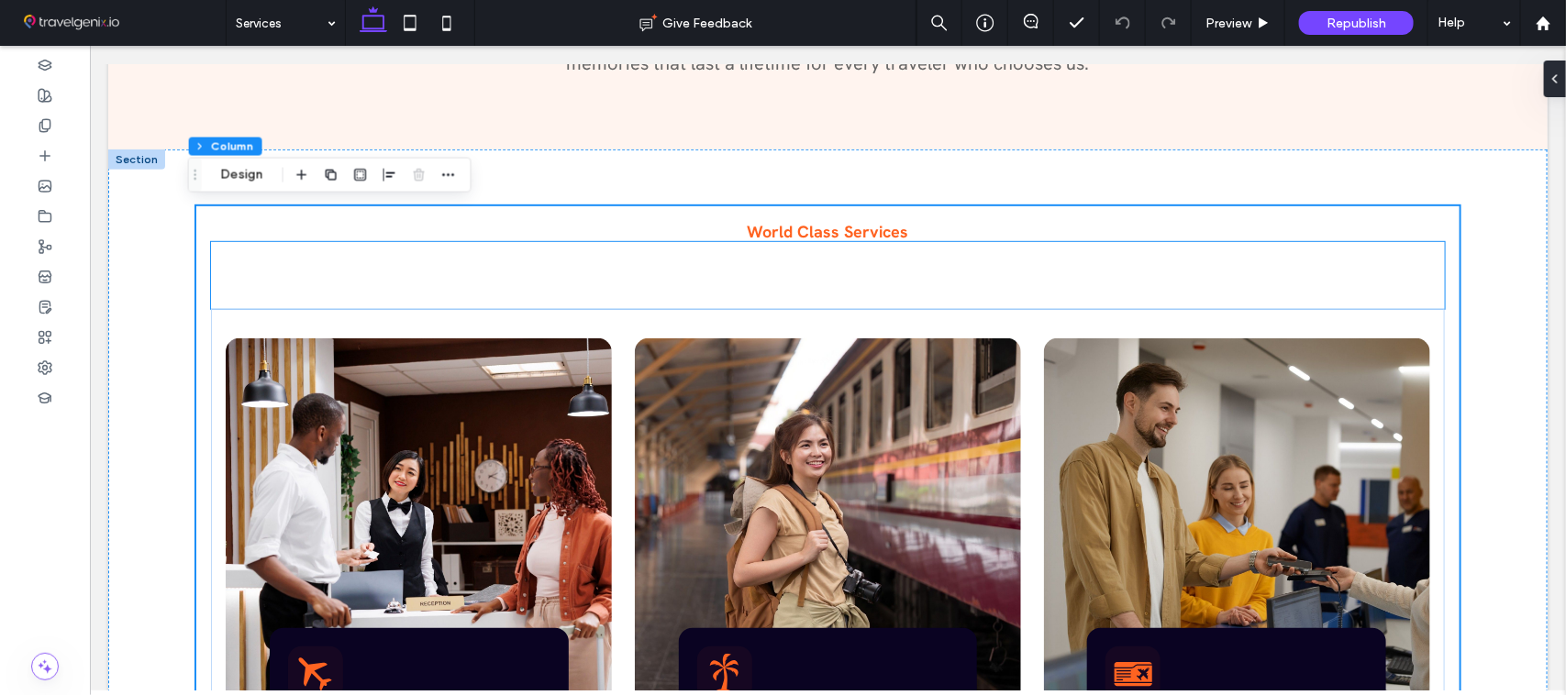
click at [798, 277] on span "Which Services We Provide" at bounding box center [826, 274] width 637 height 67
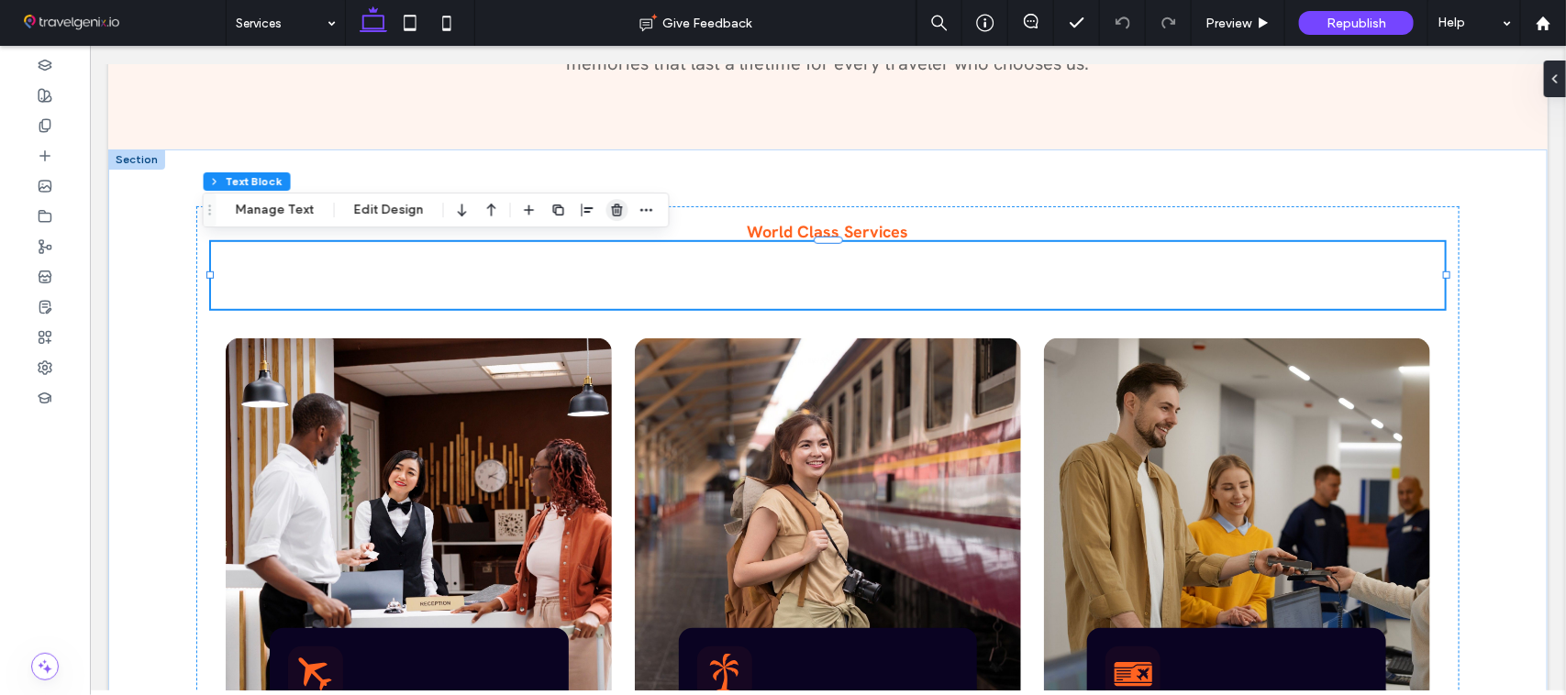
drag, startPoint x: 610, startPoint y: 211, endPoint x: 642, endPoint y: 202, distance: 33.4
click at [610, 211] on icon "button" at bounding box center [617, 210] width 15 height 15
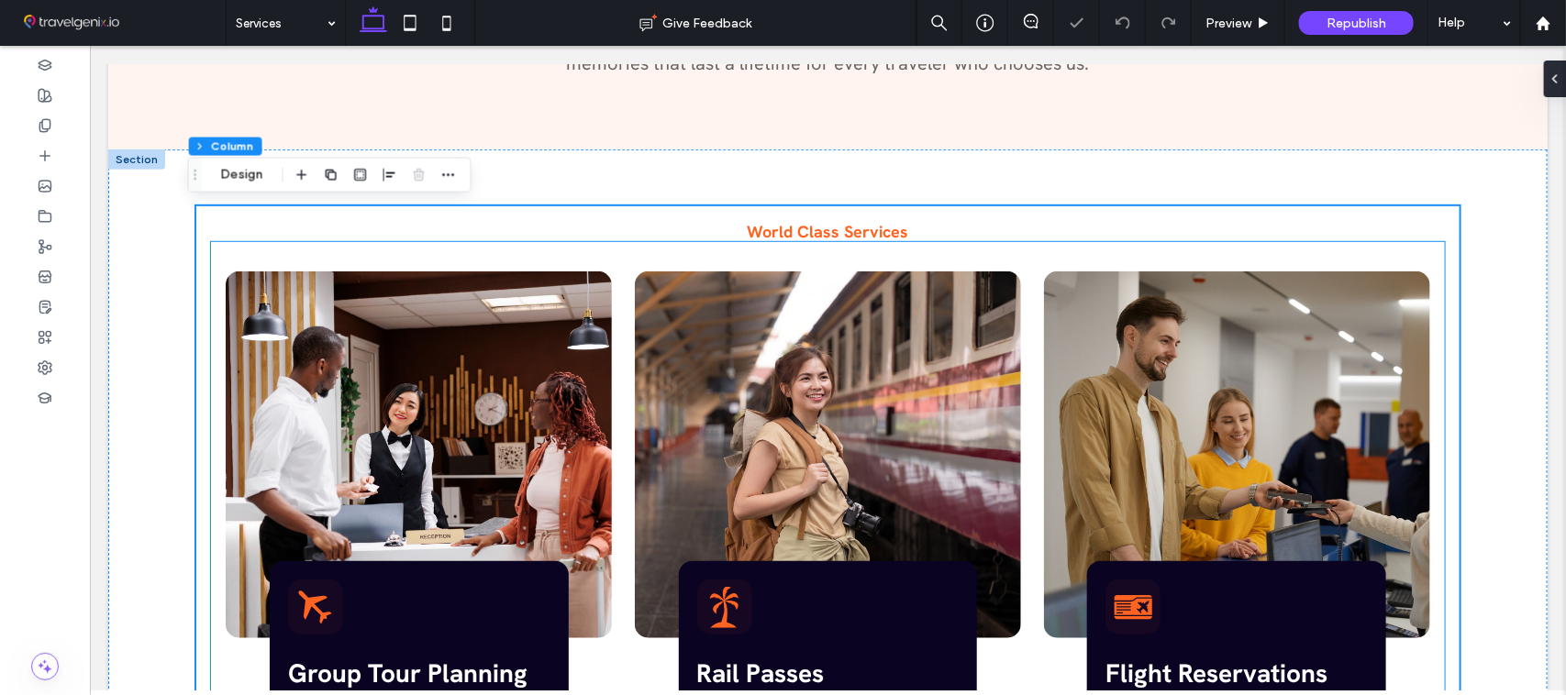
click at [834, 241] on div "Group Tour Planning Arrange various types of tour for our customers with advent…" at bounding box center [827, 521] width 1234 height 561
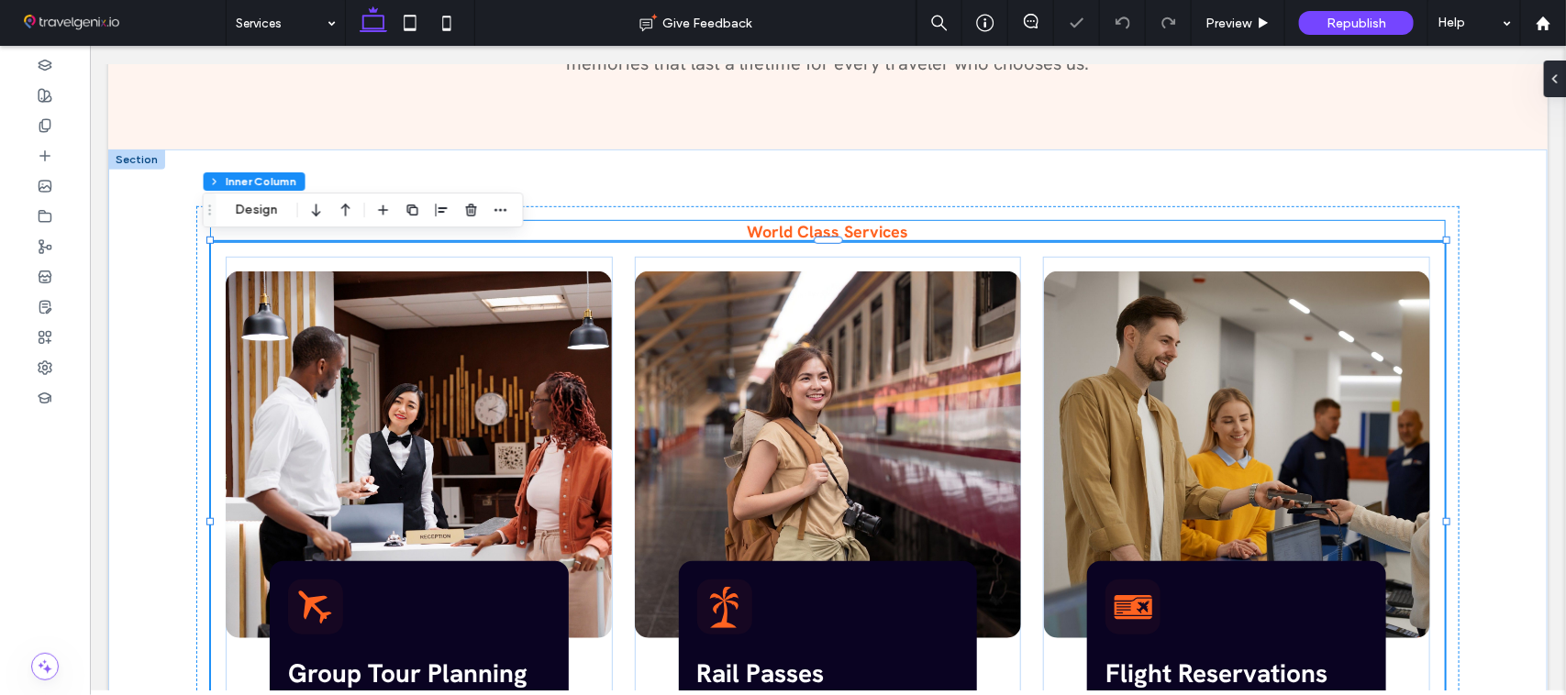
click at [835, 231] on span "World Class Services" at bounding box center [827, 230] width 161 height 21
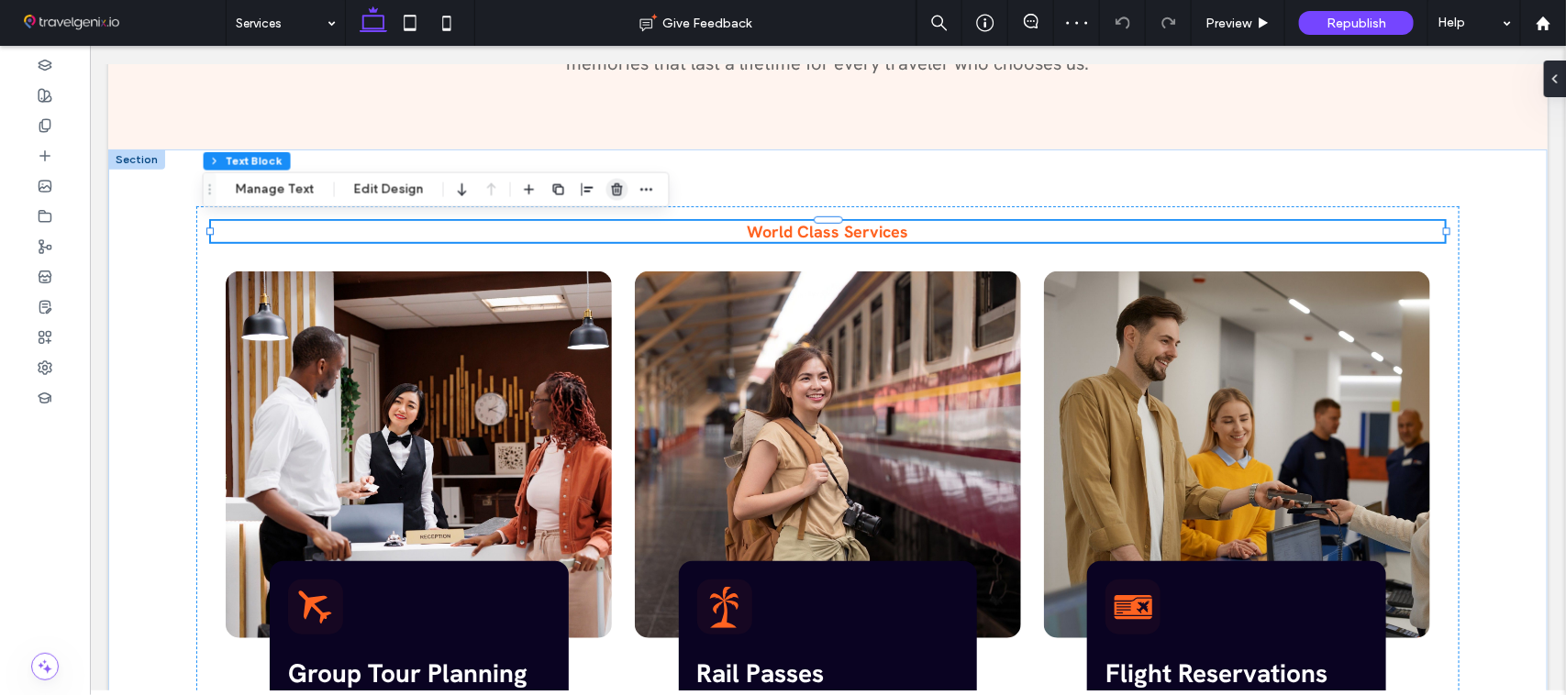
drag, startPoint x: 610, startPoint y: 185, endPoint x: 1163, endPoint y: 179, distance: 553.1
click at [612, 185] on use "button" at bounding box center [617, 189] width 11 height 12
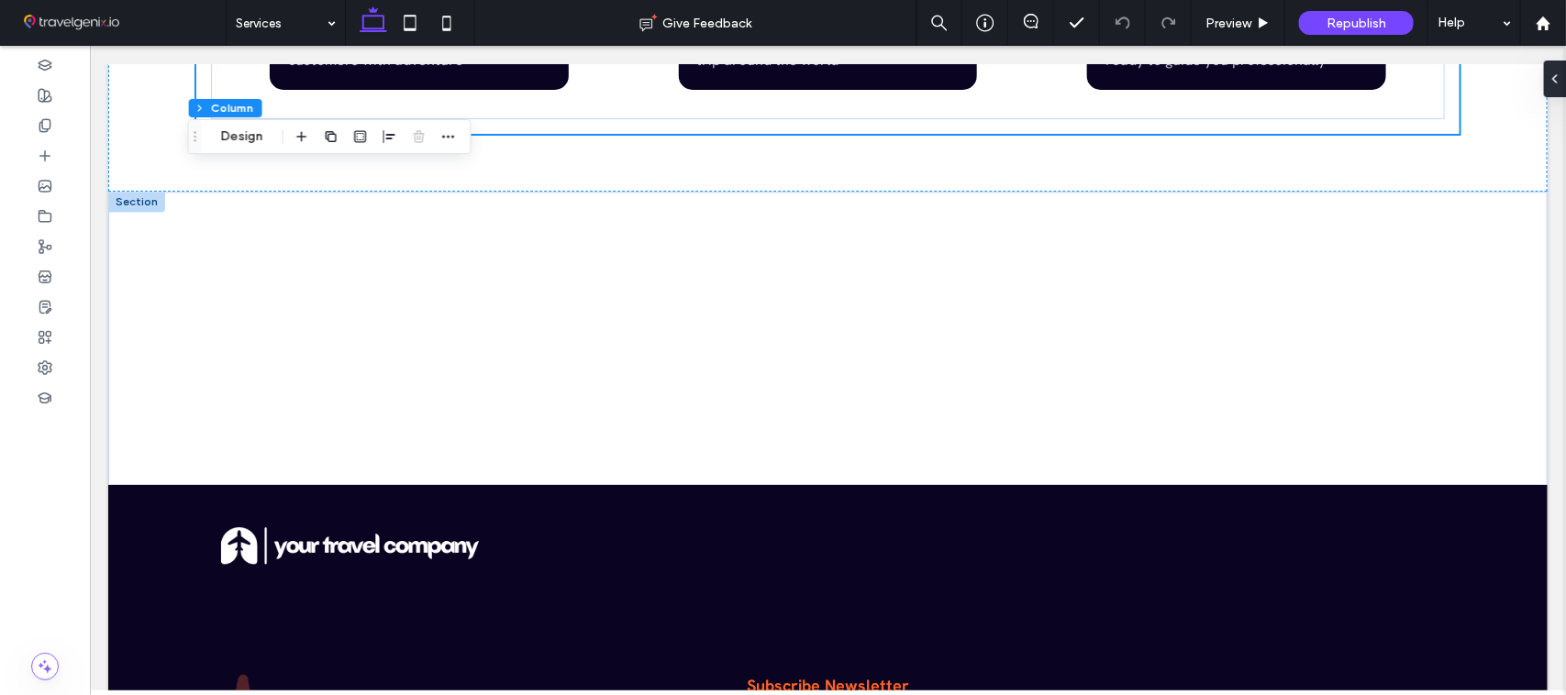
scroll to position [1653, 0]
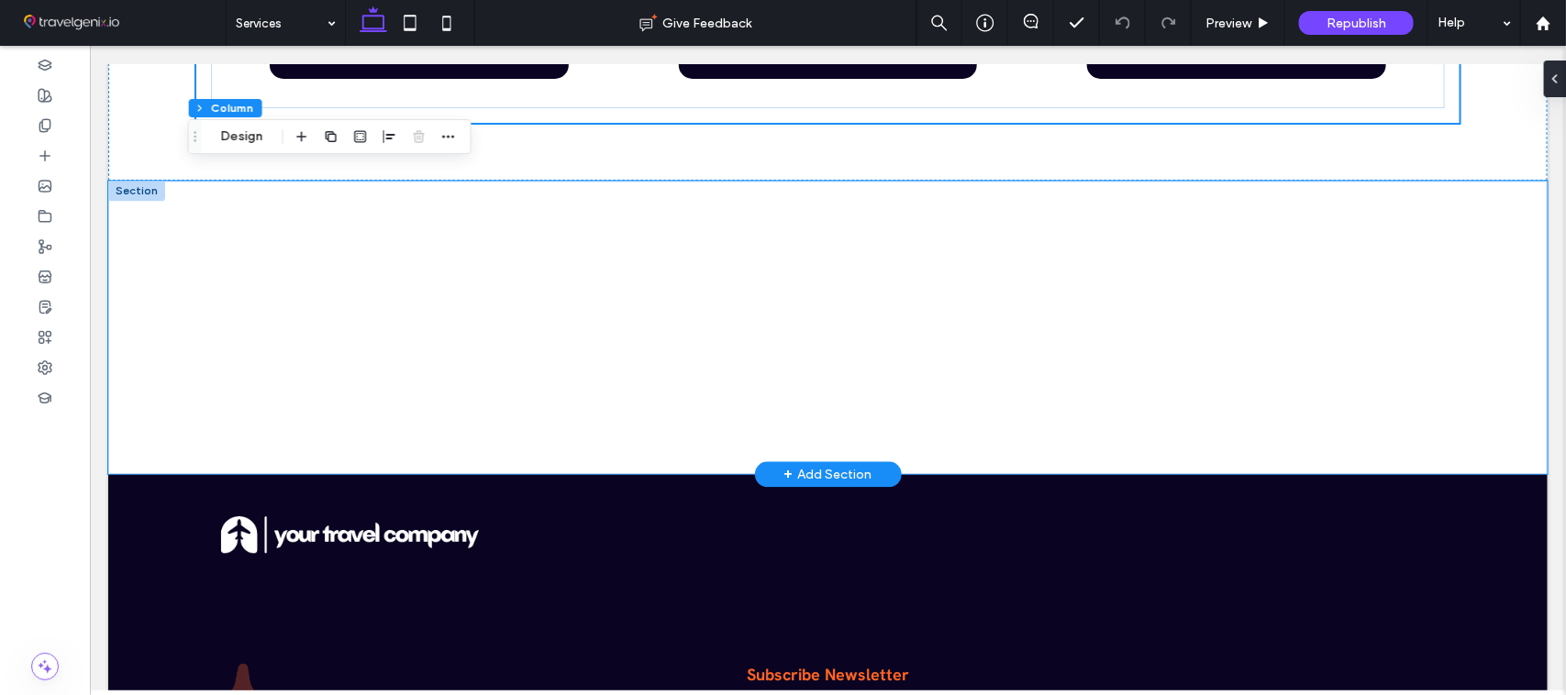
click at [756, 203] on div at bounding box center [827, 327] width 1321 height 294
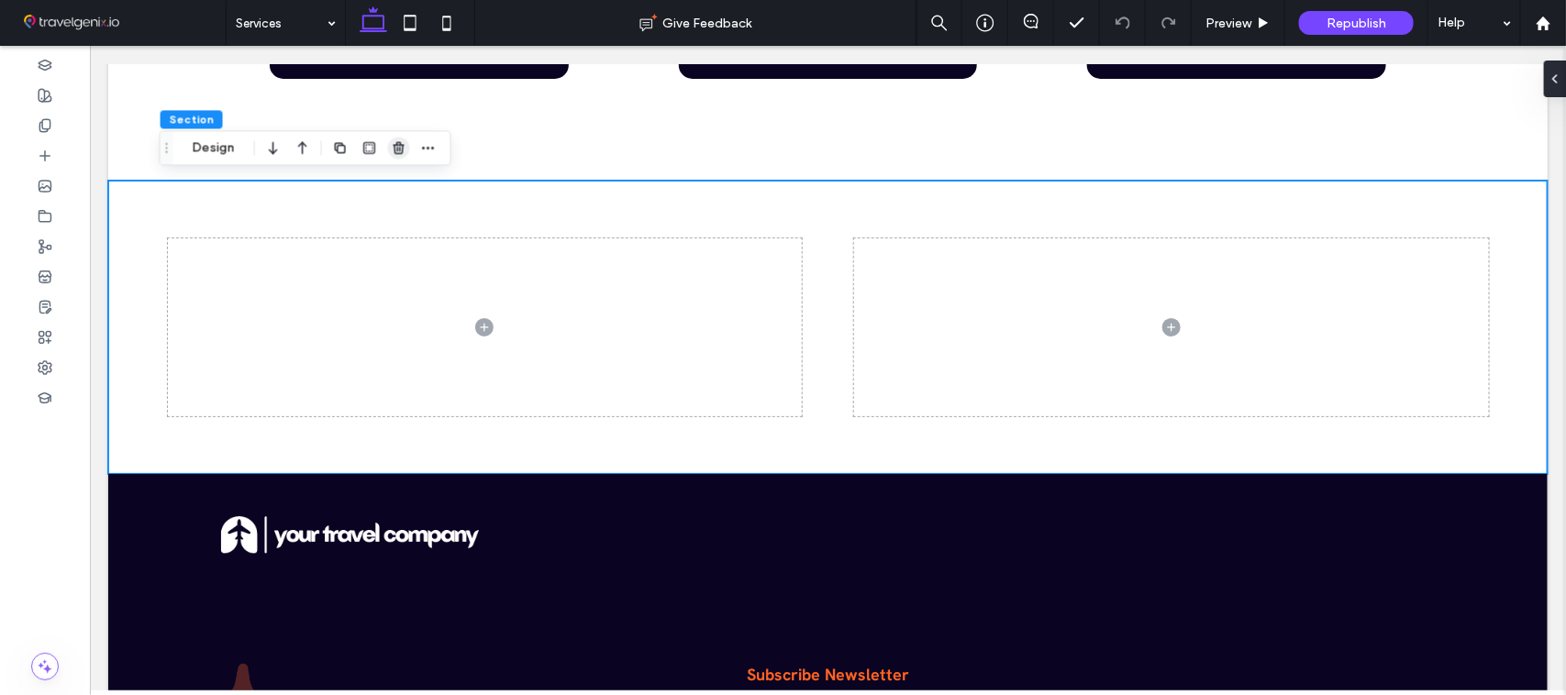
click at [395, 150] on use "button" at bounding box center [398, 148] width 11 height 12
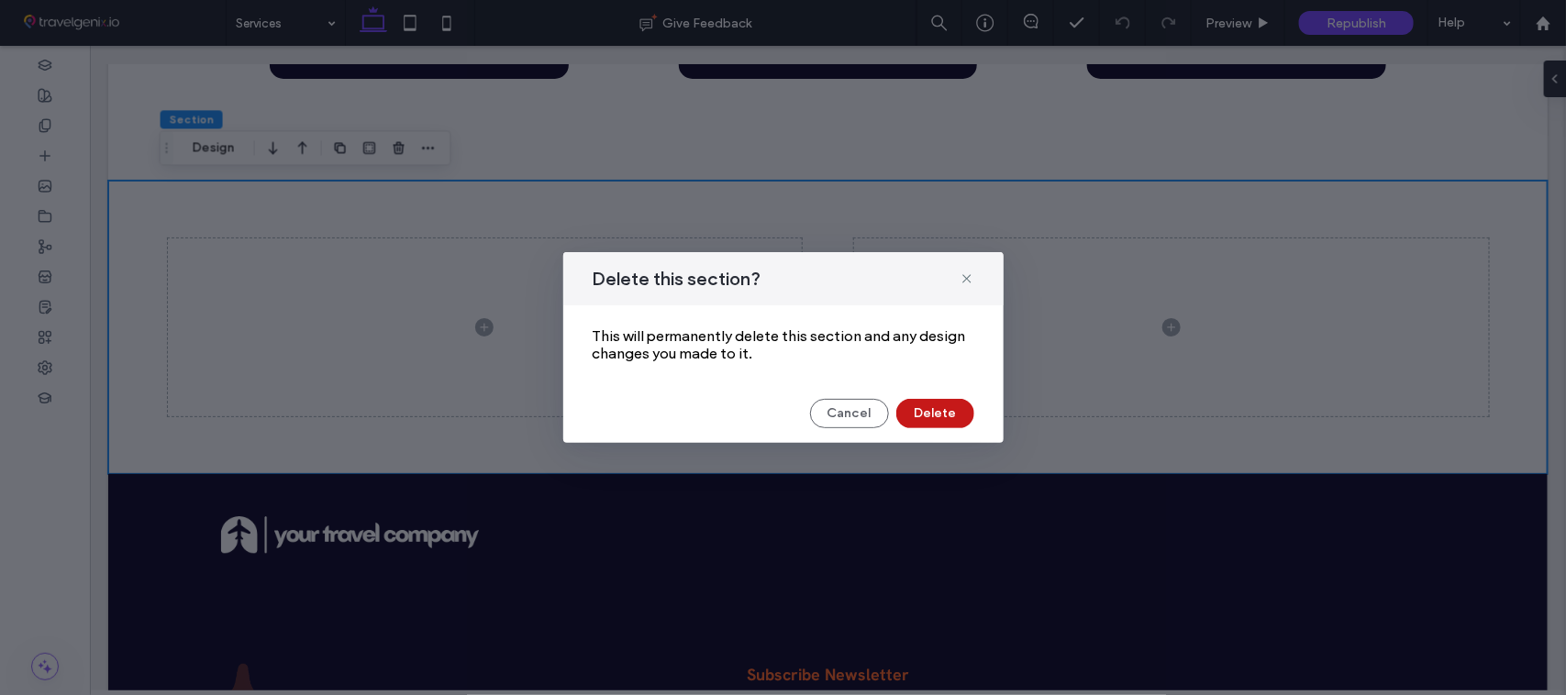
drag, startPoint x: 926, startPoint y: 408, endPoint x: 1130, endPoint y: 326, distance: 219.7
click at [926, 408] on button "Delete" at bounding box center [935, 413] width 78 height 29
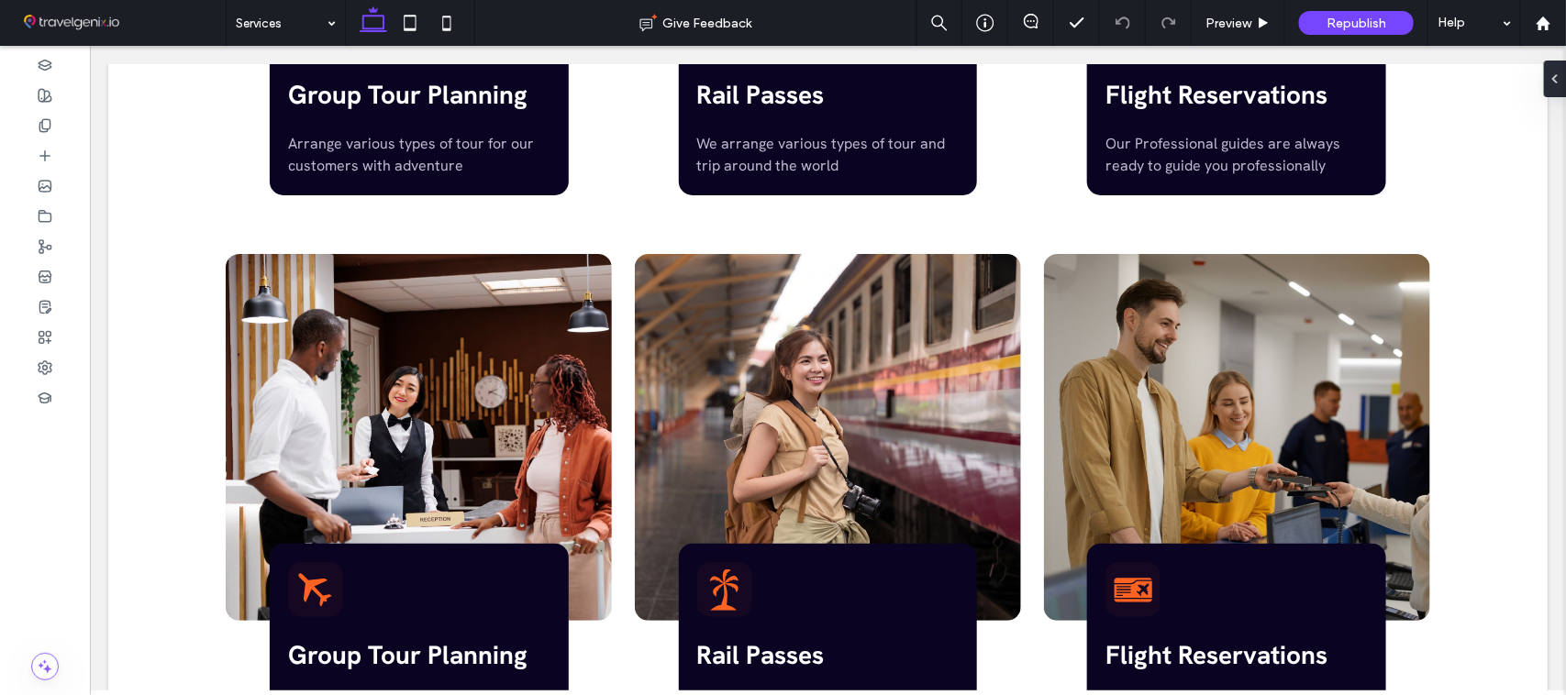
scroll to position [1076, 0]
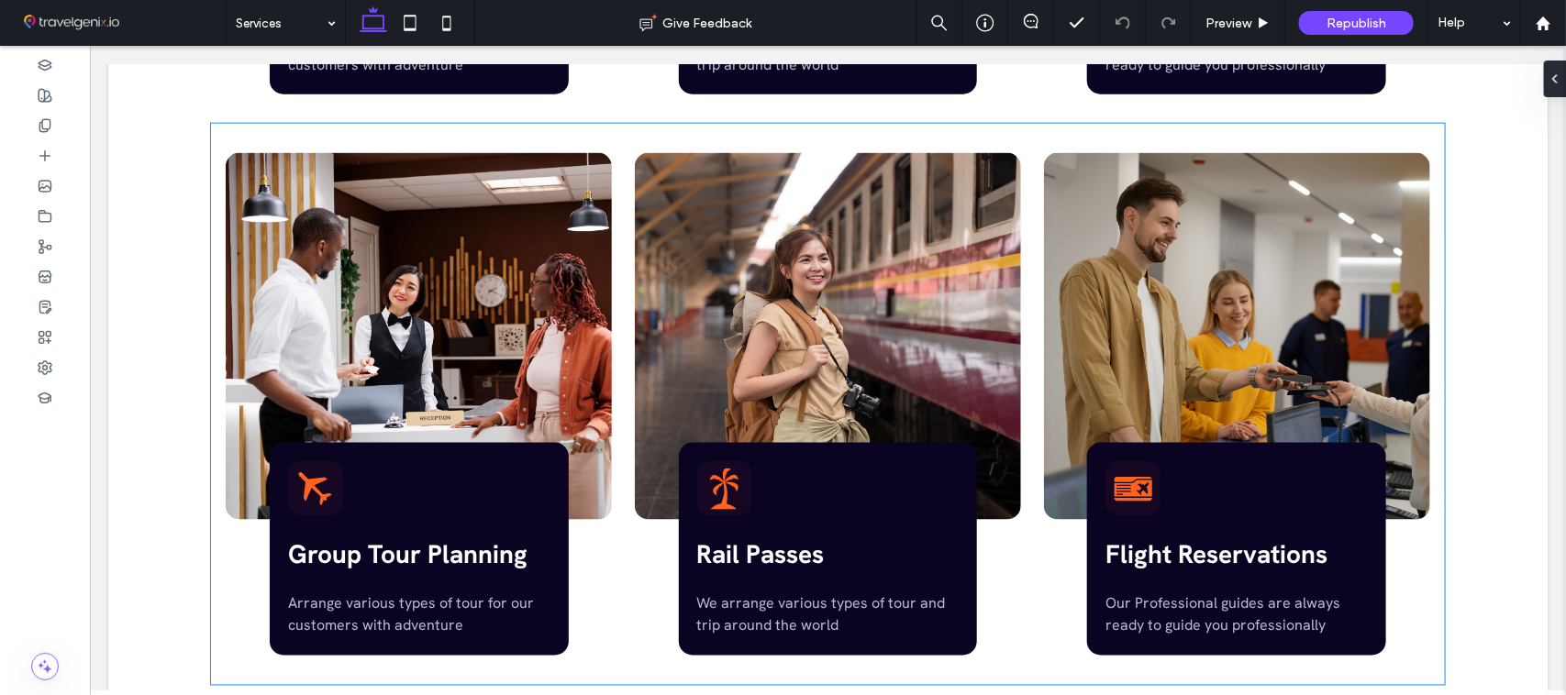
click at [423, 563] on span "Group Tour Planning" at bounding box center [406, 554] width 239 height 33
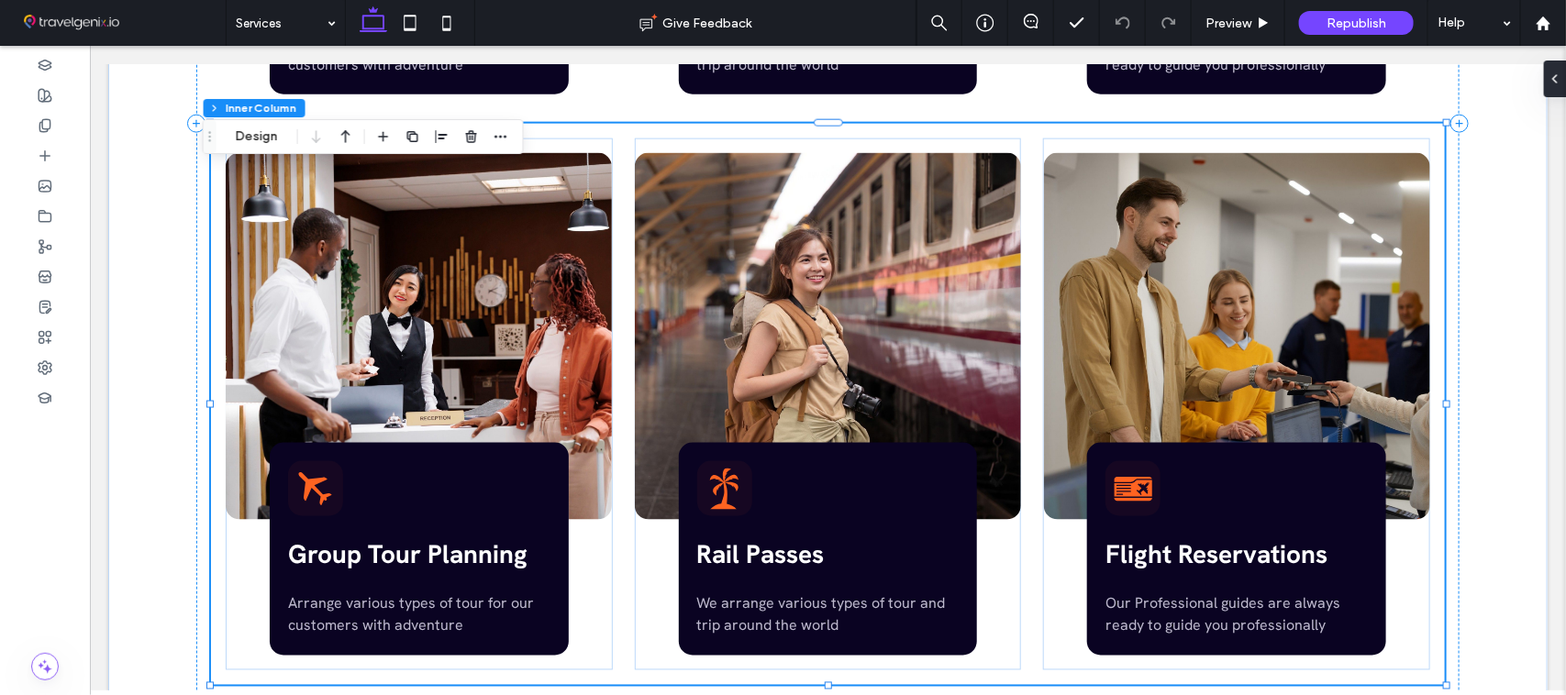
click at [423, 563] on span "Group Tour Planning" at bounding box center [406, 554] width 239 height 33
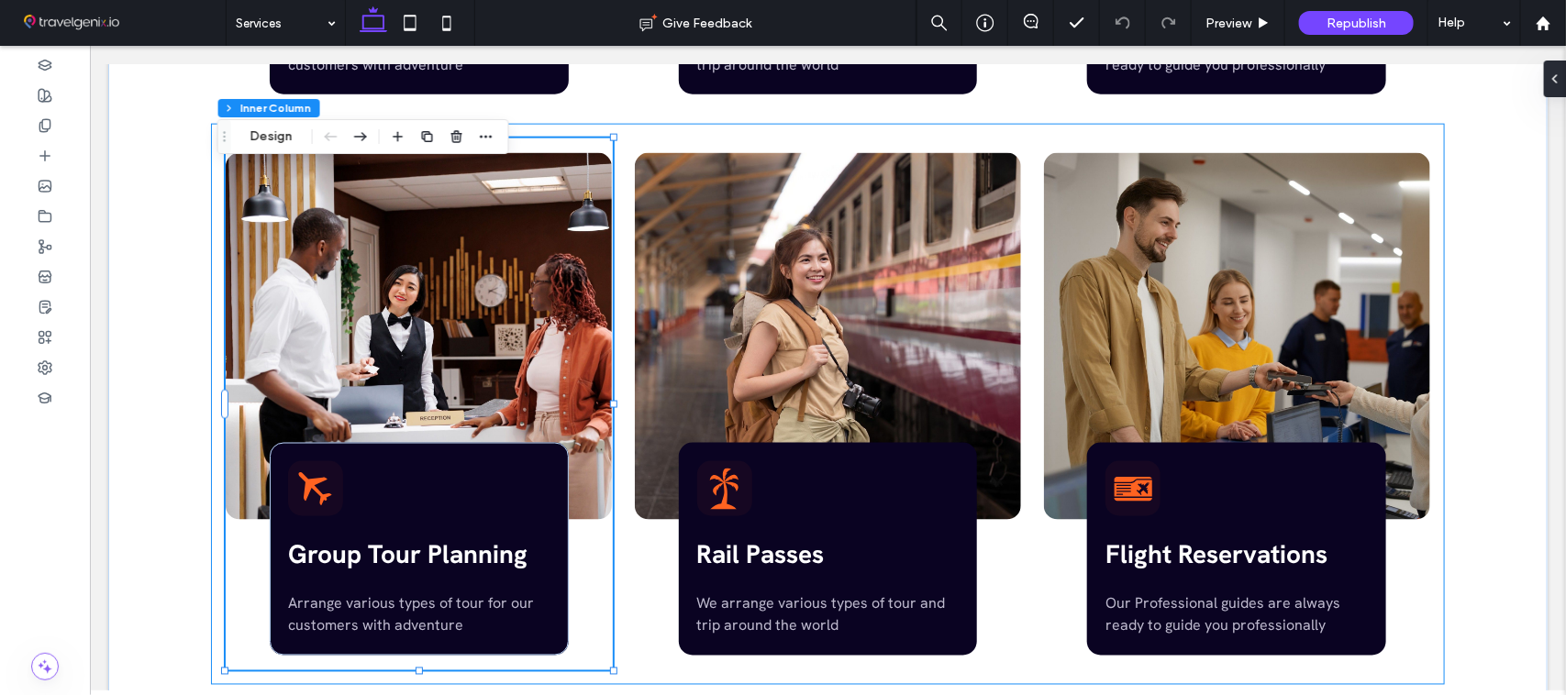
click at [427, 561] on span "Group Tour Planning" at bounding box center [406, 554] width 239 height 33
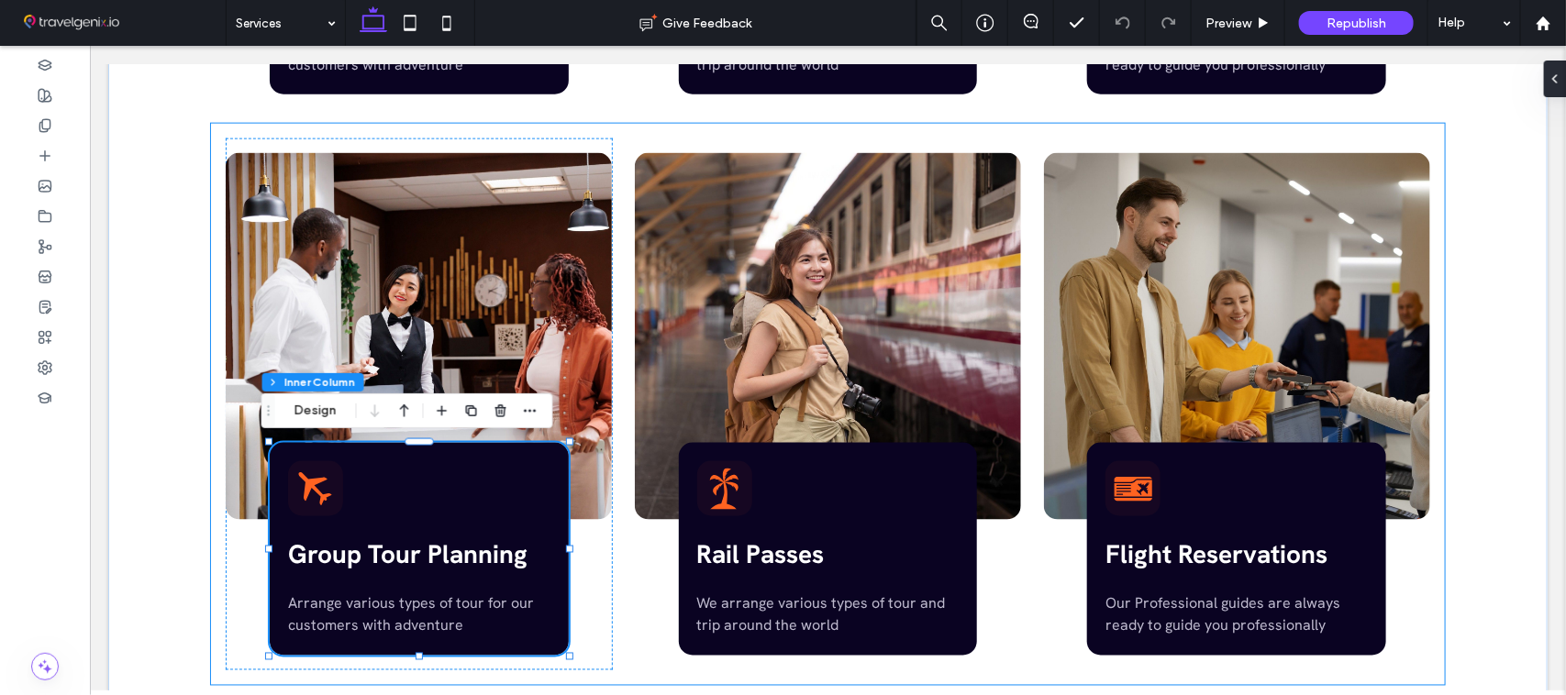
click at [427, 561] on span "Group Tour Planning" at bounding box center [406, 554] width 239 height 33
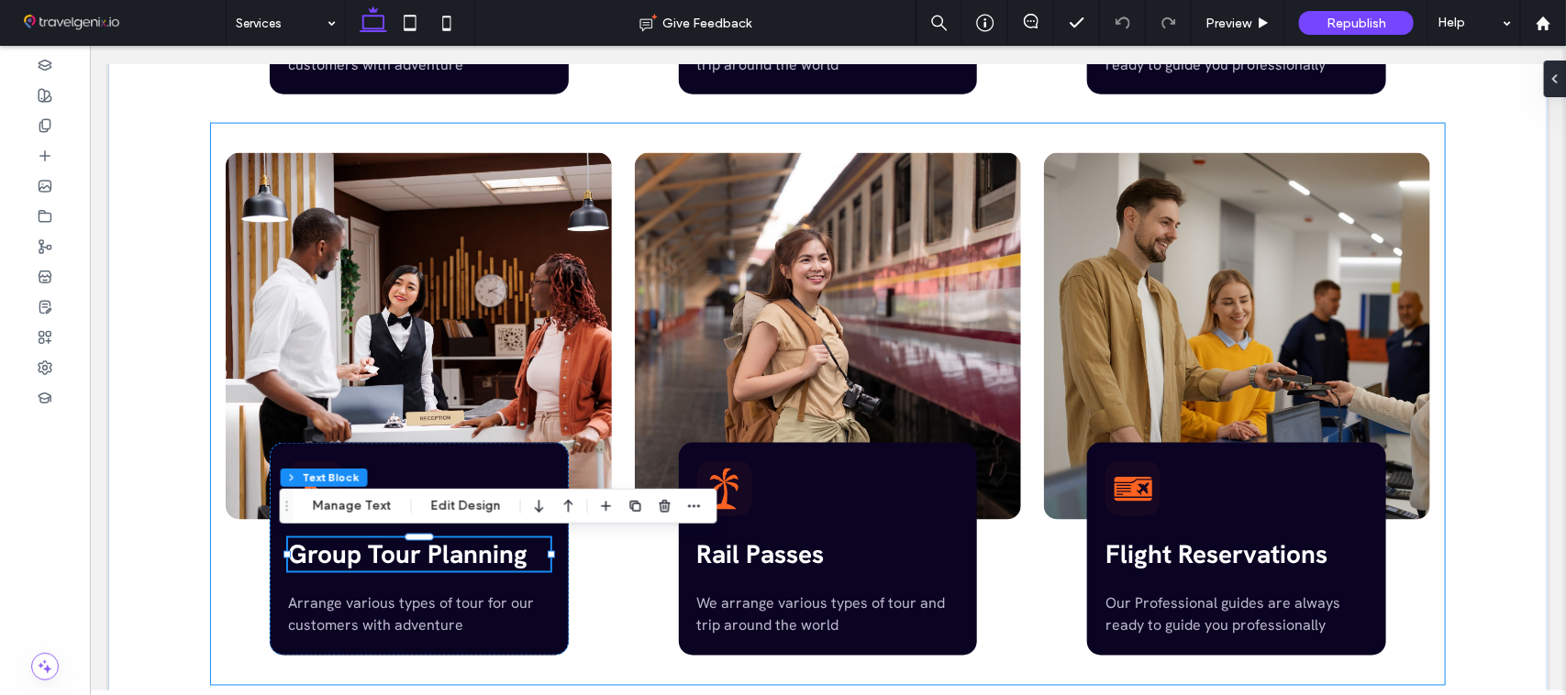
click at [427, 561] on div "Group Tour Planning" at bounding box center [418, 554] width 262 height 33
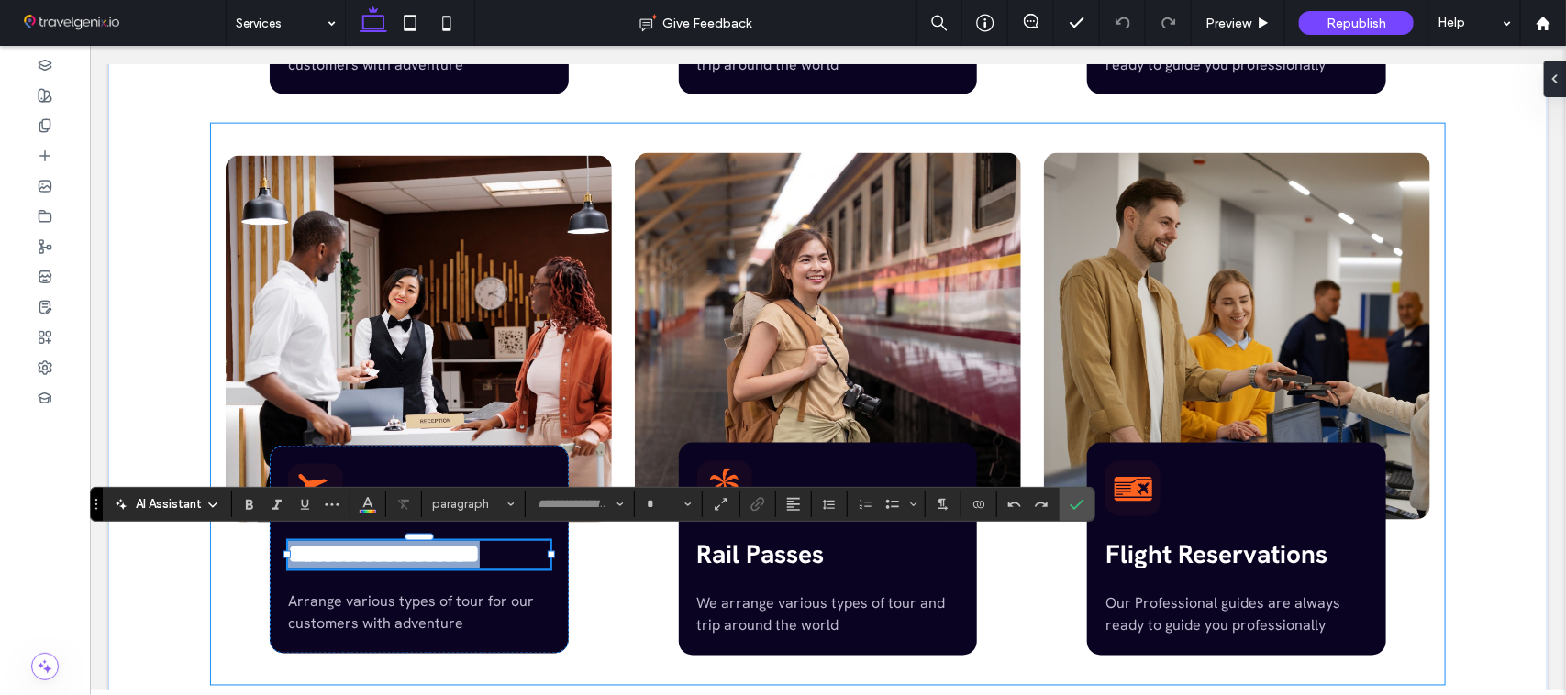
type input "**********"
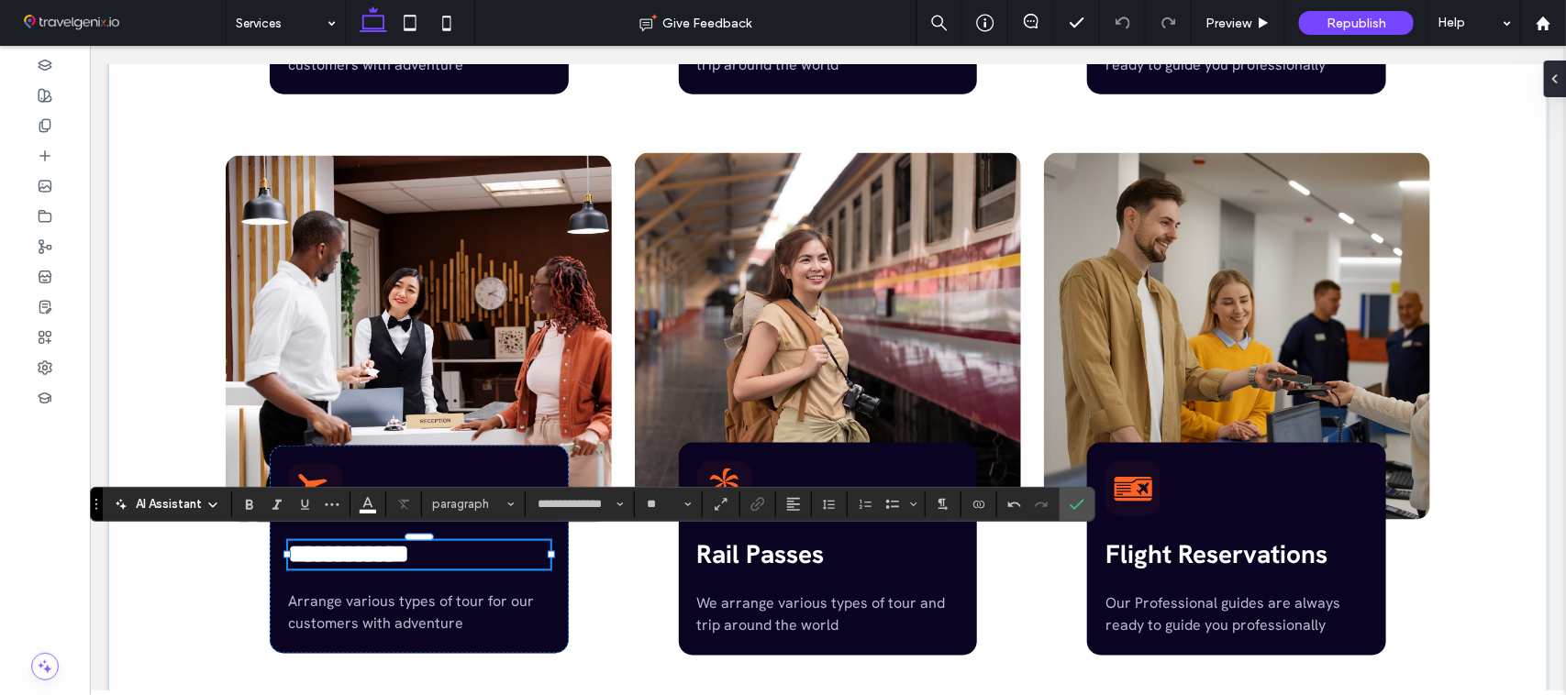
click at [298, 552] on span "**********" at bounding box center [347, 554] width 121 height 26
type input "**"
click at [418, 610] on span "Arrange various types of tour for our customers with adventure" at bounding box center [410, 612] width 246 height 41
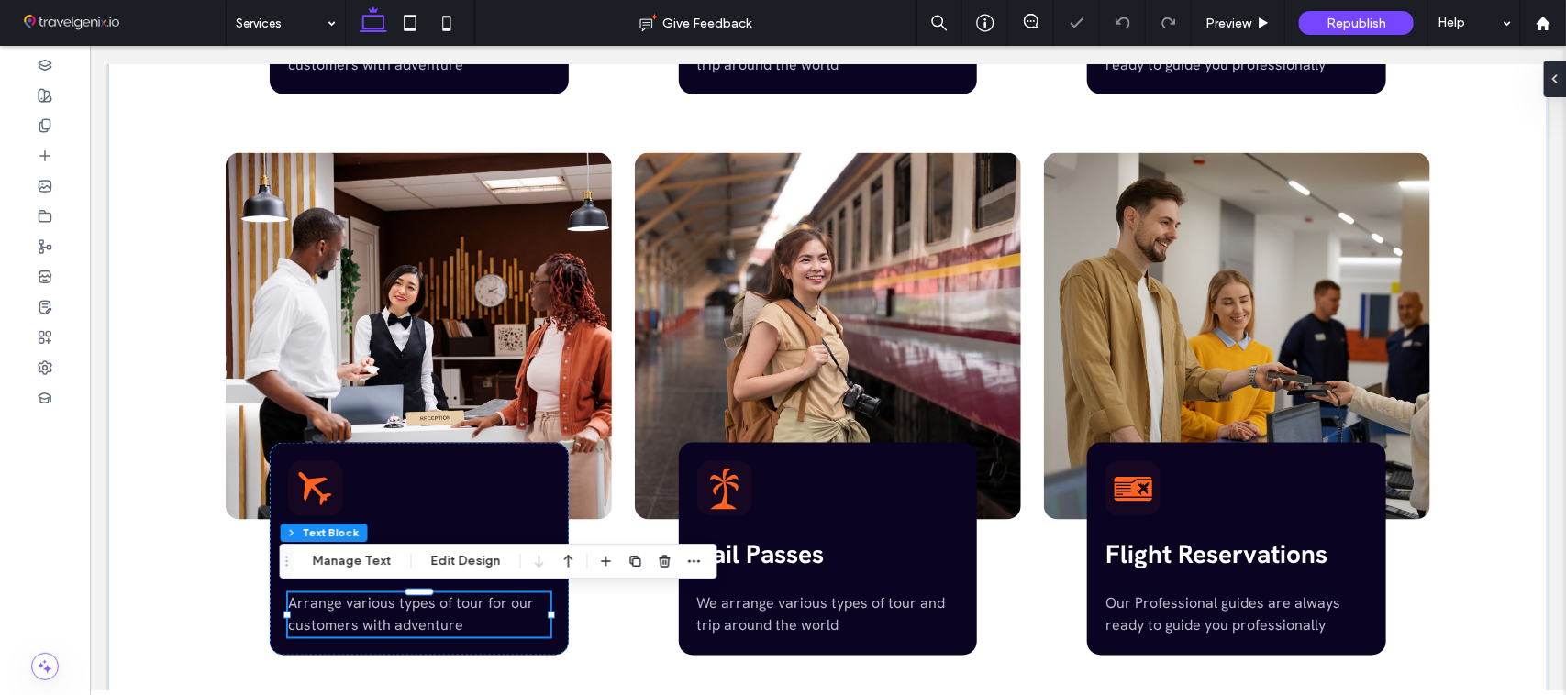
click at [418, 610] on div "Arrange various types of tour for our customers with adventure" at bounding box center [418, 615] width 262 height 44
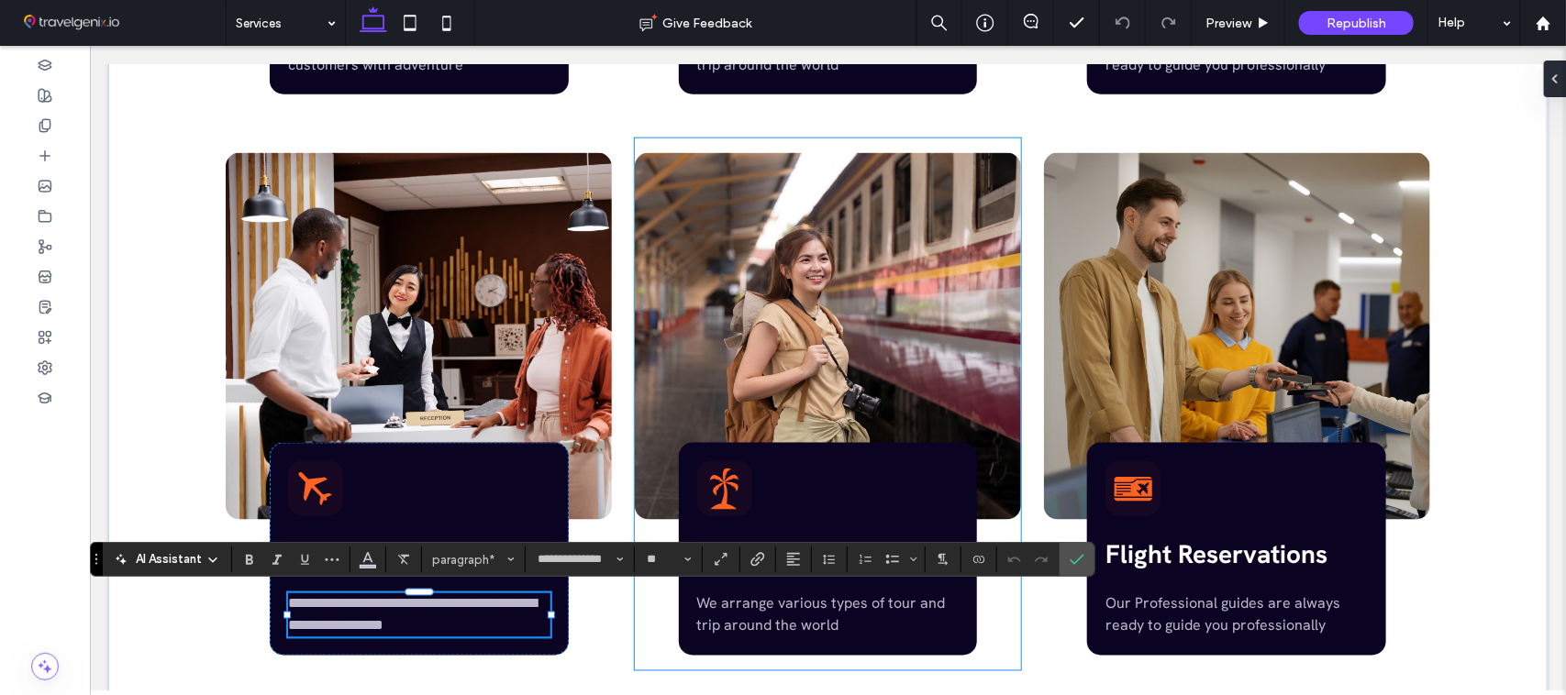
click at [794, 533] on div "Rail Passes We arrange various types of tour and trip around the world" at bounding box center [827, 548] width 299 height 213
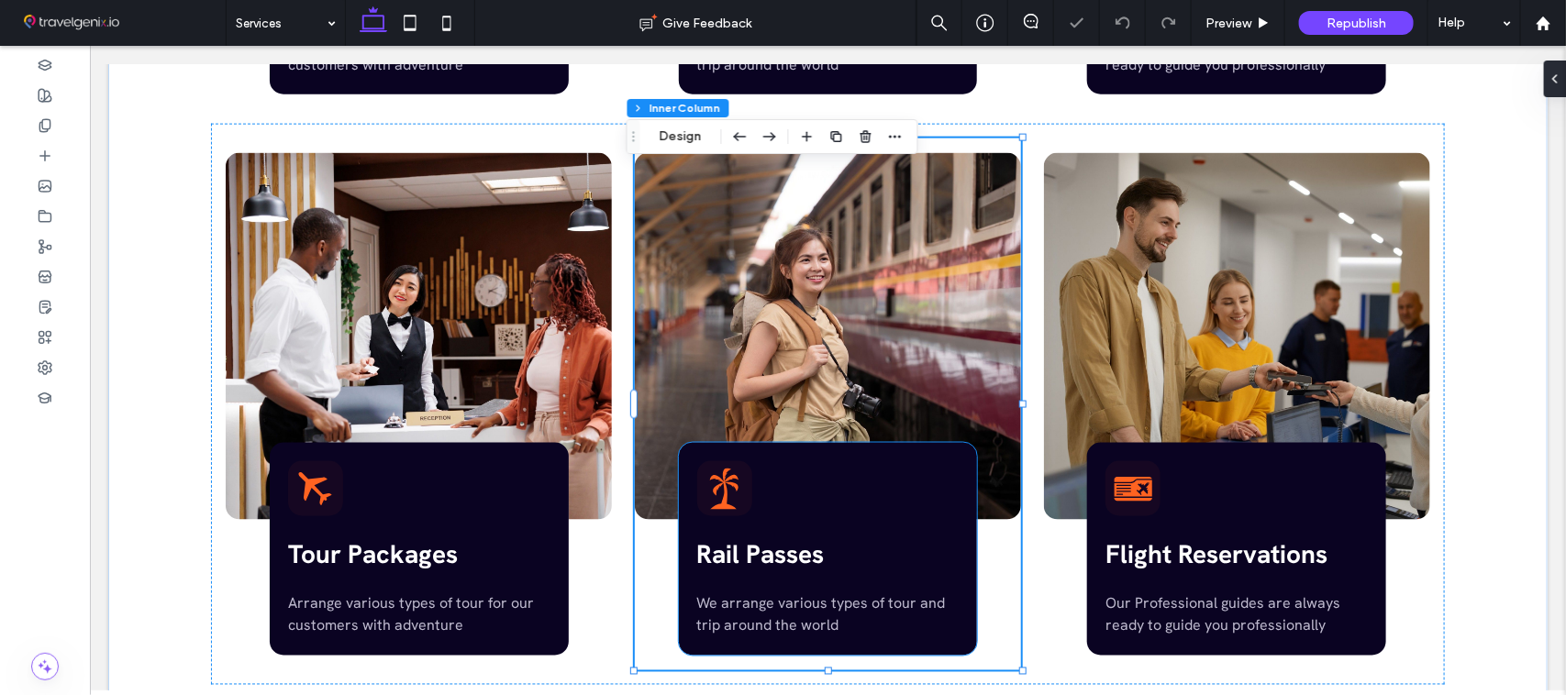
click at [792, 569] on div "Rail Passes We arrange various types of tour and trip around the world" at bounding box center [827, 548] width 299 height 213
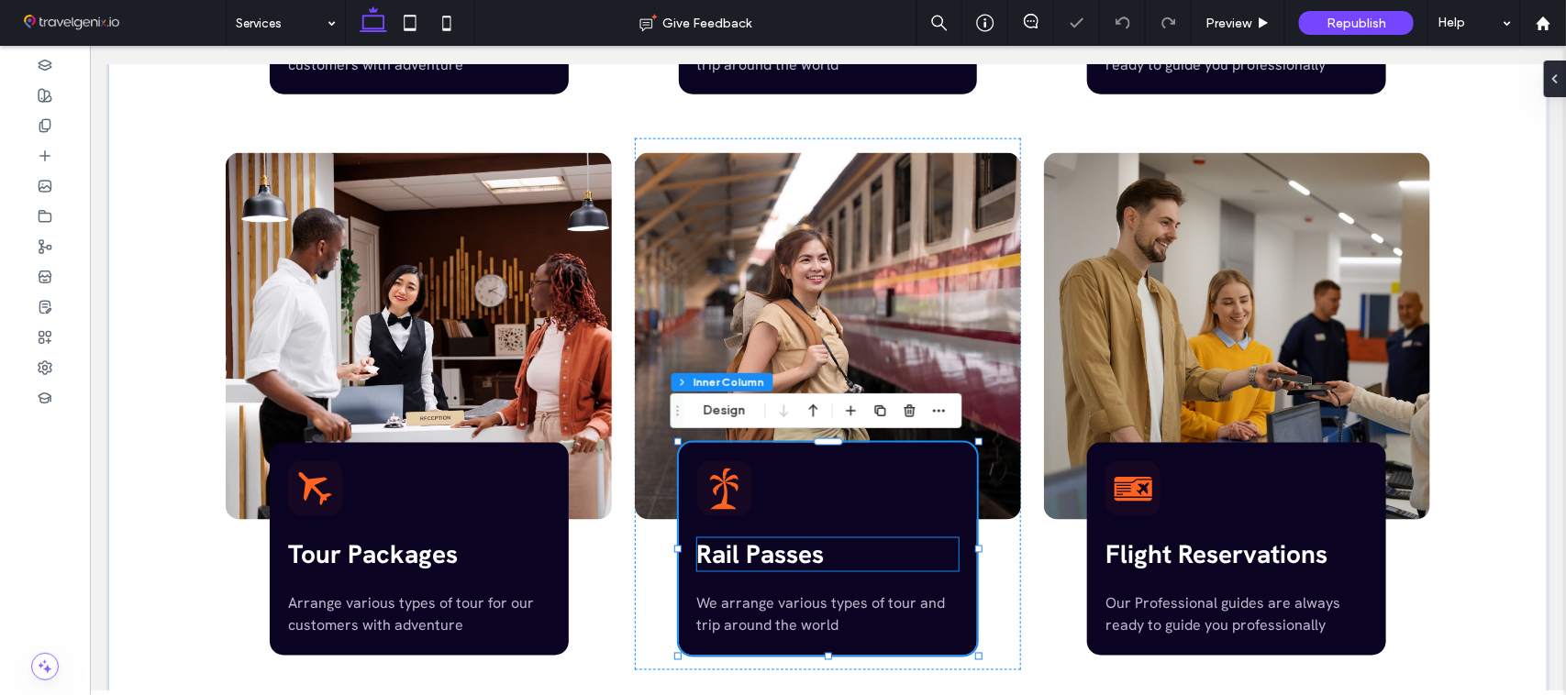
click at [783, 563] on span "Rail Passes" at bounding box center [759, 554] width 127 height 33
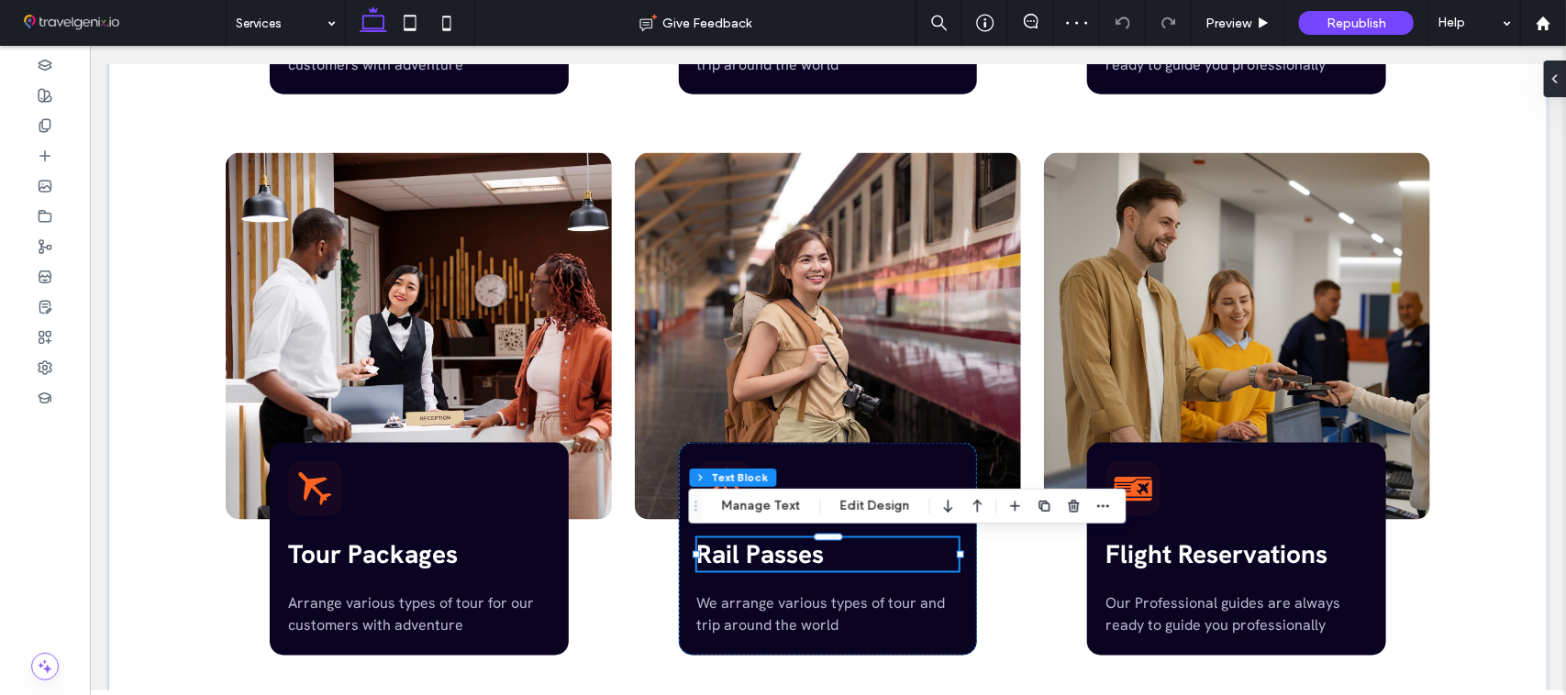
click at [781, 560] on span "Rail Passes" at bounding box center [759, 554] width 127 height 33
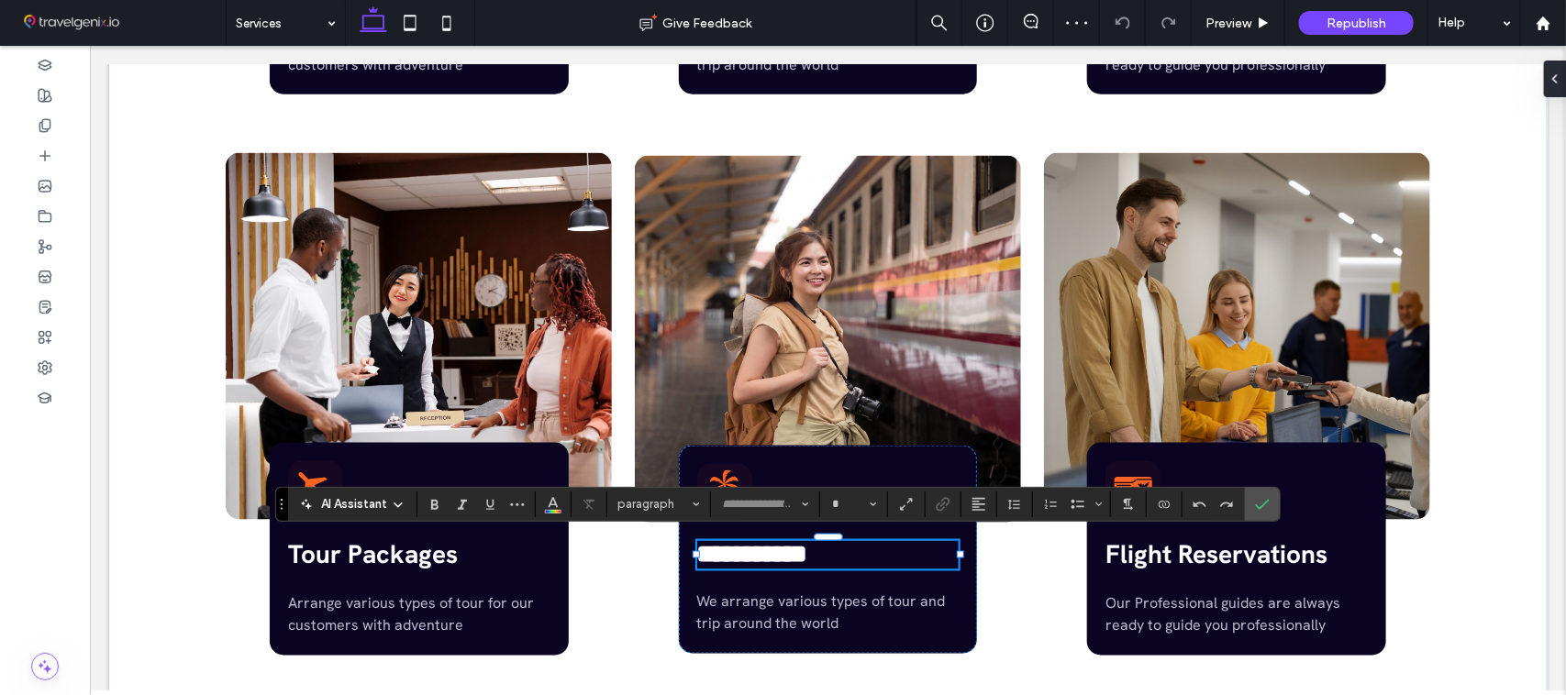
type input "**********"
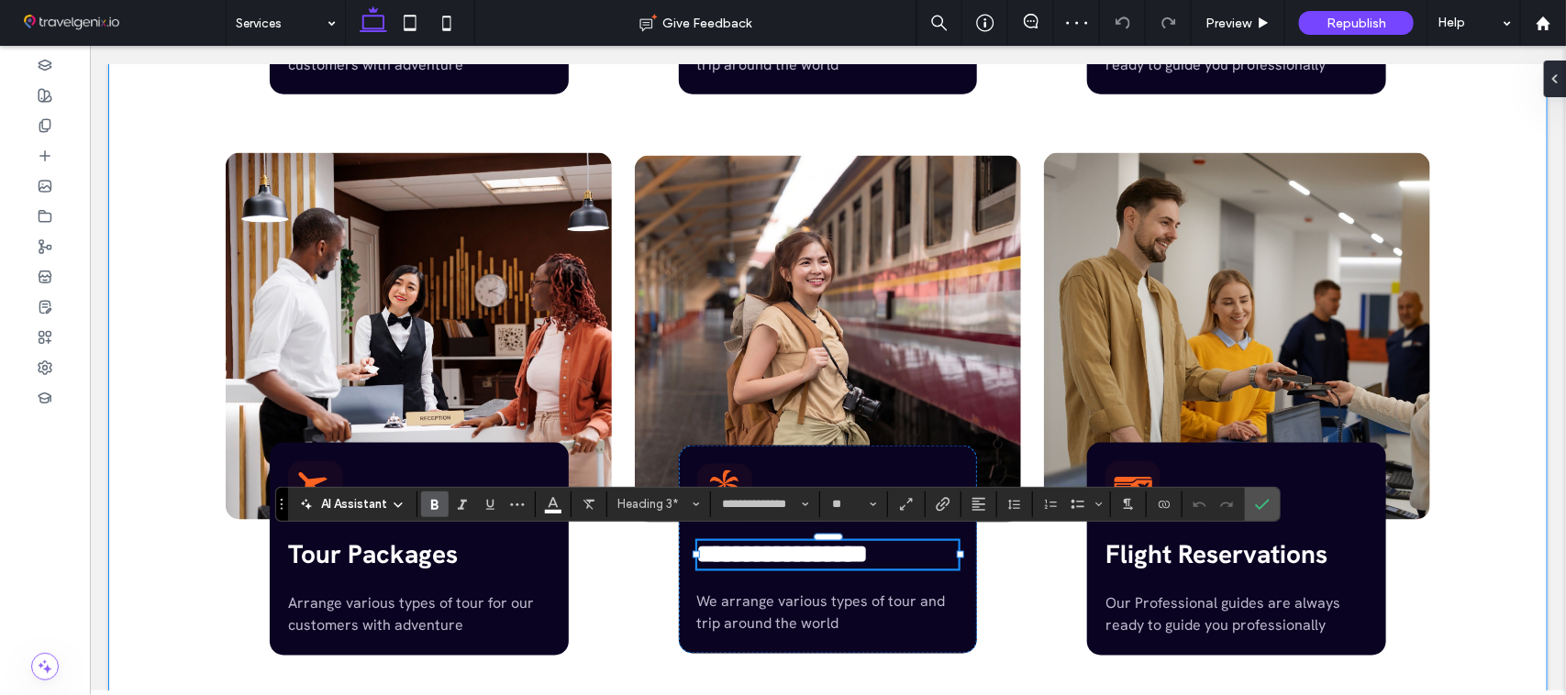
type input "**"
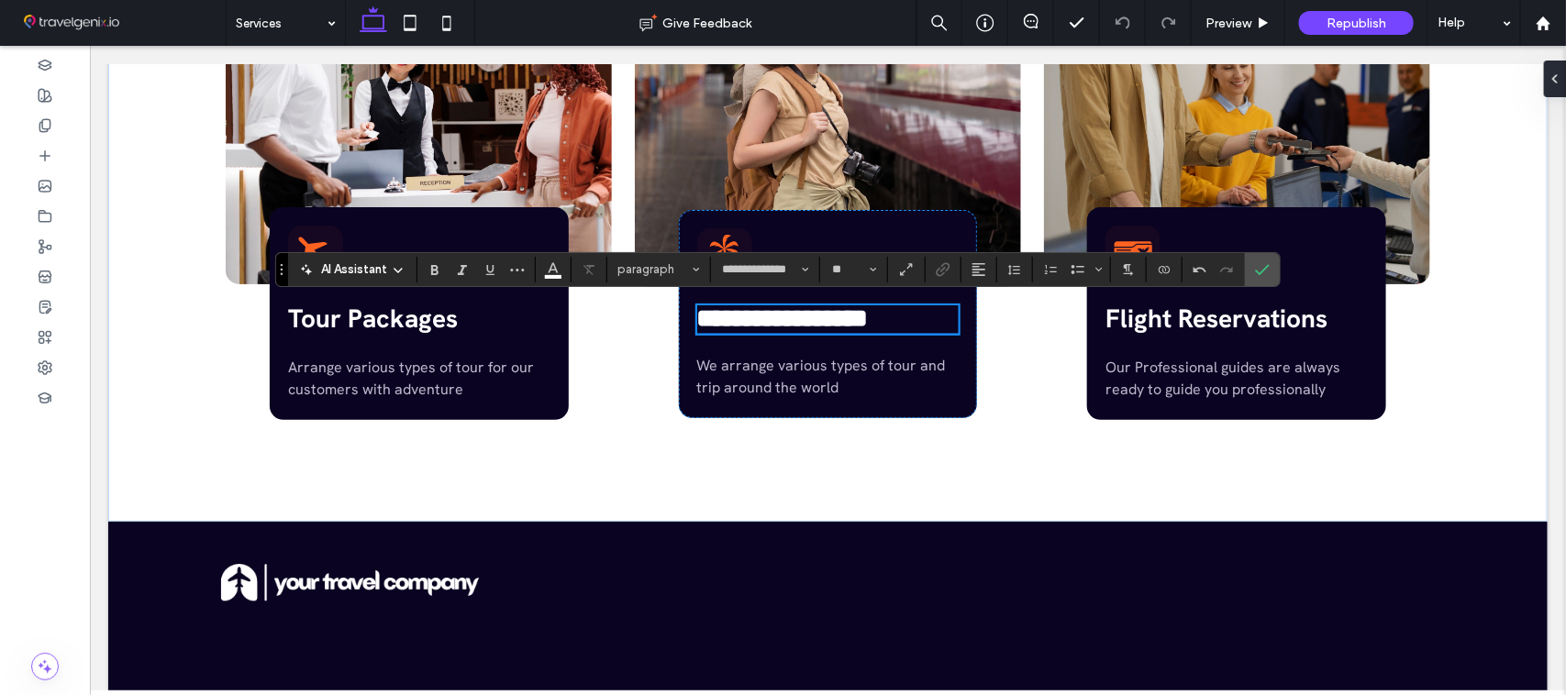
scroll to position [1177, 0]
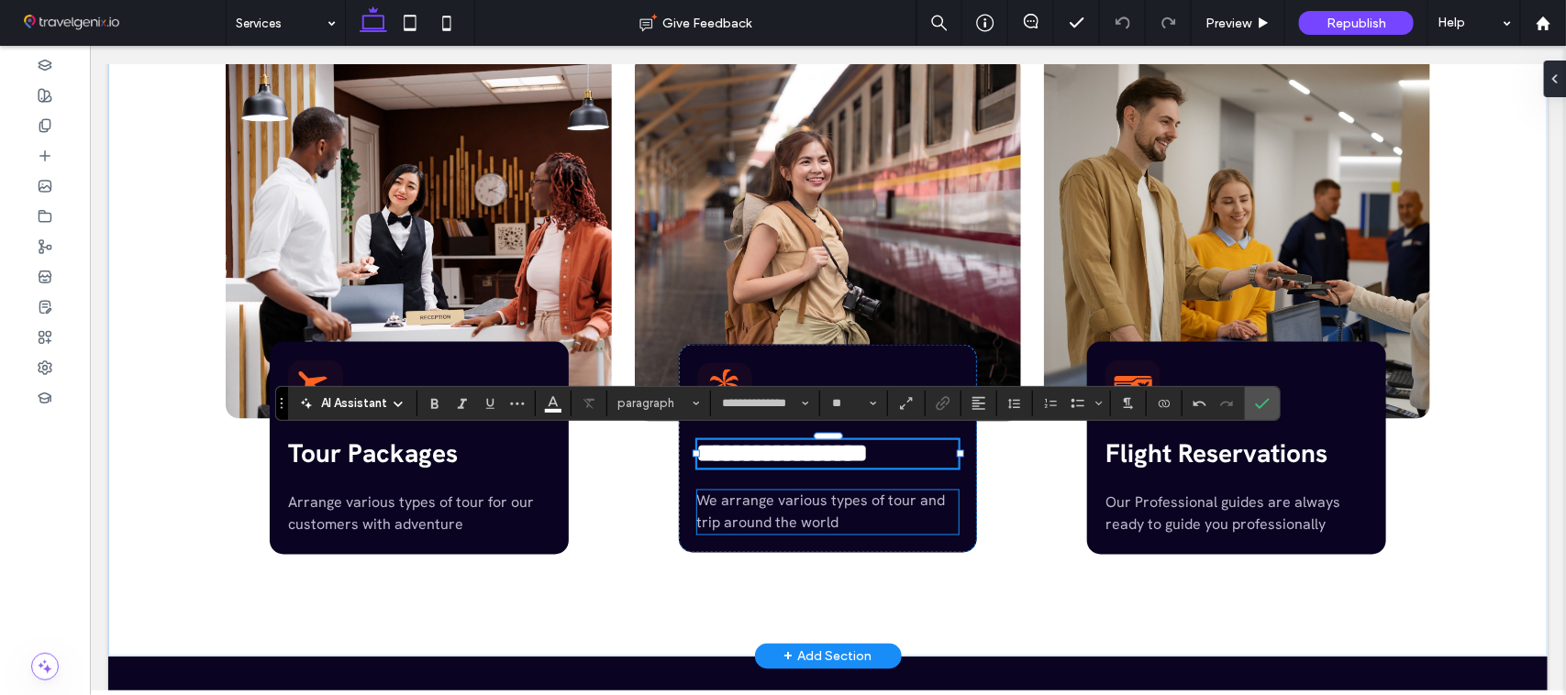
click at [820, 517] on span "We arrange various types of tour and trip around the world" at bounding box center [820, 511] width 249 height 41
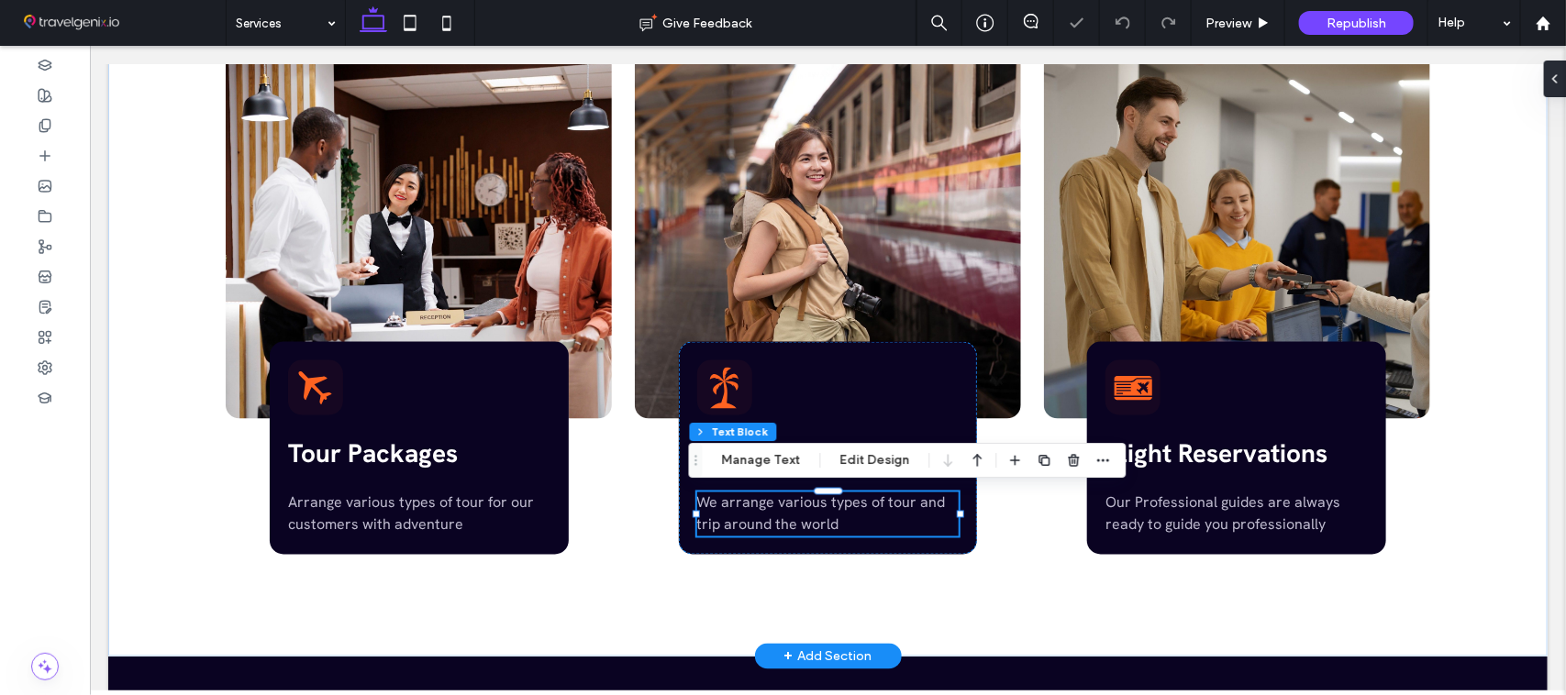
click at [817, 515] on div "We arrange various types of tour and trip around the world" at bounding box center [827, 514] width 262 height 44
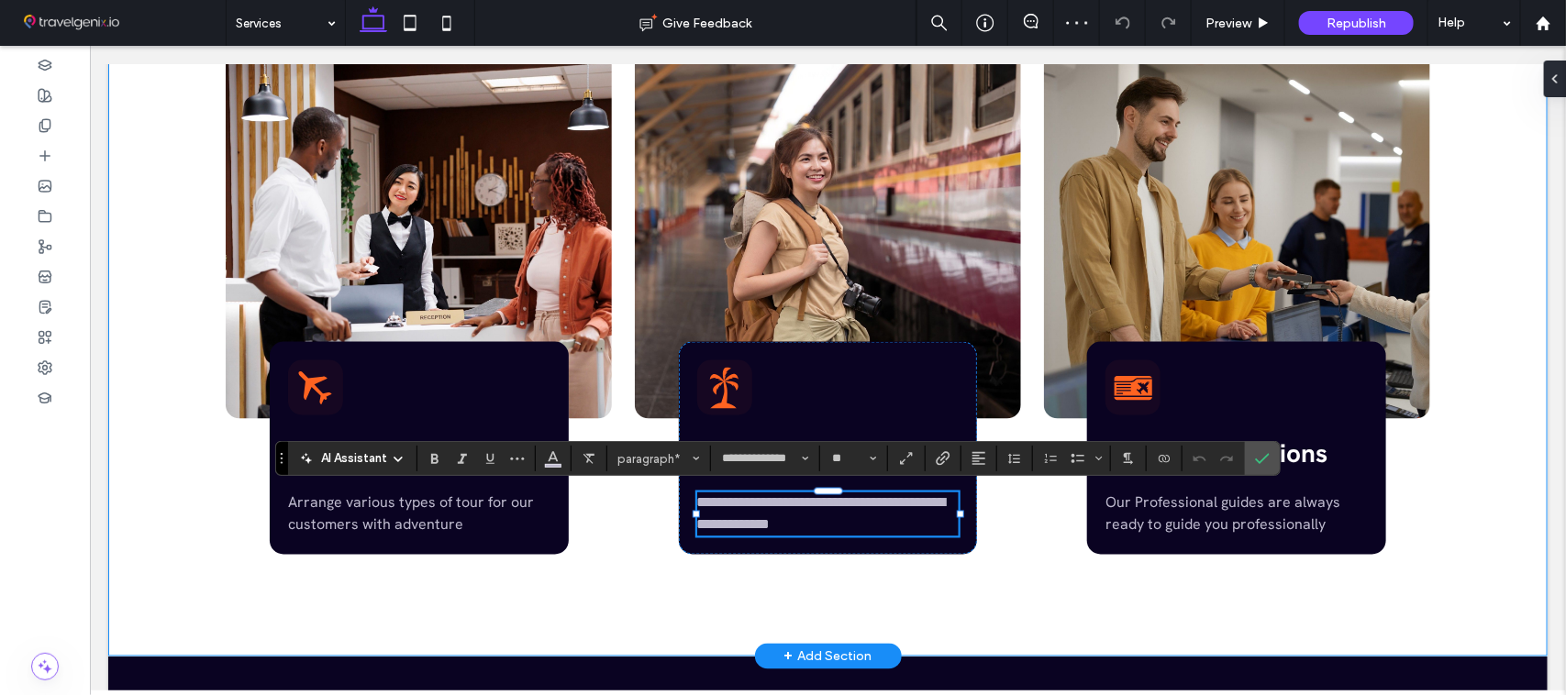
click at [1006, 603] on div "**********" at bounding box center [827, 23] width 1321 height 1268
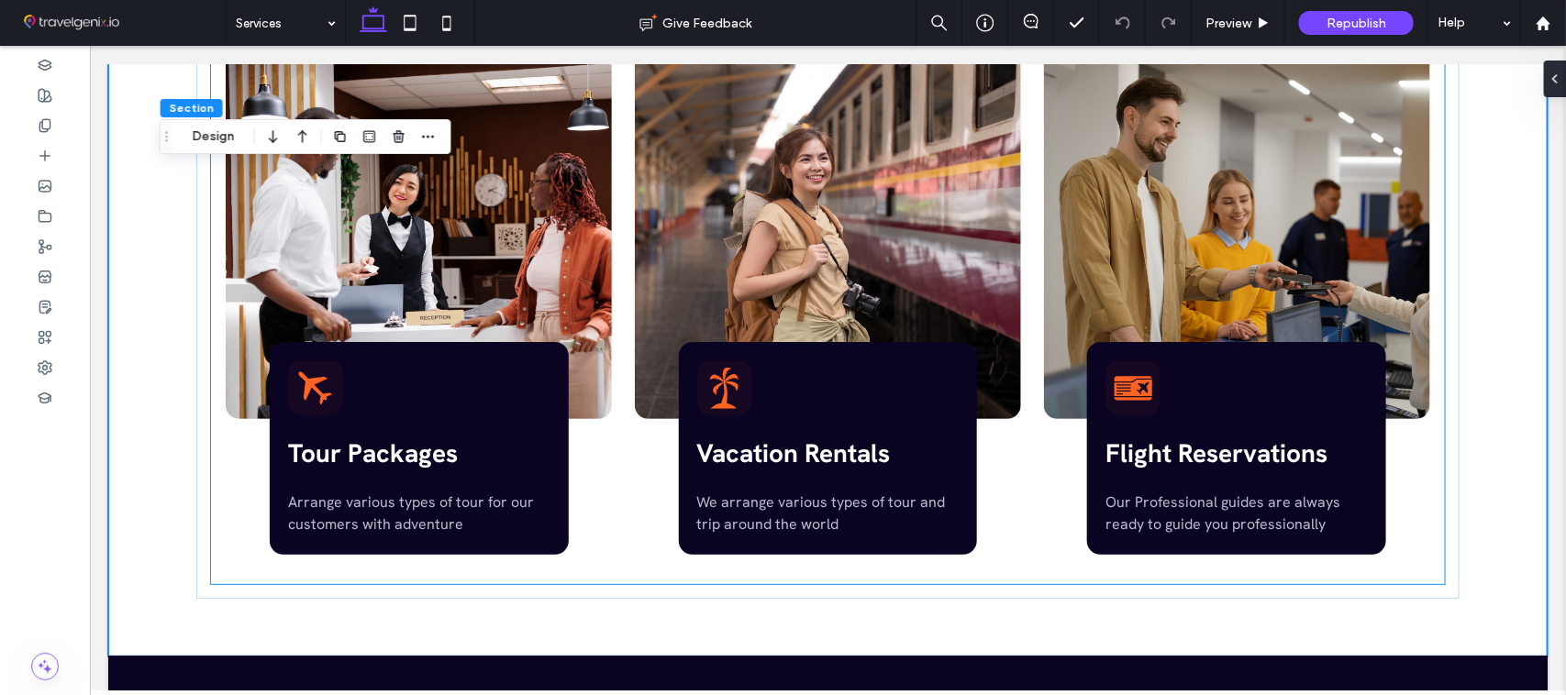
click at [1203, 456] on span "Flight Reservations" at bounding box center [1215, 453] width 222 height 33
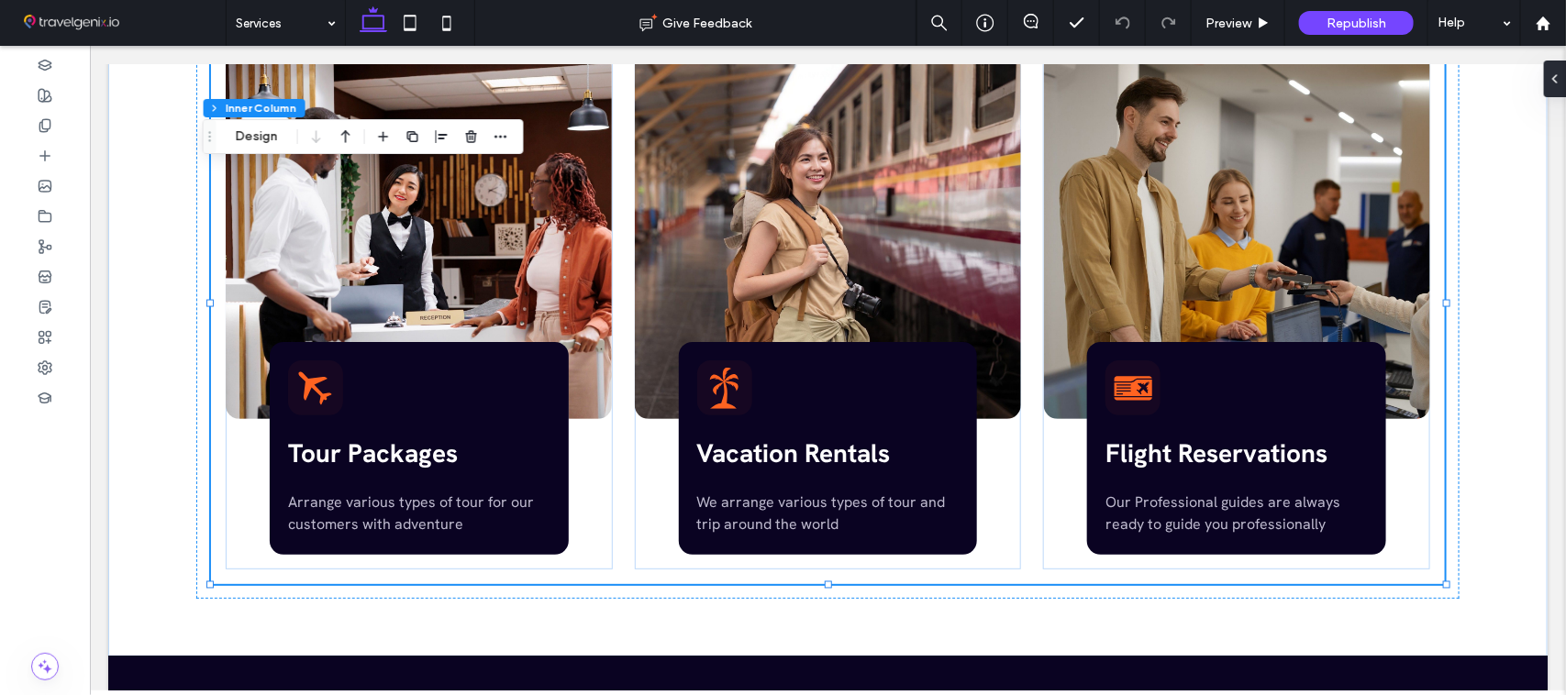
click at [1188, 460] on span "Flight Reservations" at bounding box center [1215, 453] width 222 height 33
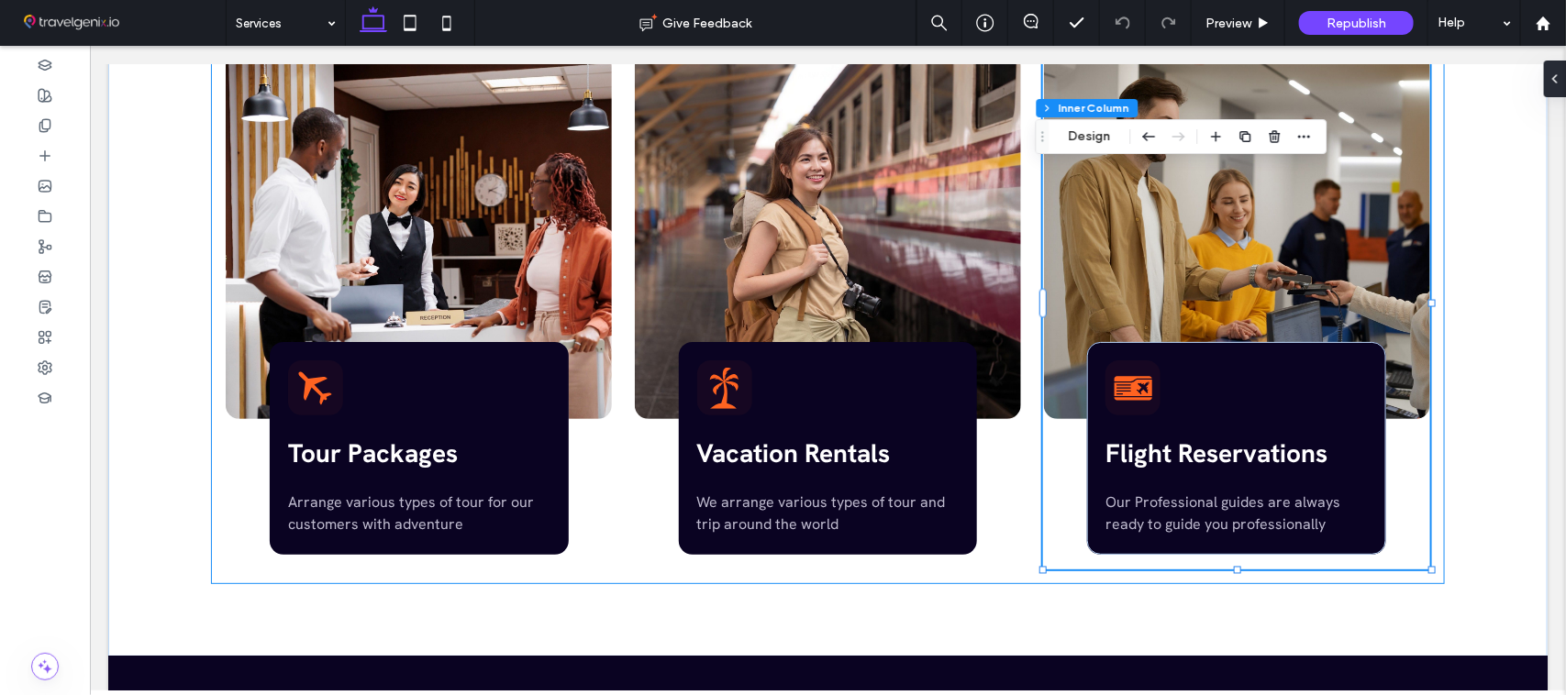
click at [1188, 459] on span "Flight Reservations" at bounding box center [1215, 453] width 222 height 33
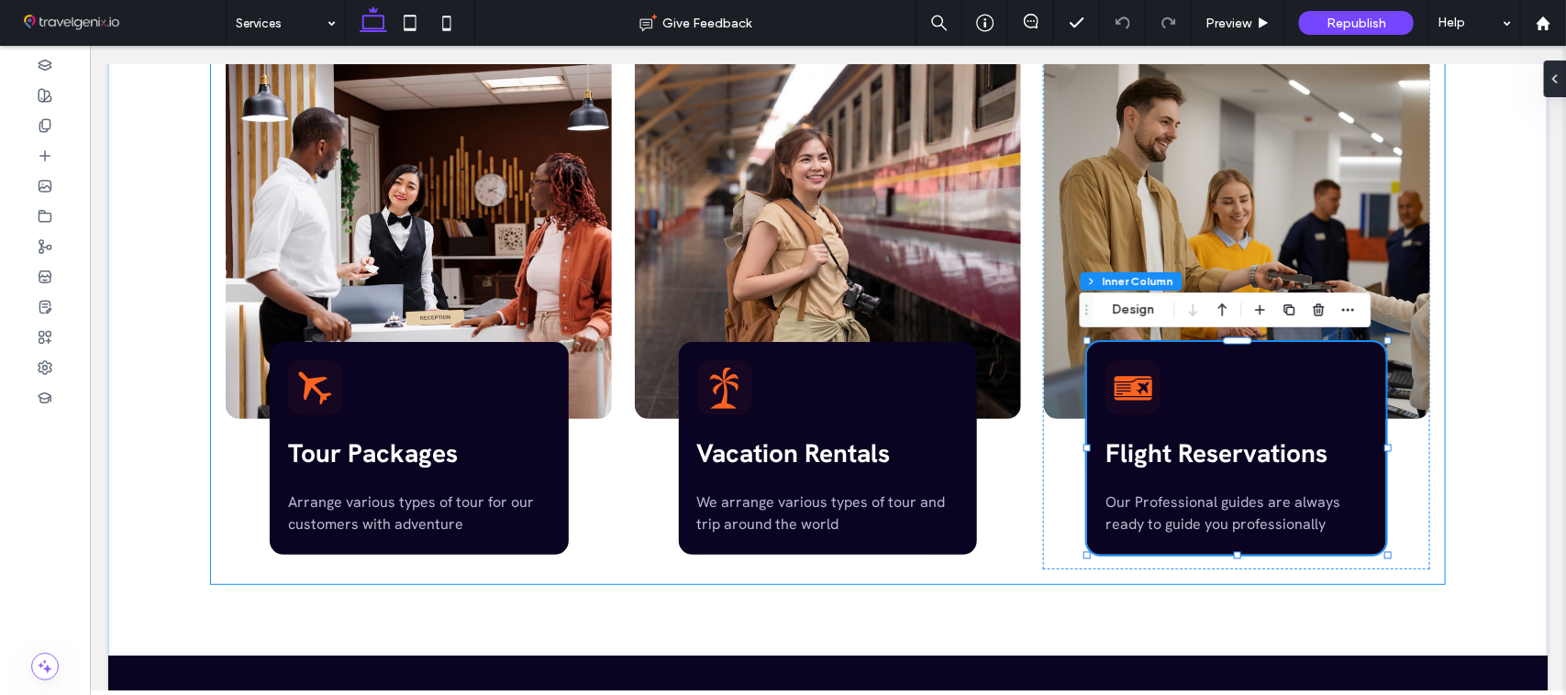
click at [1183, 458] on span "Flight Reservations" at bounding box center [1215, 453] width 222 height 33
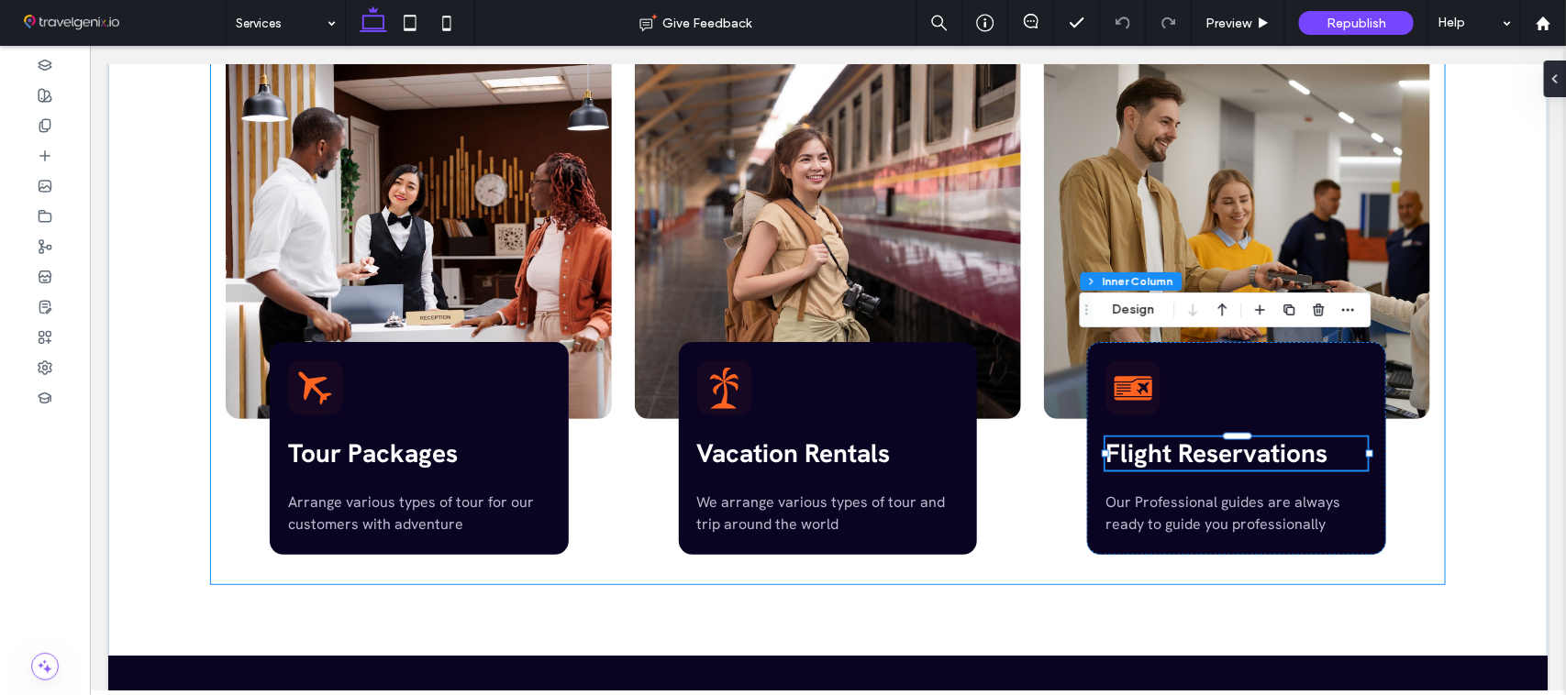
click at [1176, 456] on div "Flight Reservations" at bounding box center [1235, 453] width 262 height 33
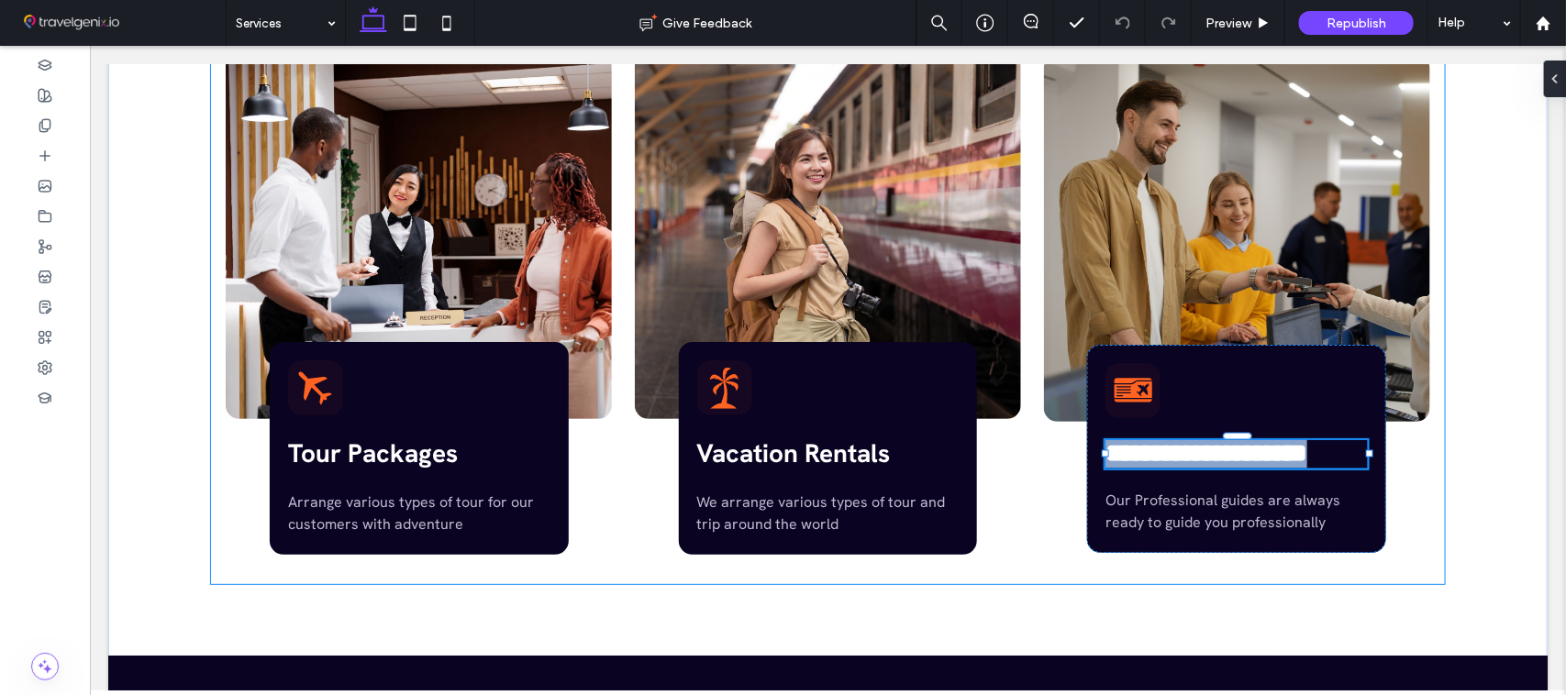
click at [1176, 456] on span "**********" at bounding box center [1205, 453] width 202 height 26
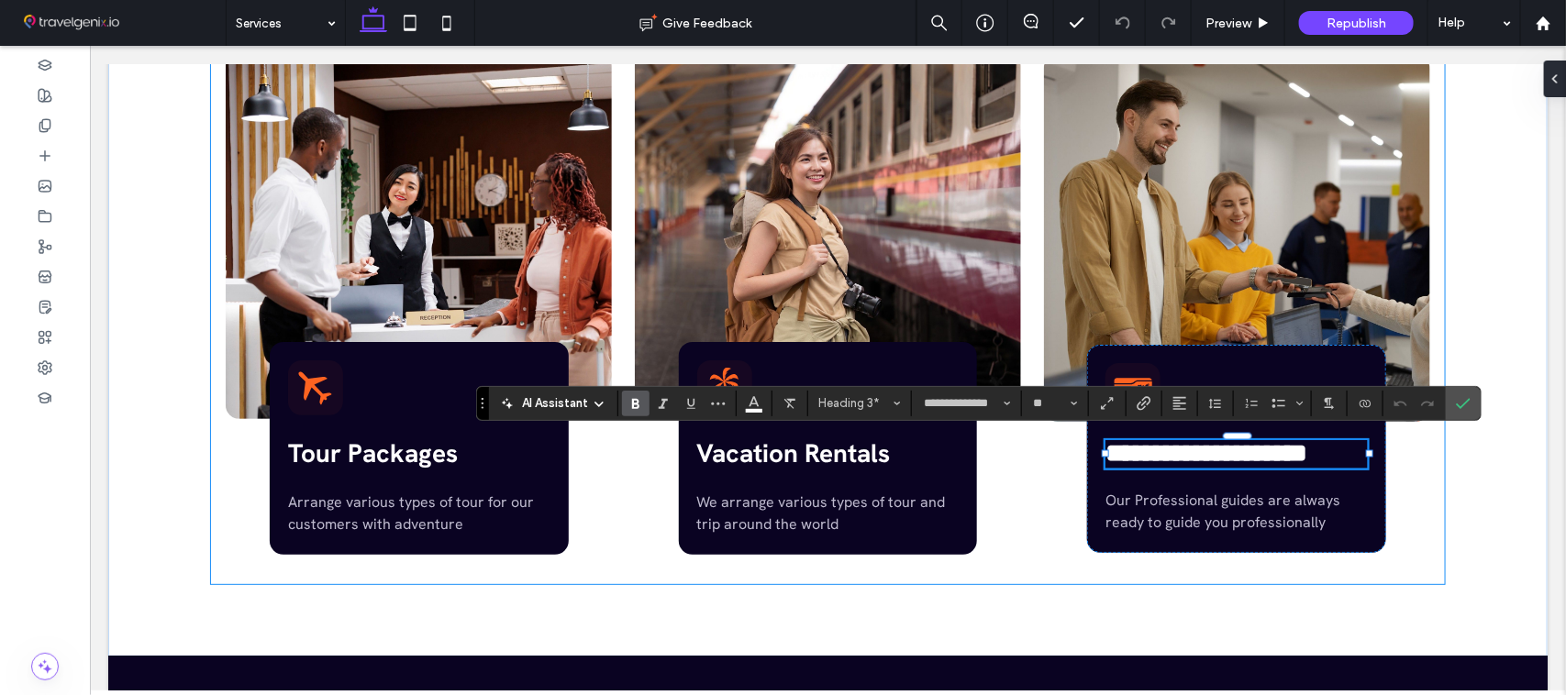
type input "**"
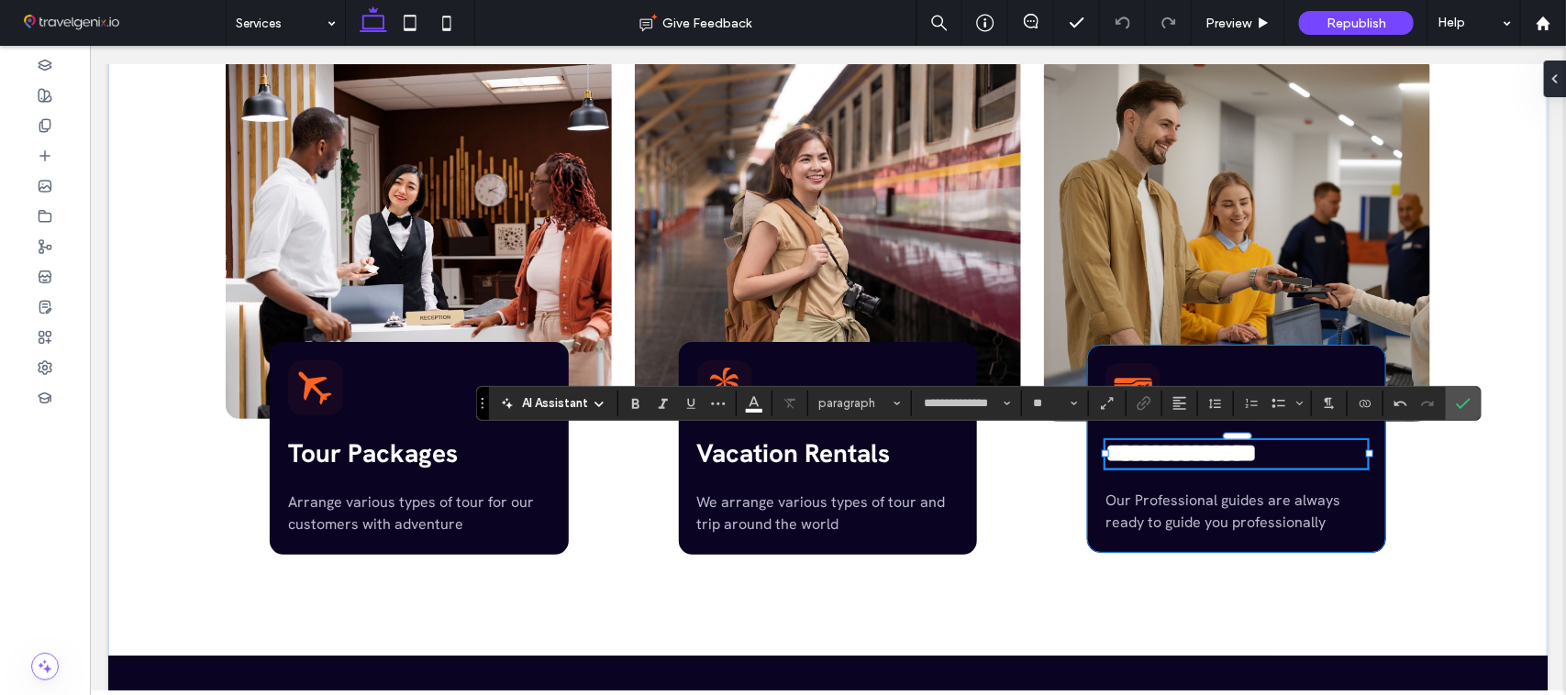
click at [1269, 536] on div "**********" at bounding box center [1235, 448] width 299 height 208
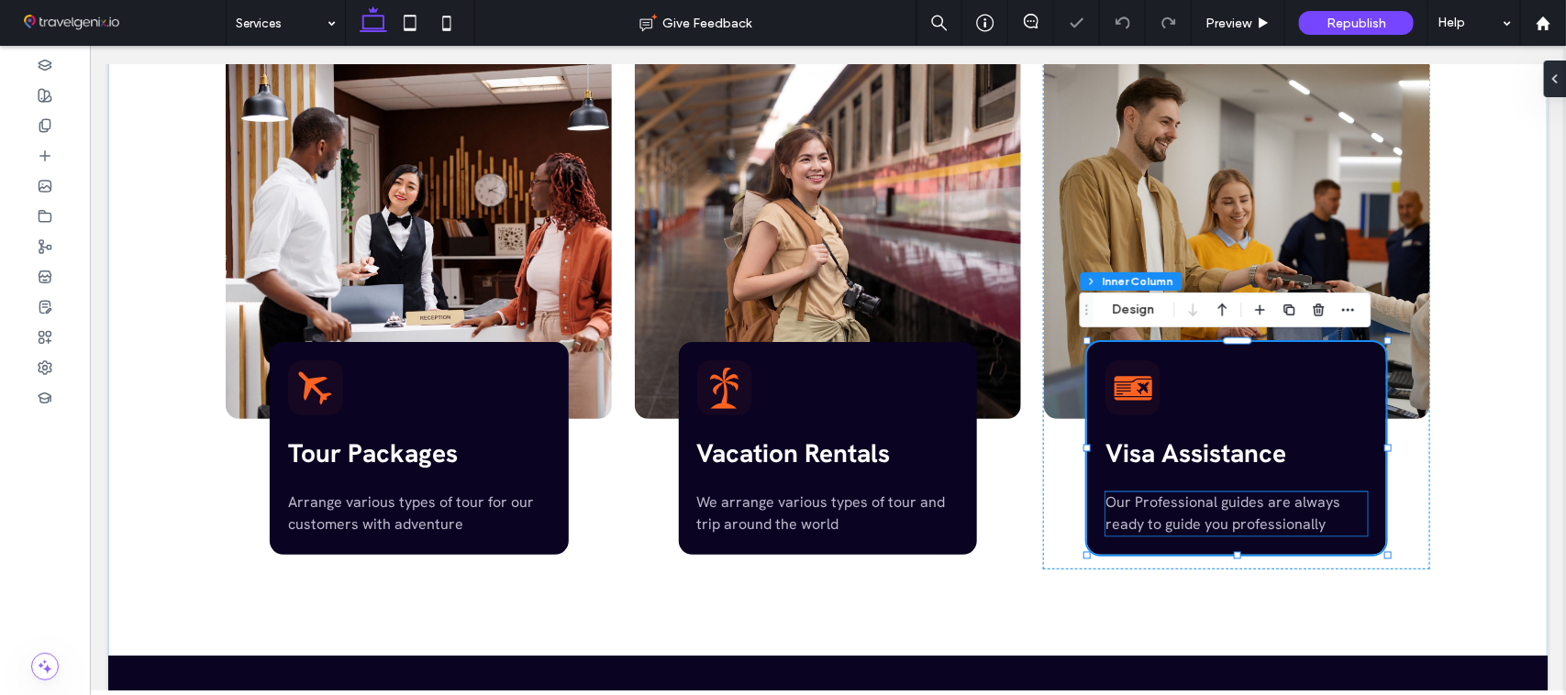
click at [1256, 523] on span "Our Professional guides are always ready to guide you professionally" at bounding box center [1221, 513] width 235 height 41
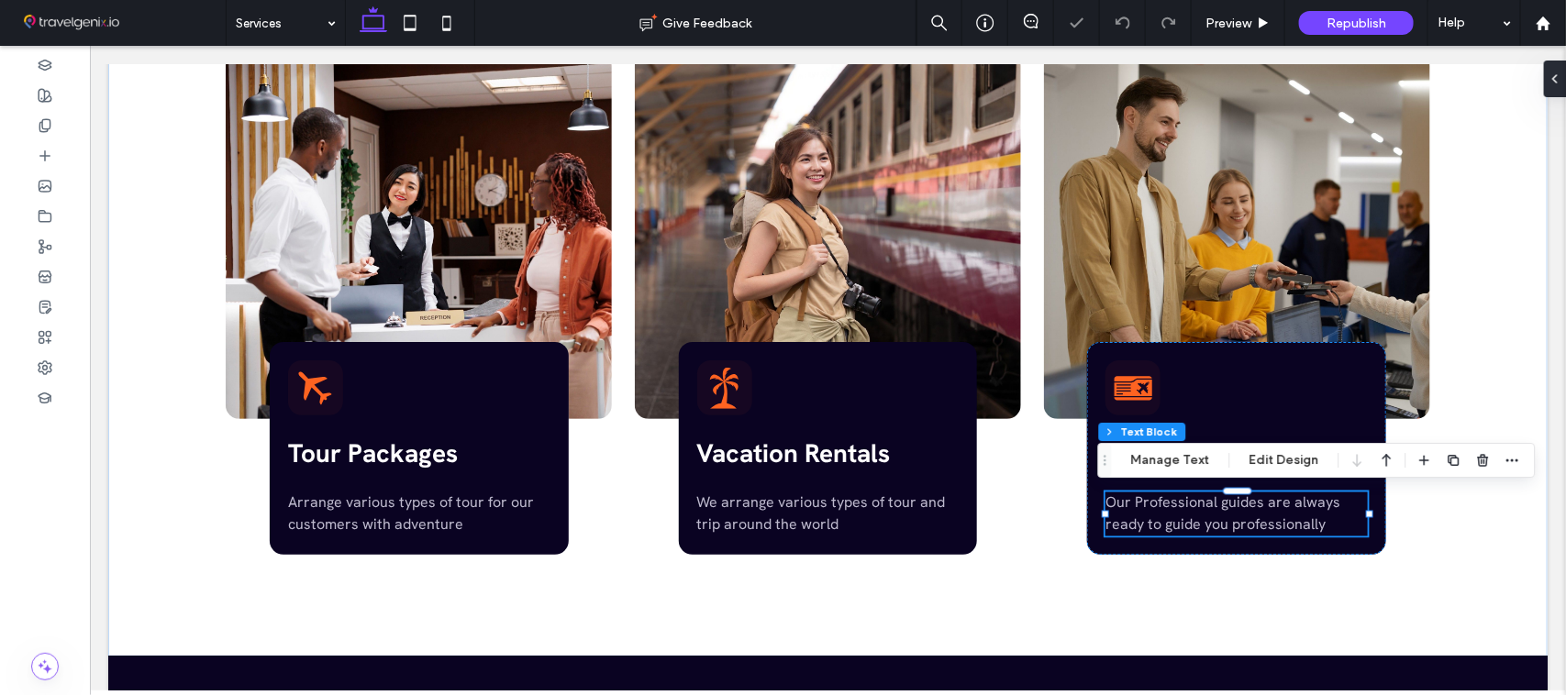
click at [1256, 523] on span "Our Professional guides are always ready to guide you professionally" at bounding box center [1221, 513] width 235 height 41
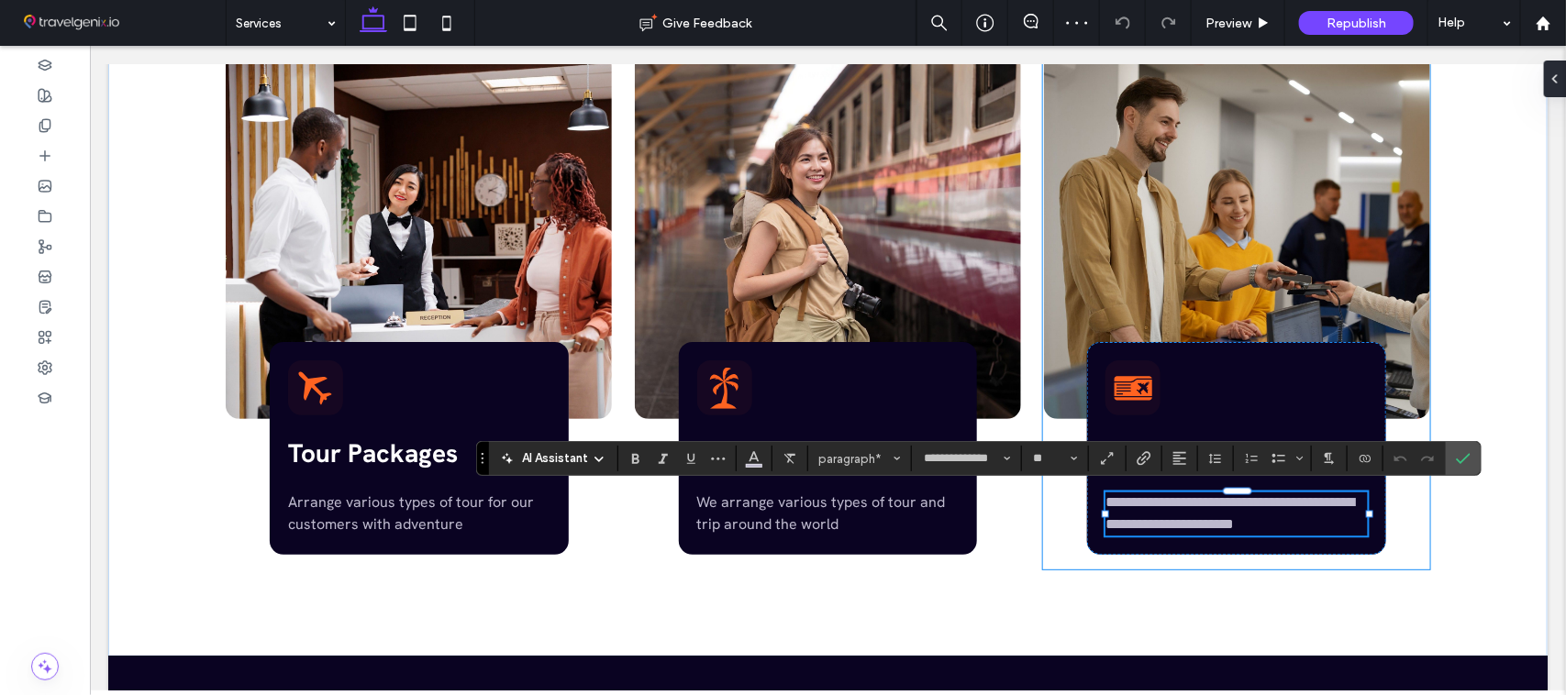
click at [1180, 560] on div "**********" at bounding box center [1235, 303] width 387 height 532
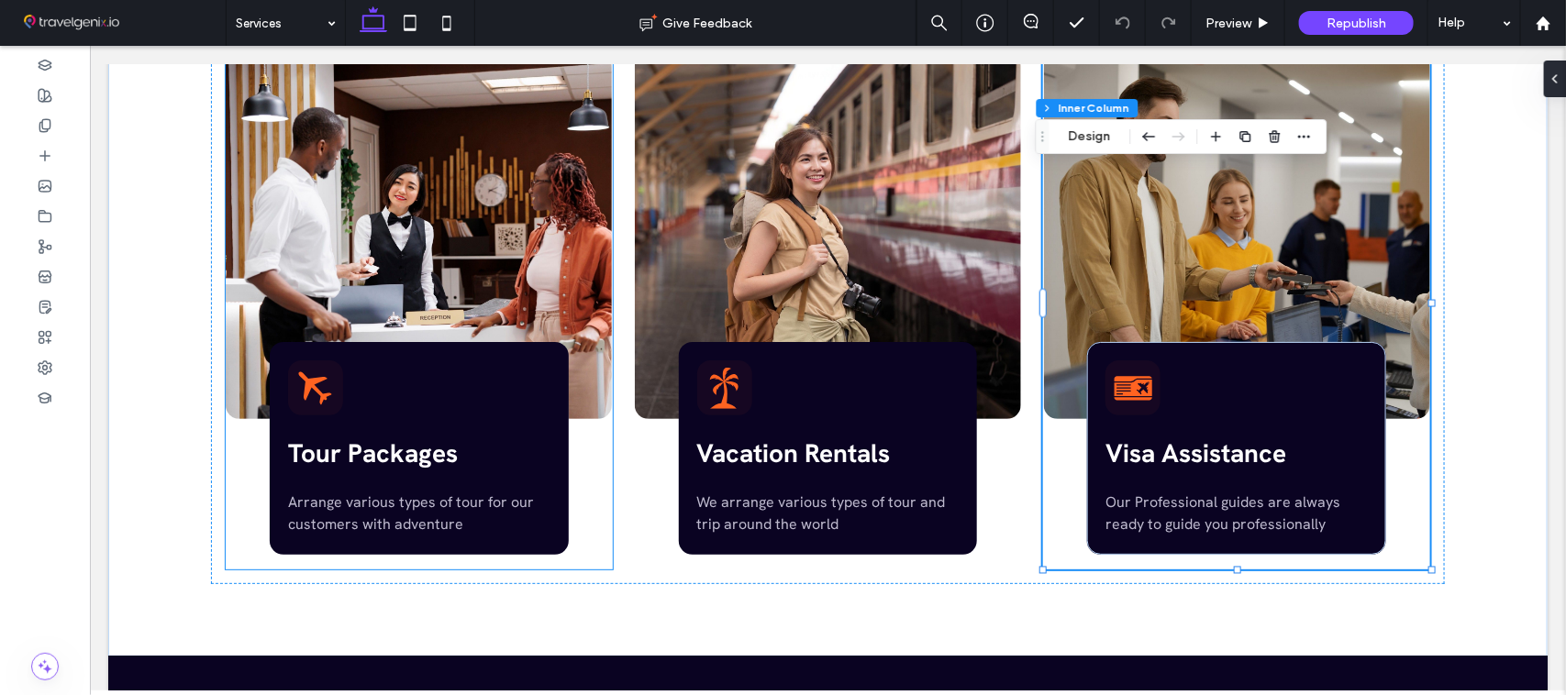
click at [316, 398] on icon at bounding box center [314, 387] width 41 height 41
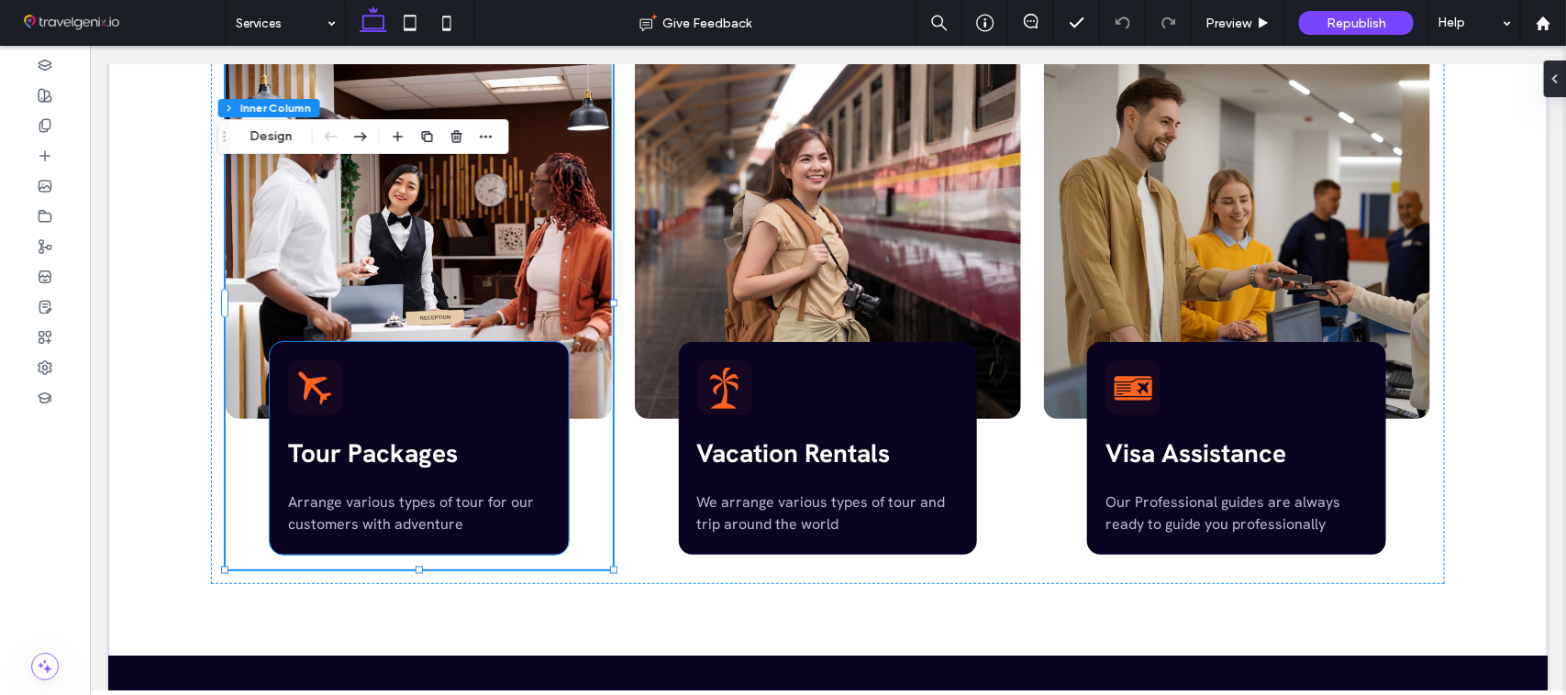
click at [298, 390] on icon at bounding box center [314, 387] width 33 height 33
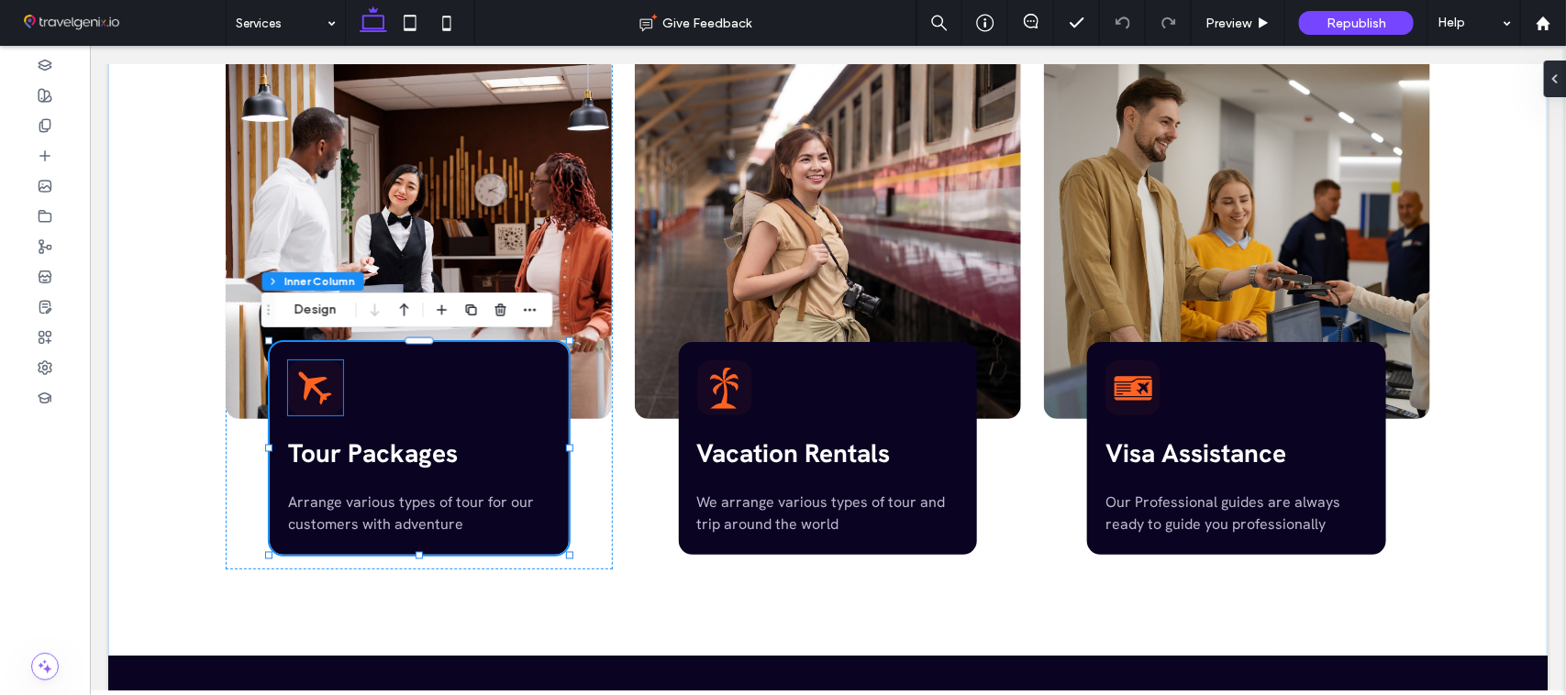
click at [313, 391] on icon at bounding box center [314, 387] width 33 height 33
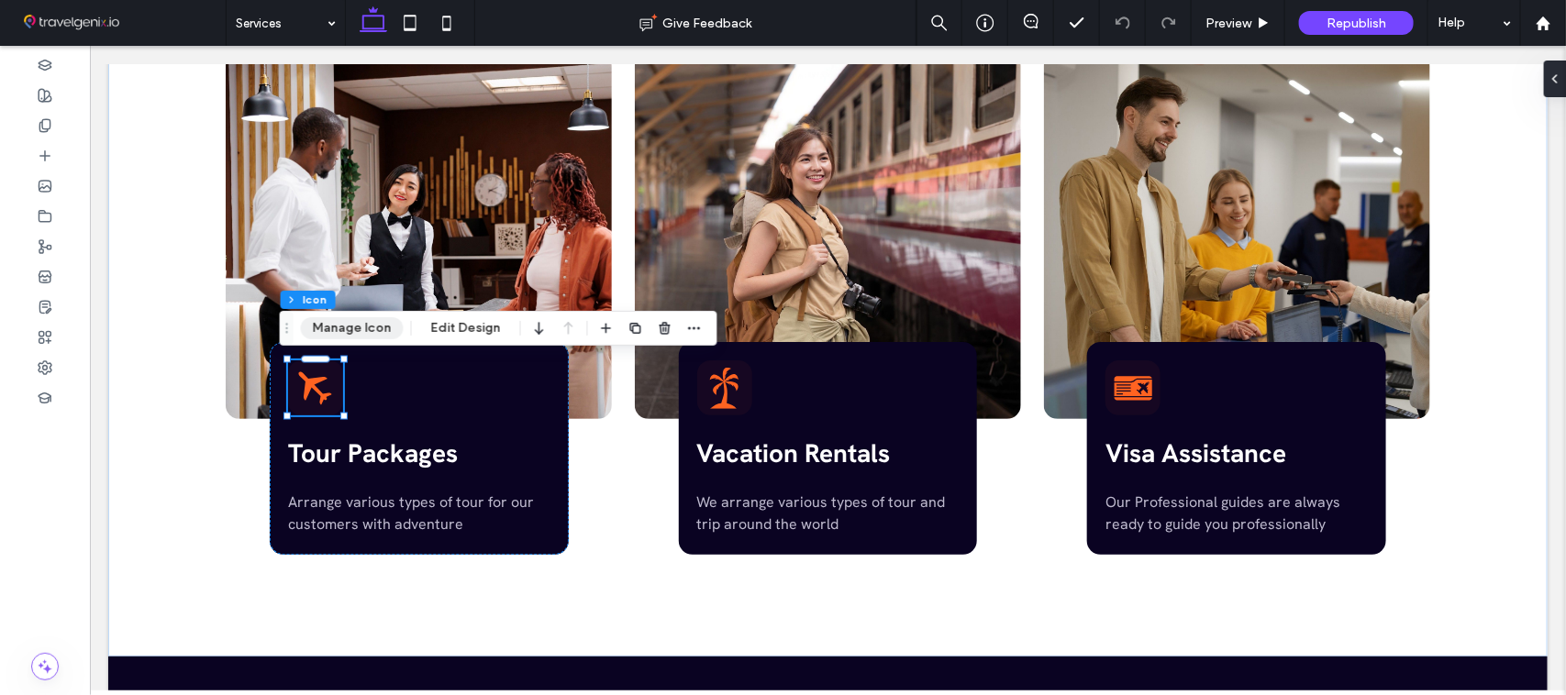
type input "***"
type input "*"
click at [341, 327] on button "Manage Icon" at bounding box center [352, 328] width 103 height 22
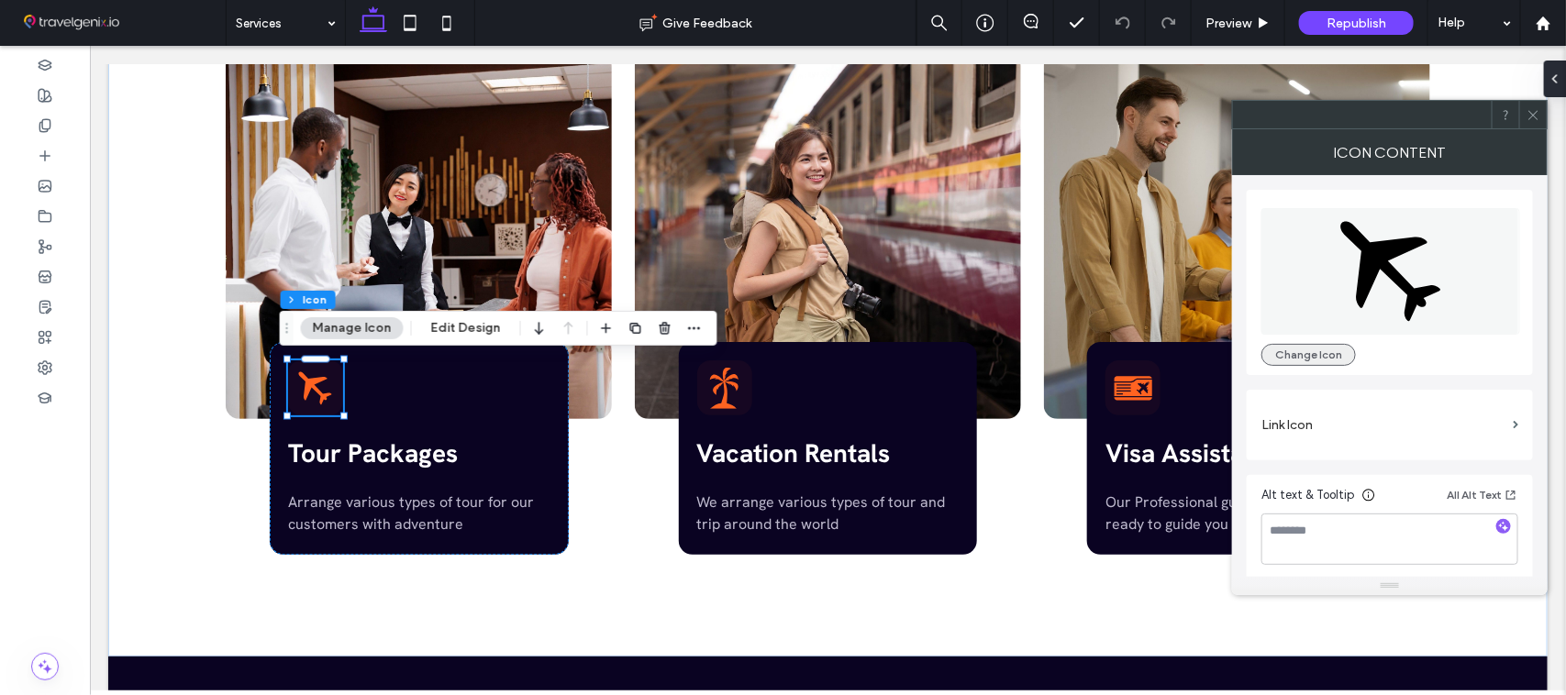
drag, startPoint x: 1300, startPoint y: 356, endPoint x: 1273, endPoint y: 356, distance: 26.6
click at [1301, 356] on button "Change Icon" at bounding box center [1308, 355] width 94 height 22
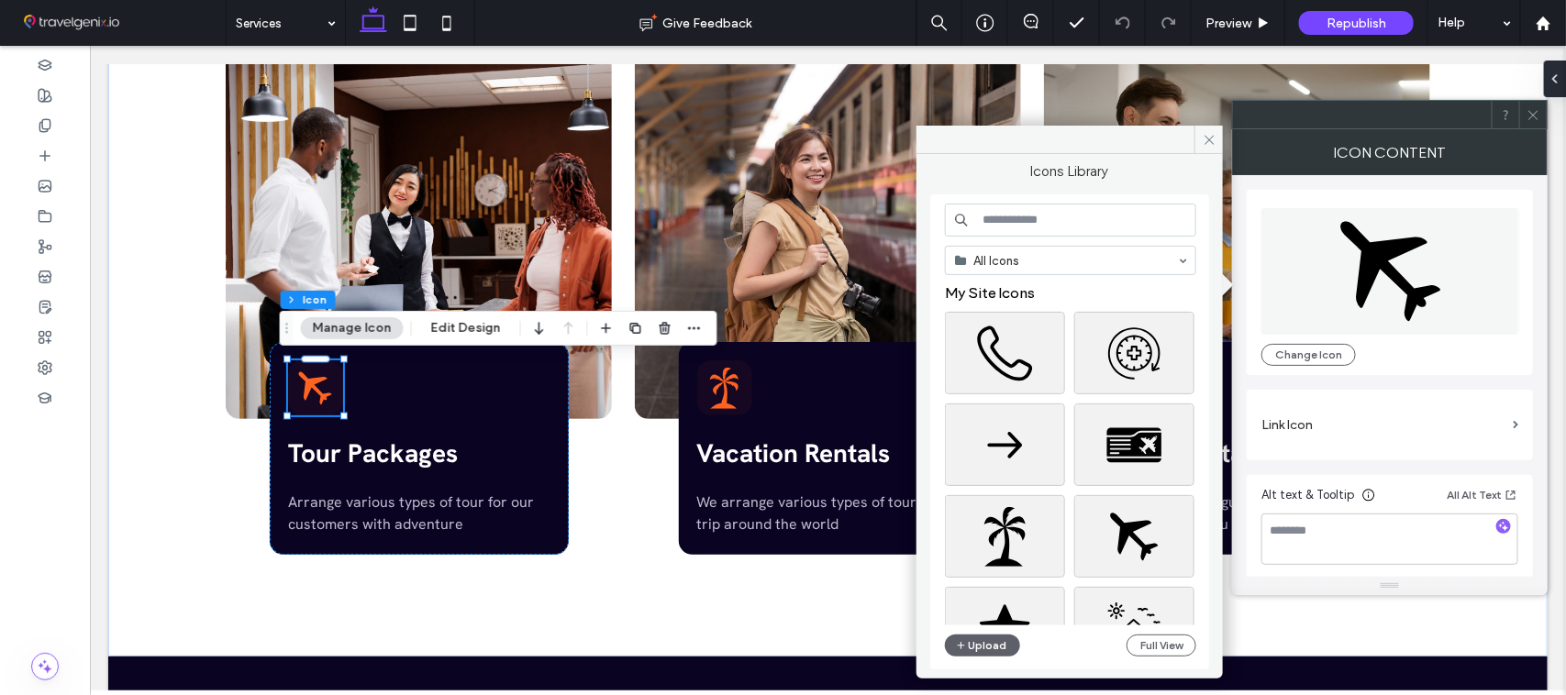
click at [1042, 237] on input at bounding box center [1070, 220] width 251 height 33
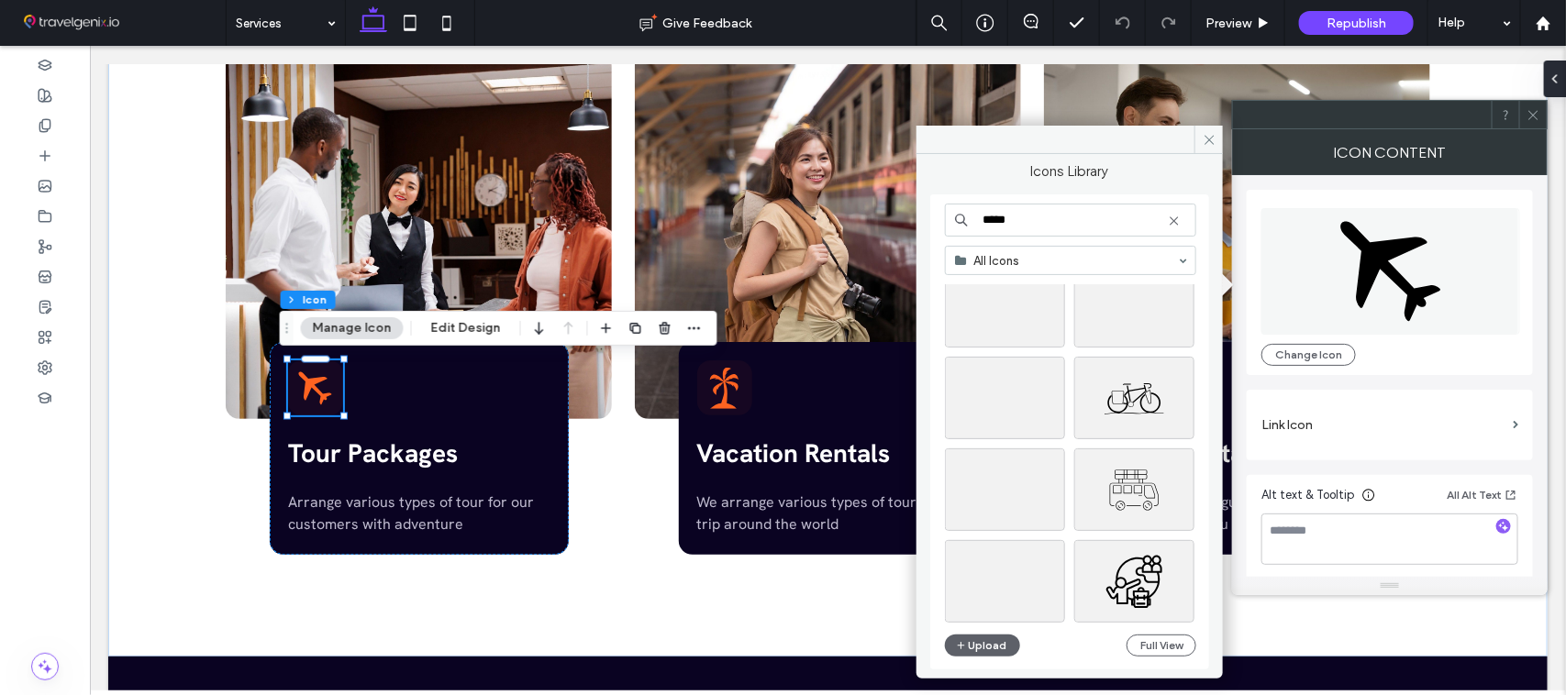
scroll to position [53, 0]
type input "****"
click at [1138, 327] on div at bounding box center [1134, 329] width 118 height 22
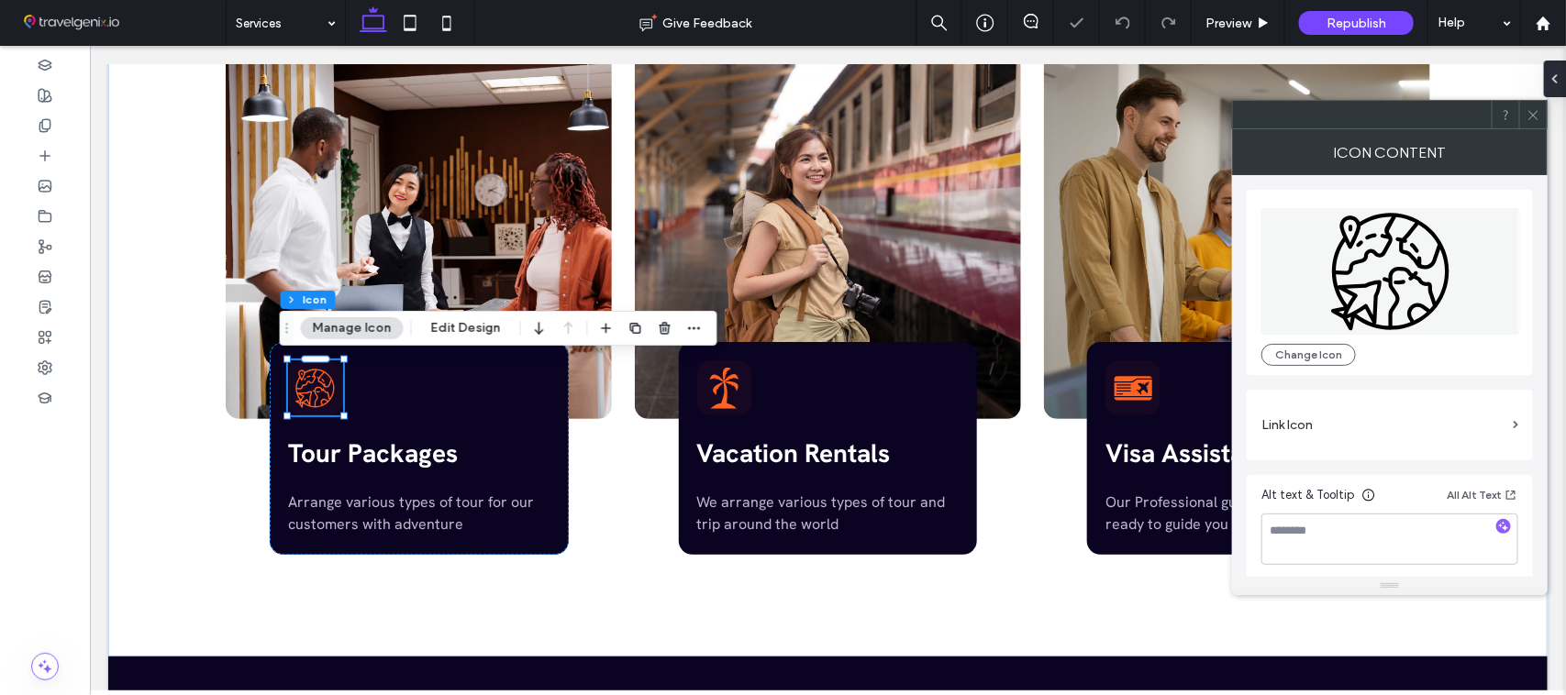
click at [351, 322] on button "Manage Icon" at bounding box center [352, 328] width 103 height 22
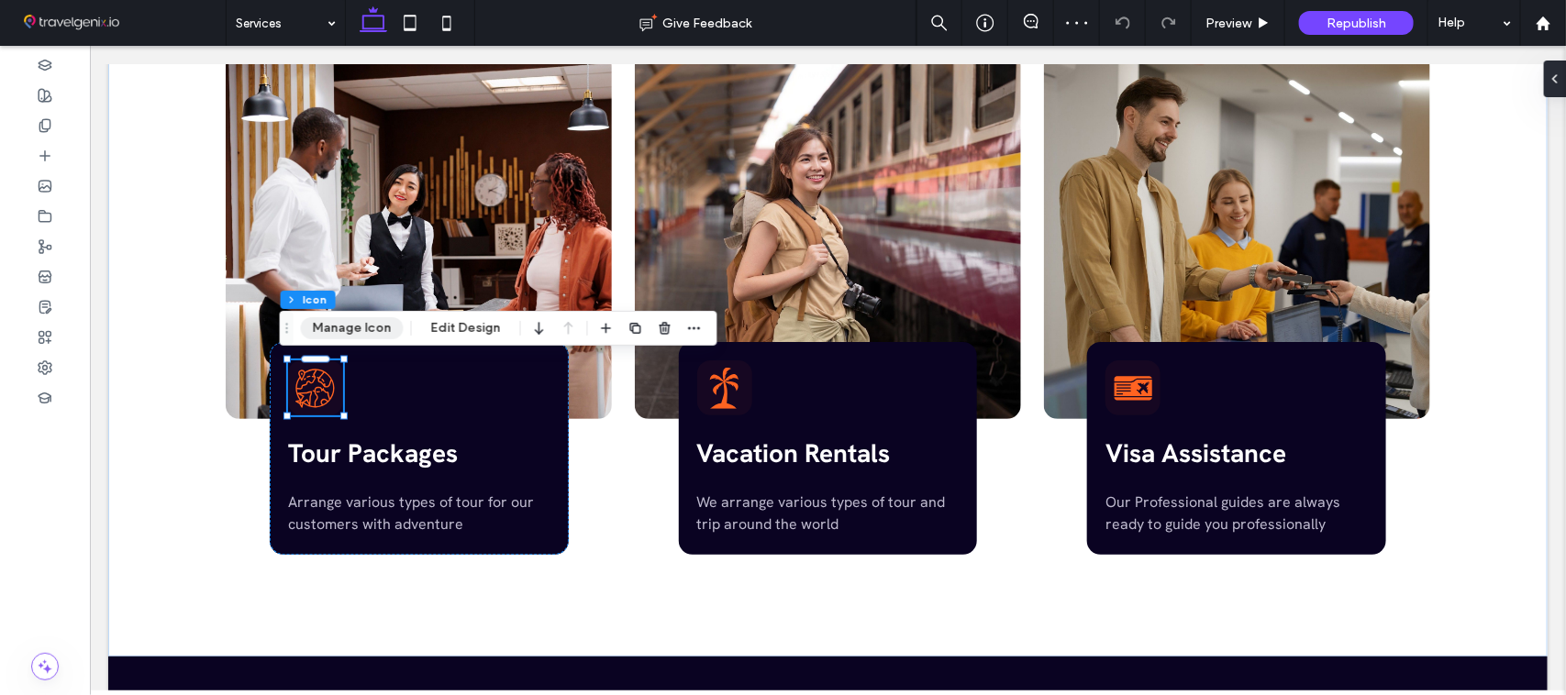
click at [358, 331] on button "Manage Icon" at bounding box center [352, 328] width 103 height 22
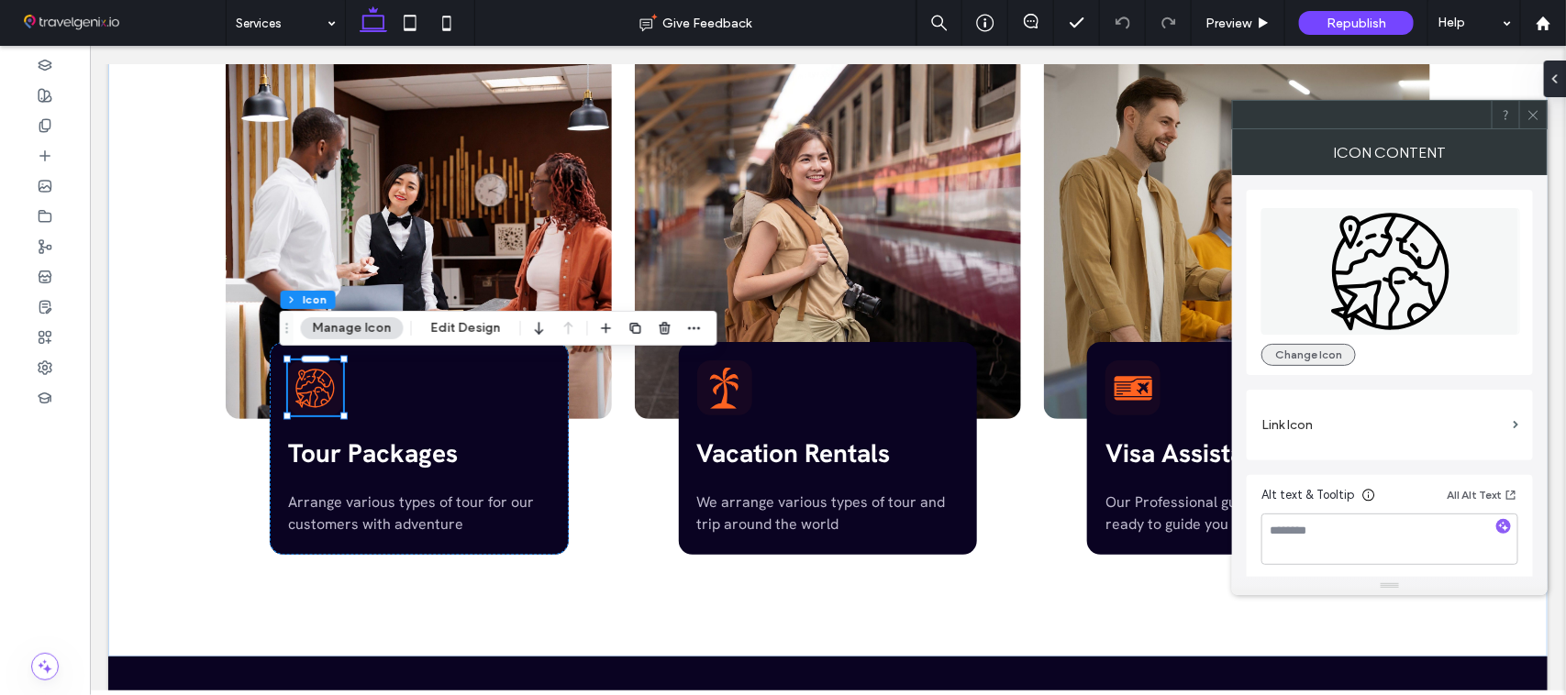
click at [1295, 350] on button "Change Icon" at bounding box center [1308, 355] width 94 height 22
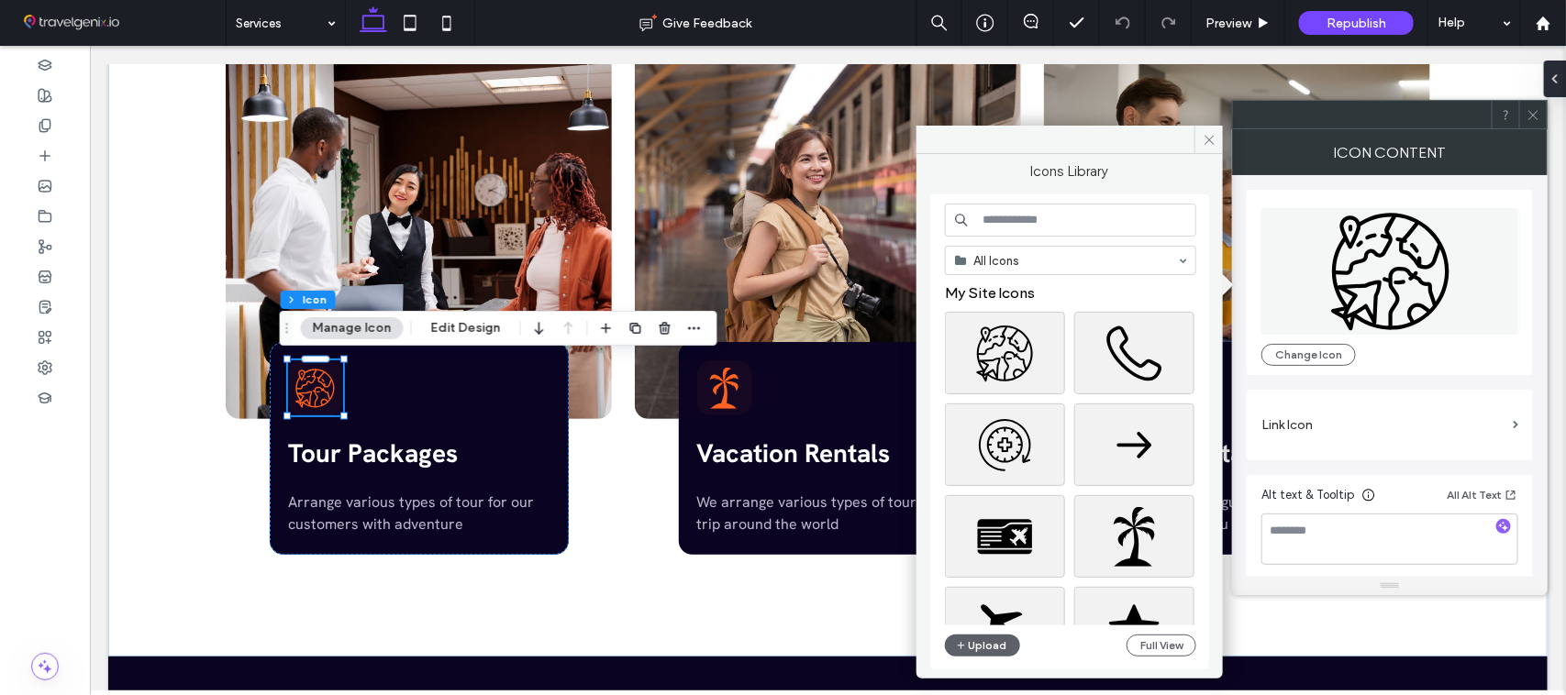
click at [1053, 234] on input at bounding box center [1070, 220] width 251 height 33
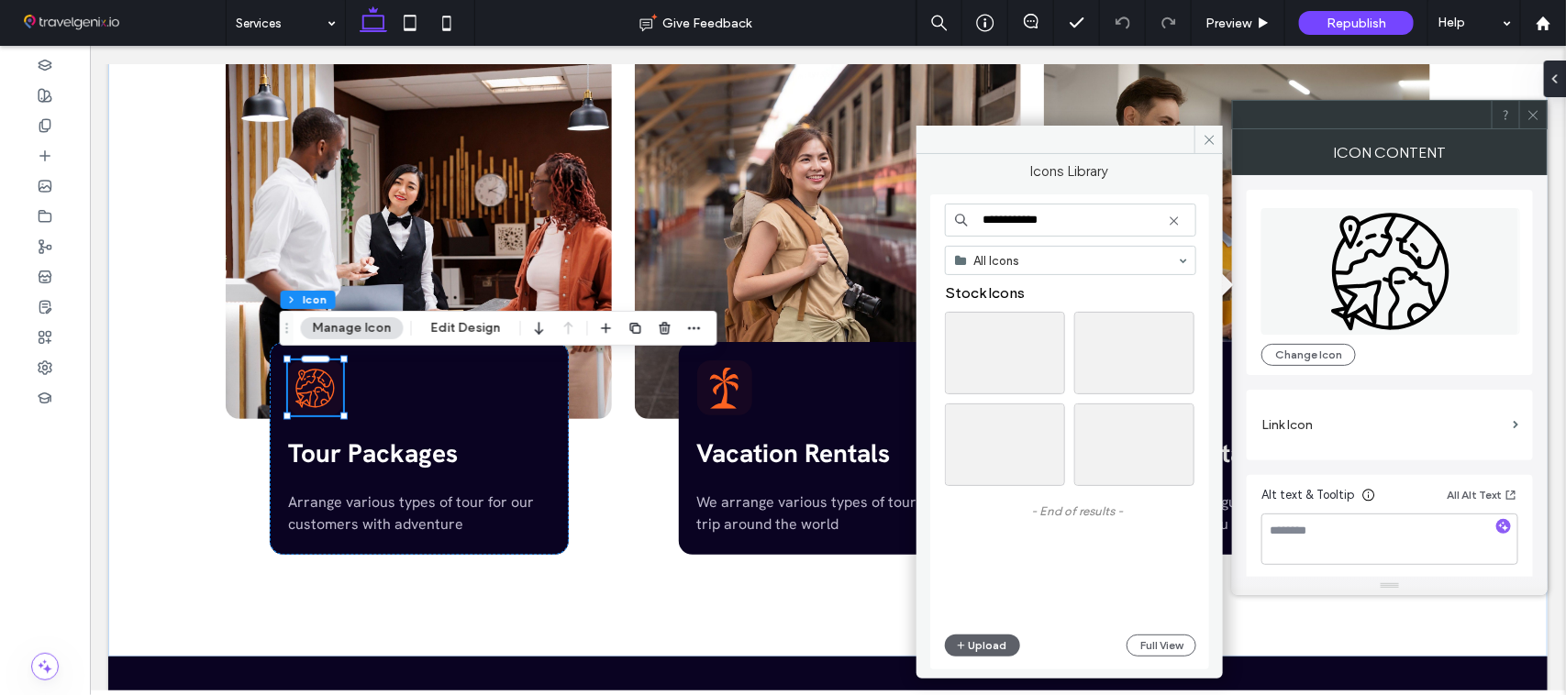
drag, startPoint x: 1070, startPoint y: 218, endPoint x: 992, endPoint y: 216, distance: 78.0
click at [992, 216] on input "**********" at bounding box center [1070, 220] width 251 height 33
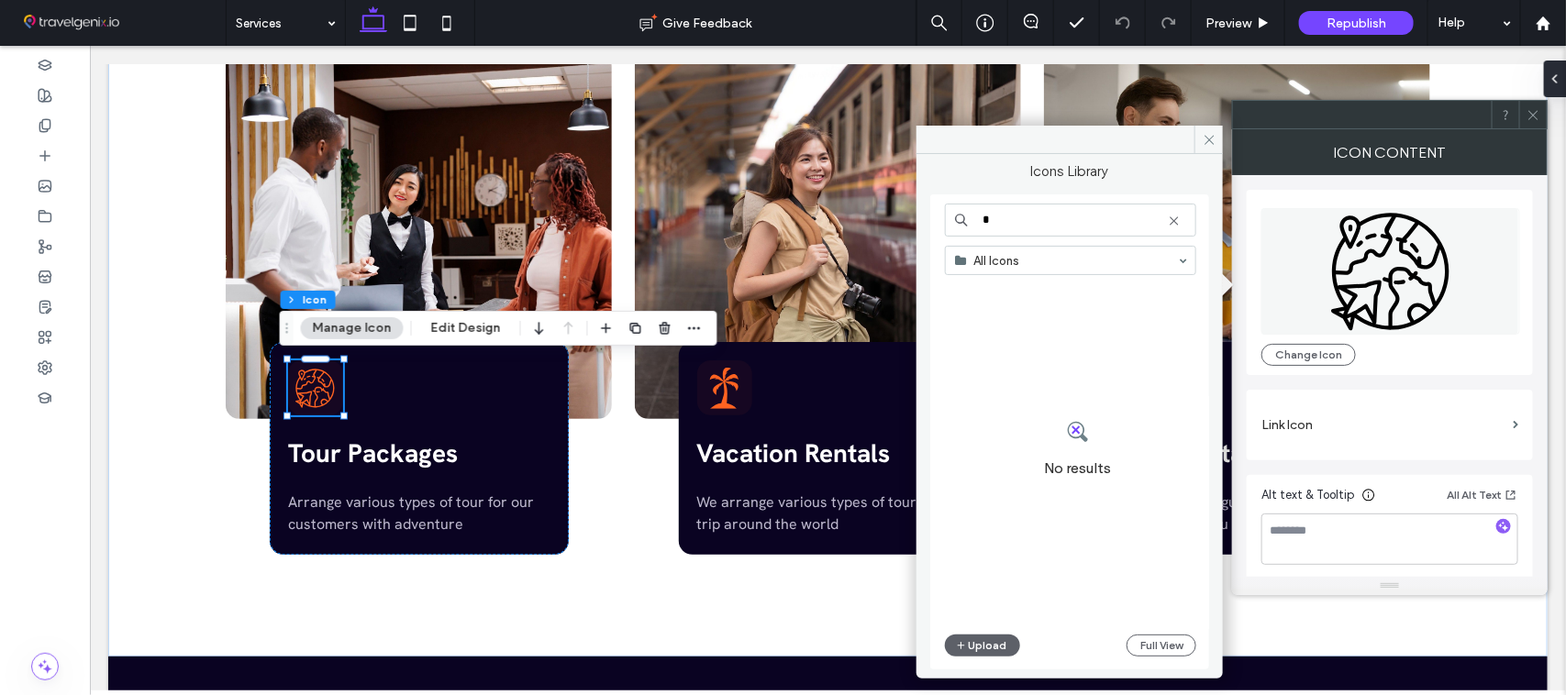
type input "*"
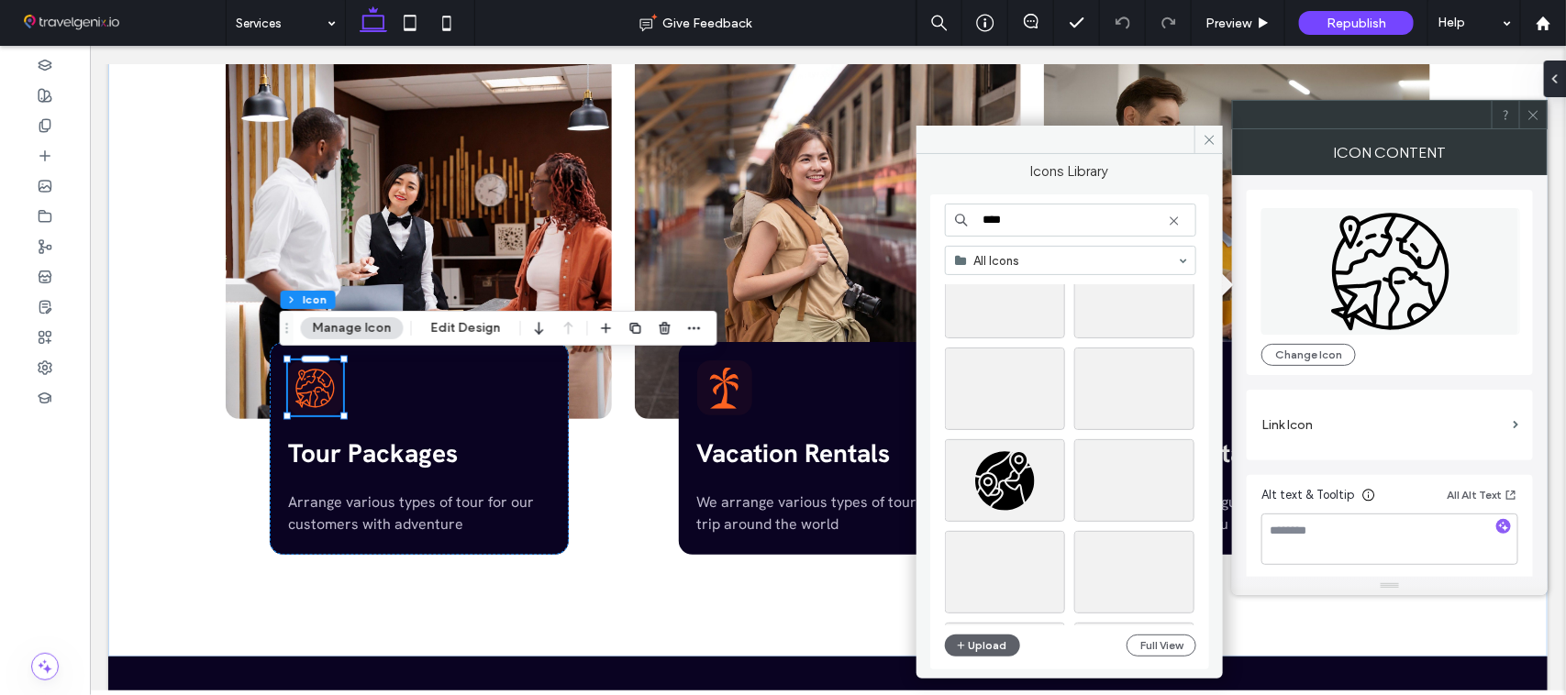
scroll to position [651, 0]
type input "****"
click at [989, 468] on div "Select" at bounding box center [1005, 472] width 120 height 83
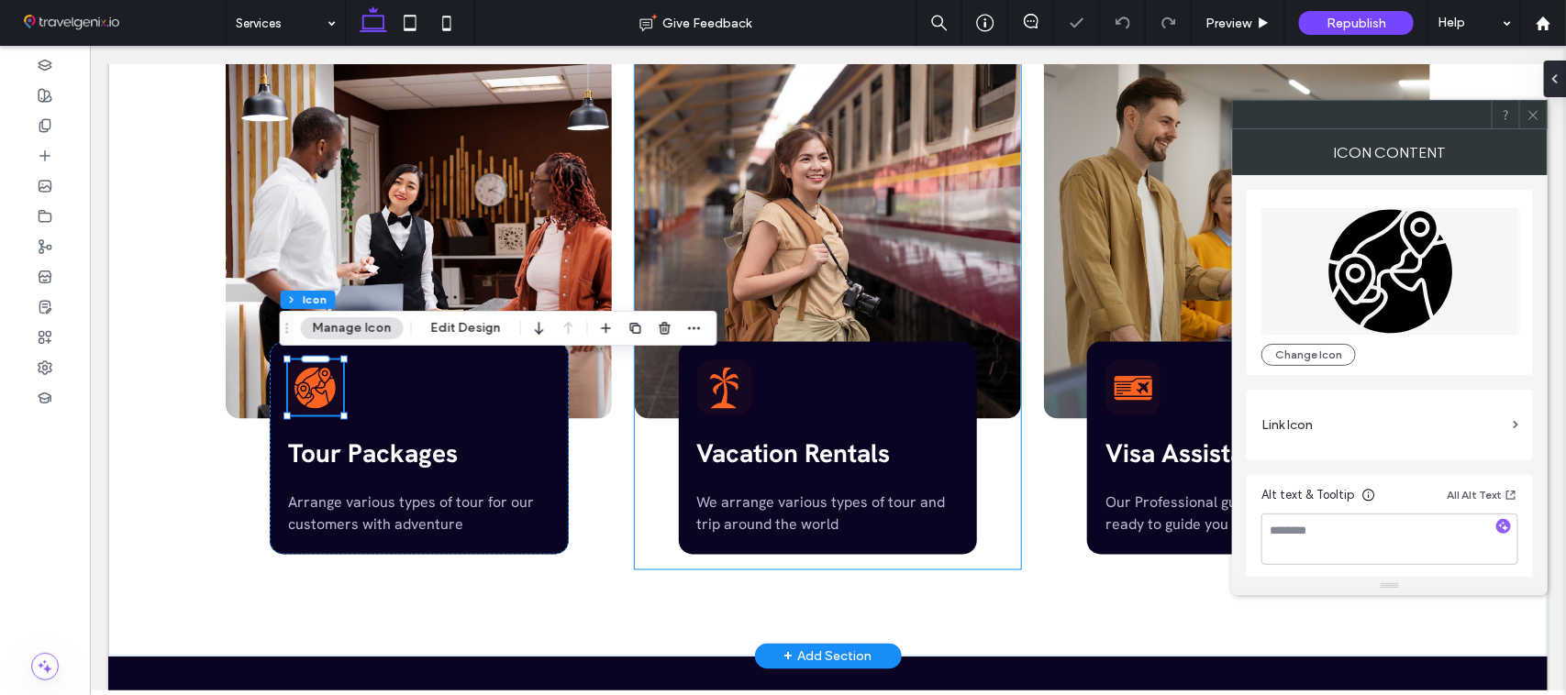
click at [852, 385] on div "Vacation Rentals We arrange various types of tour and trip around the world" at bounding box center [827, 447] width 299 height 213
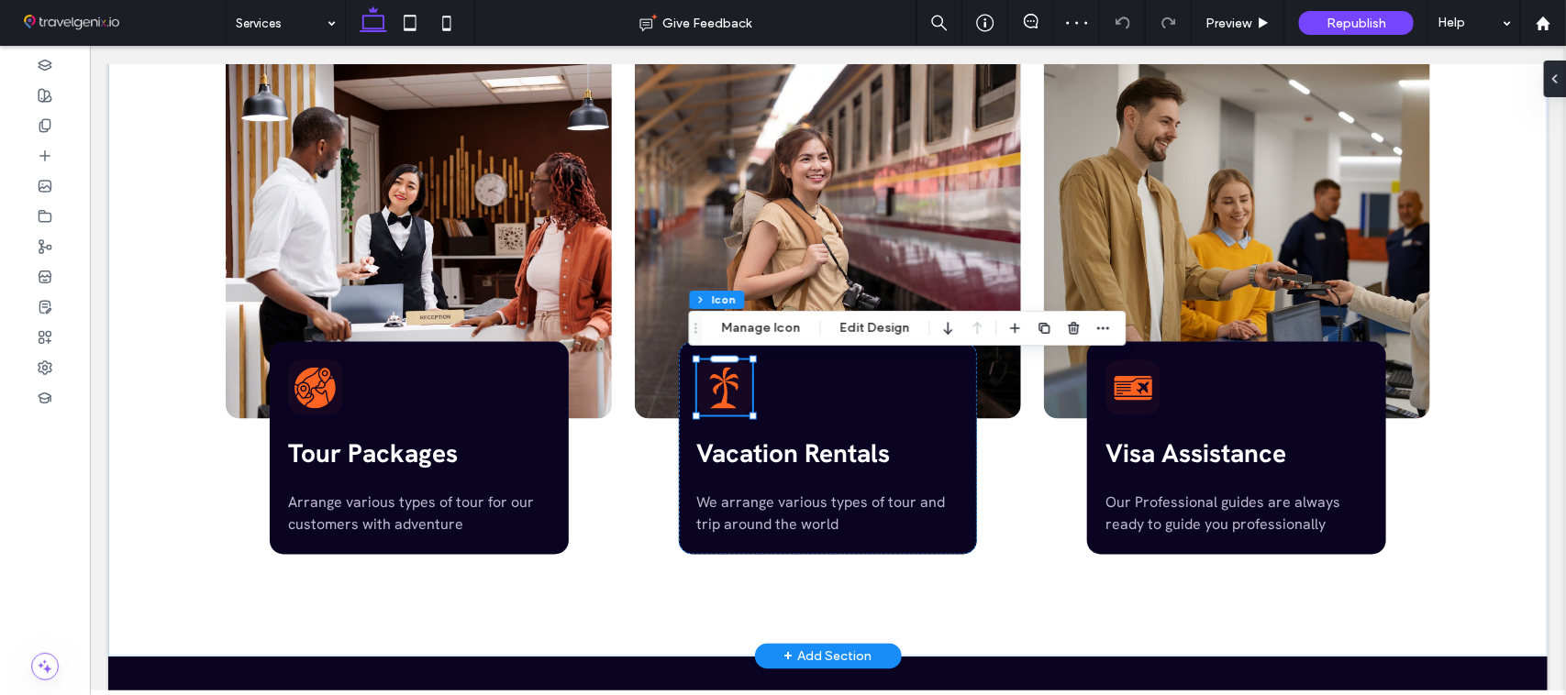
type input "***"
type input "*"
click at [781, 331] on button "Manage Icon" at bounding box center [761, 328] width 103 height 22
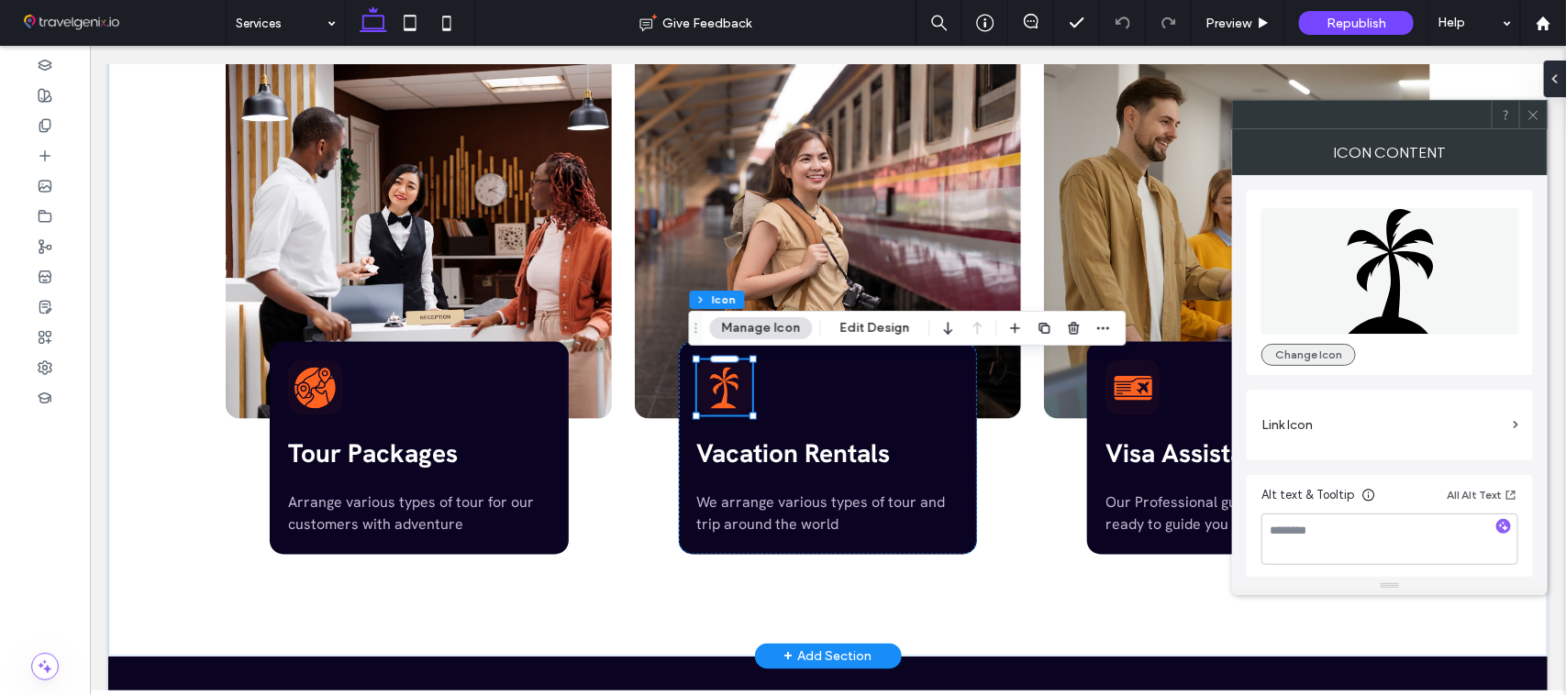
click at [1312, 362] on button "Change Icon" at bounding box center [1308, 355] width 94 height 22
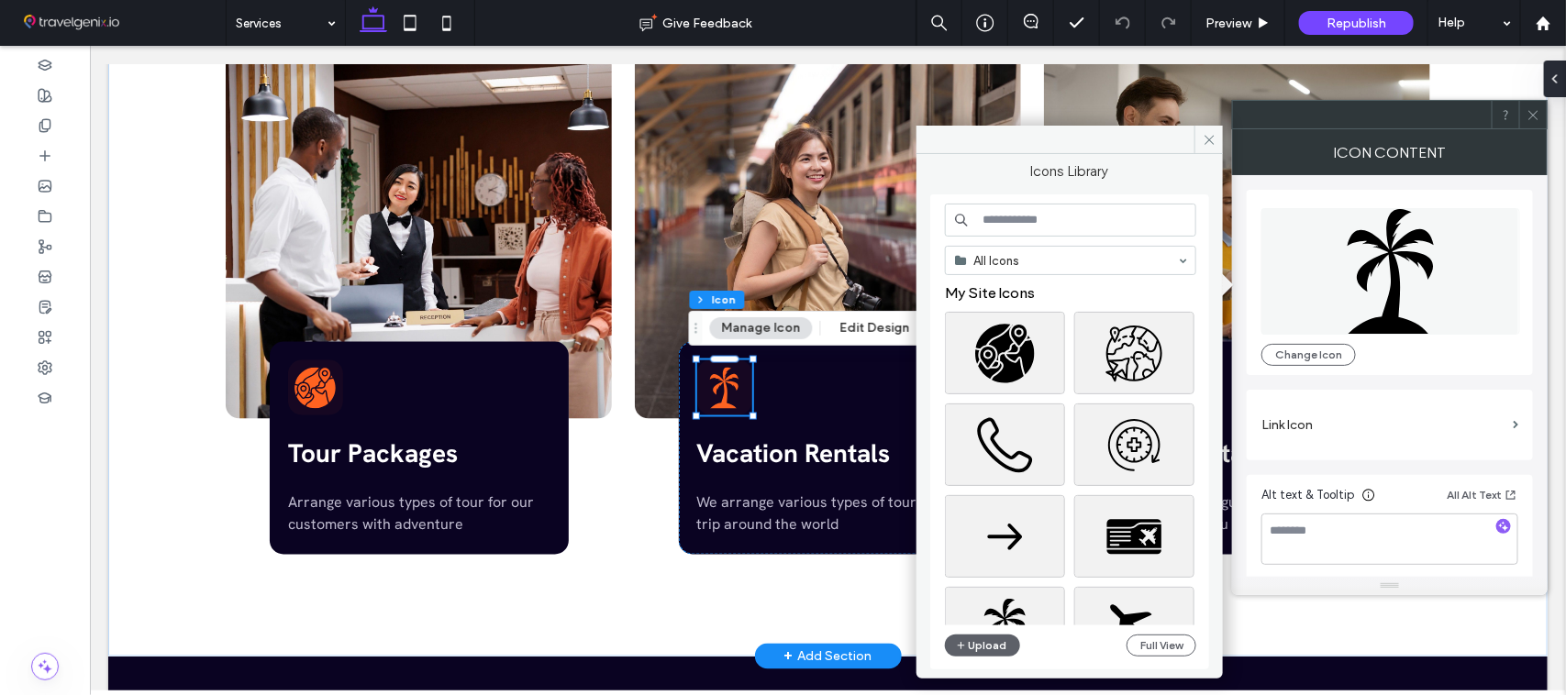
click at [1030, 214] on input at bounding box center [1070, 220] width 251 height 33
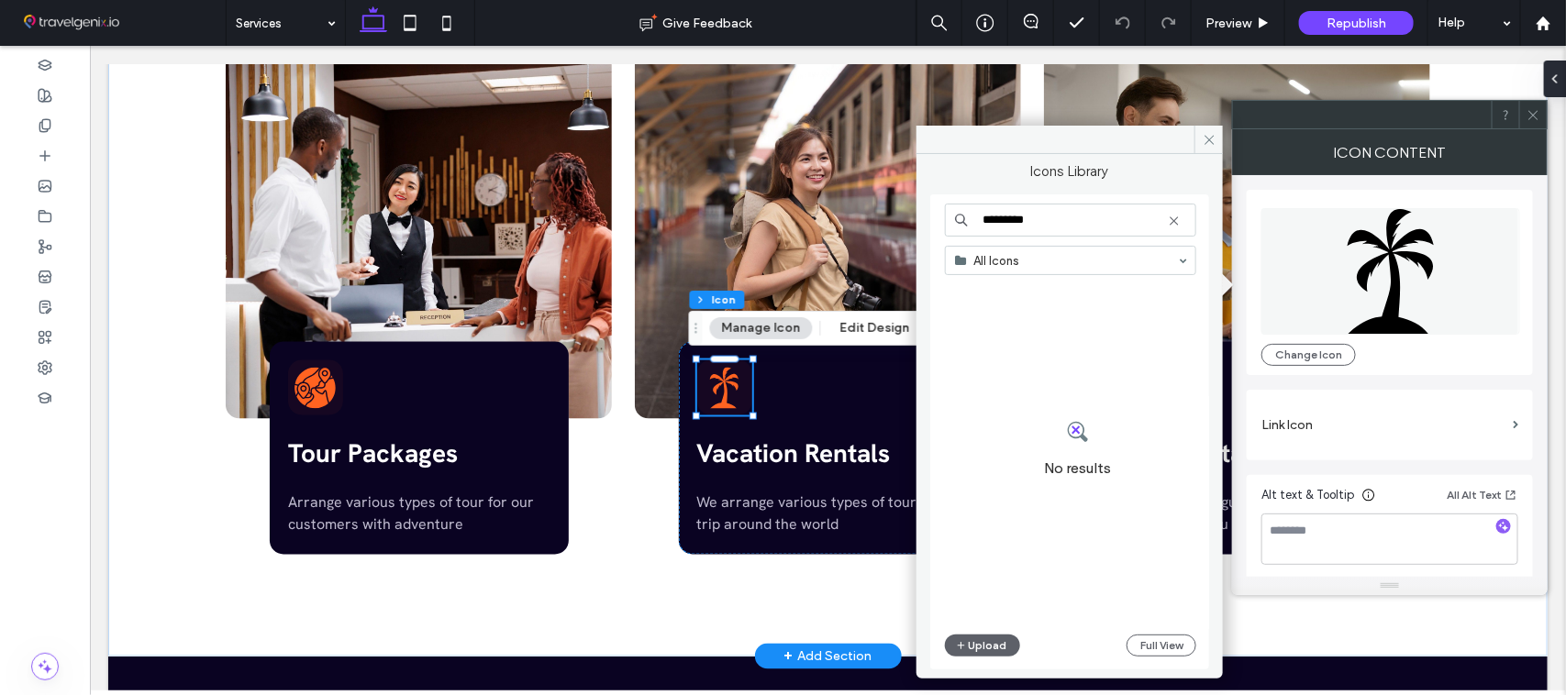
drag, startPoint x: 1050, startPoint y: 212, endPoint x: 952, endPoint y: 212, distance: 98.1
click at [952, 212] on input "*********" at bounding box center [1070, 220] width 251 height 33
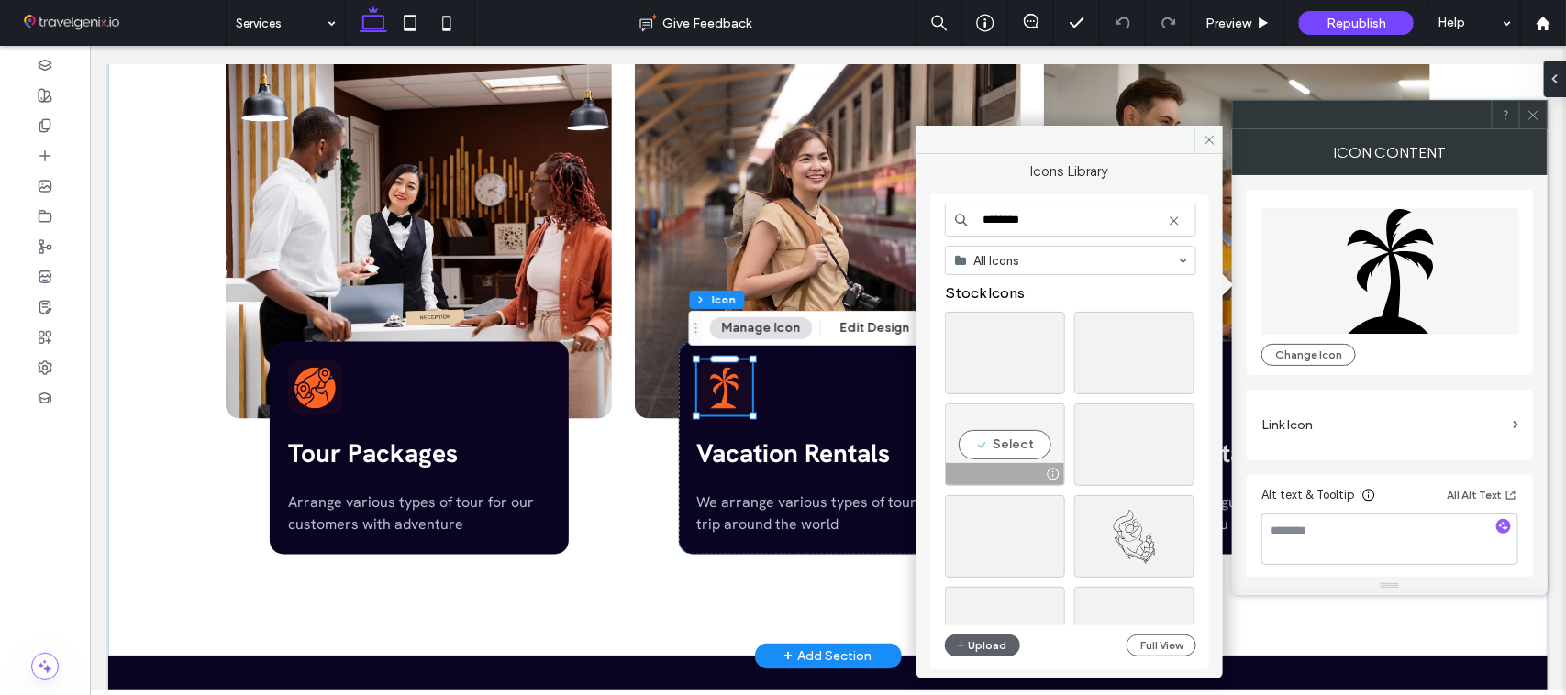
type input "********"
click at [993, 457] on div "Select" at bounding box center [1005, 445] width 120 height 83
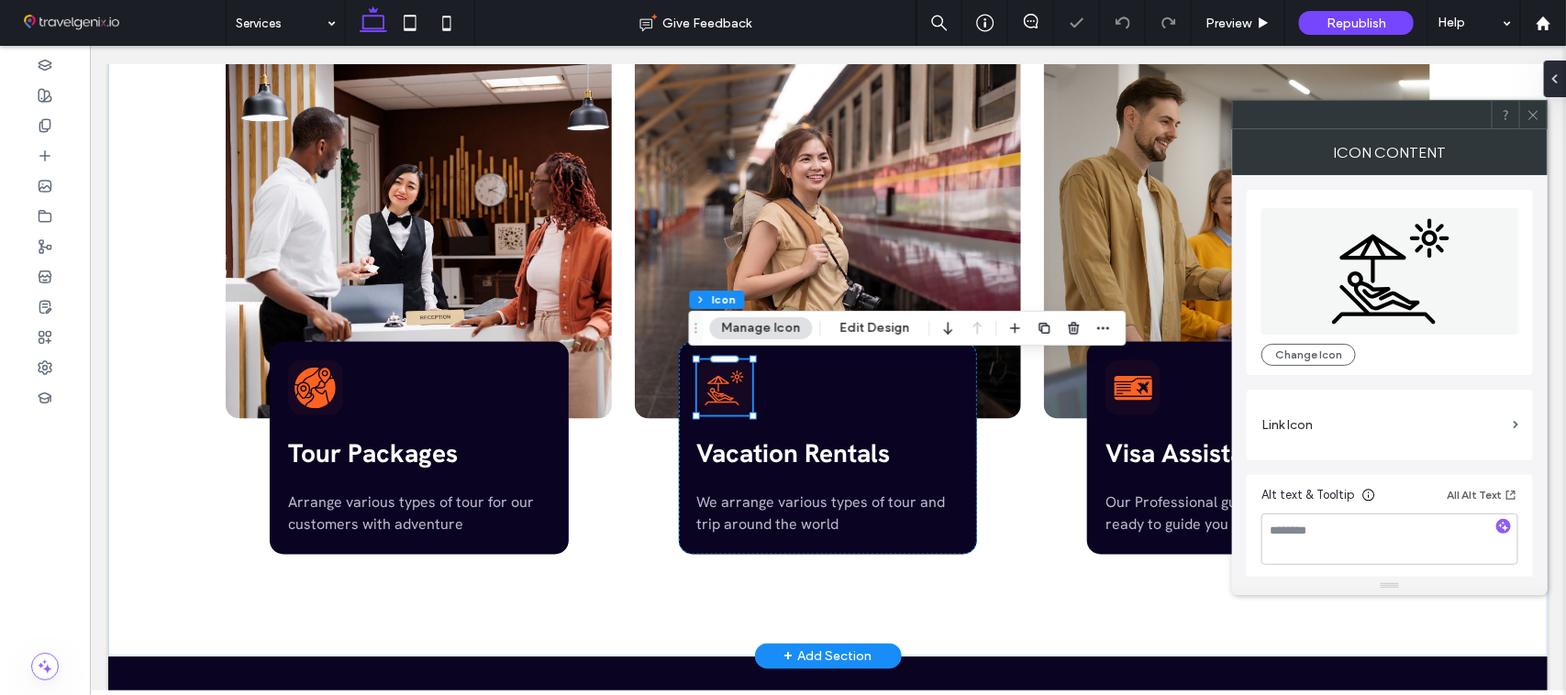
click at [770, 321] on button "Manage Icon" at bounding box center [761, 328] width 103 height 22
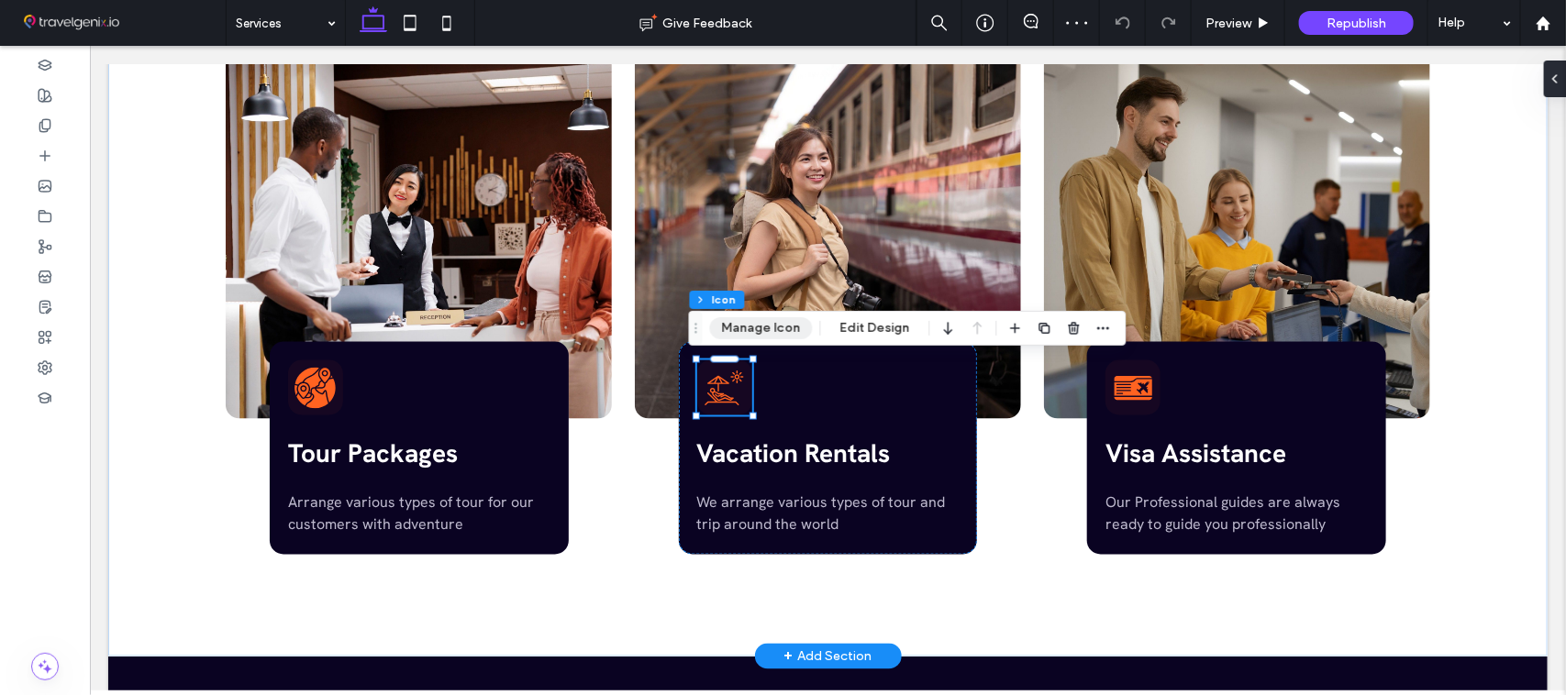
click at [761, 331] on button "Manage Icon" at bounding box center [761, 328] width 103 height 22
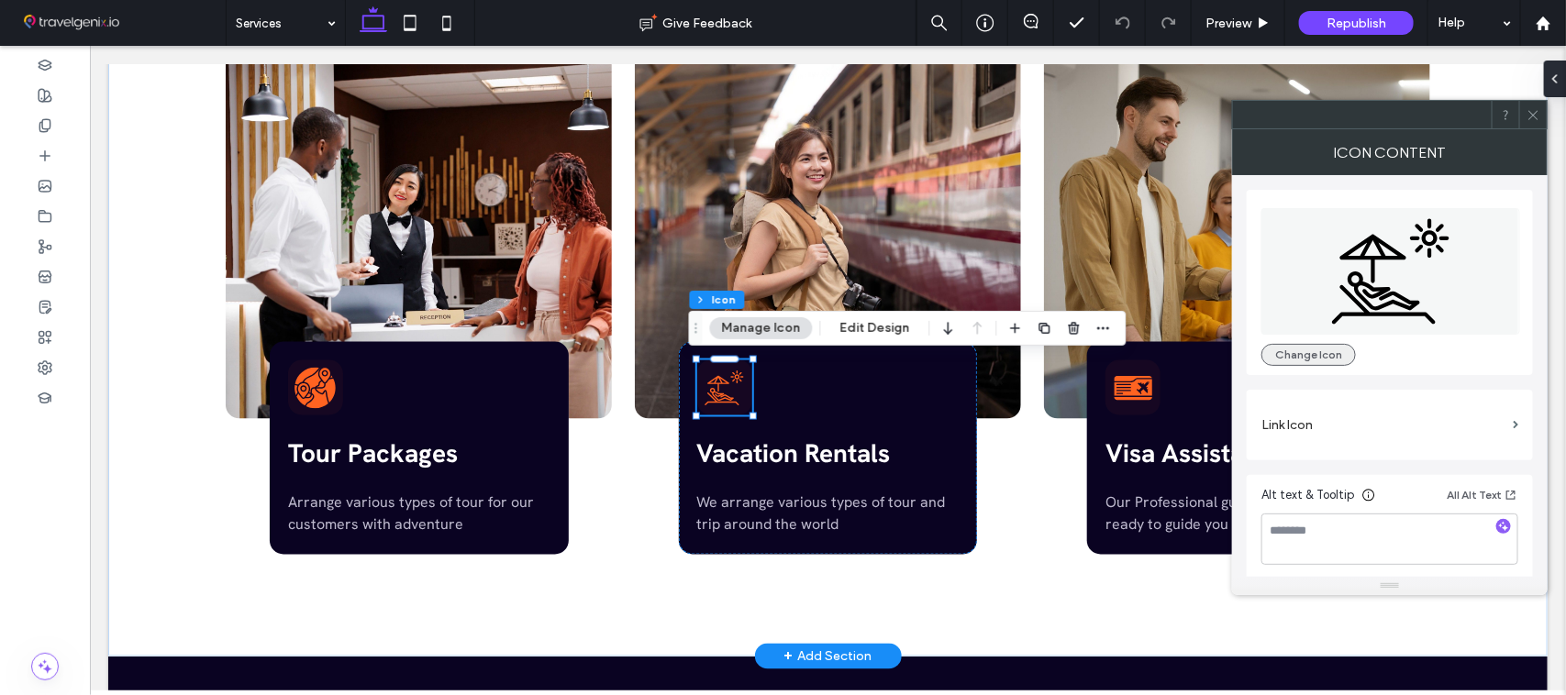
click at [1301, 346] on button "Change Icon" at bounding box center [1308, 355] width 94 height 22
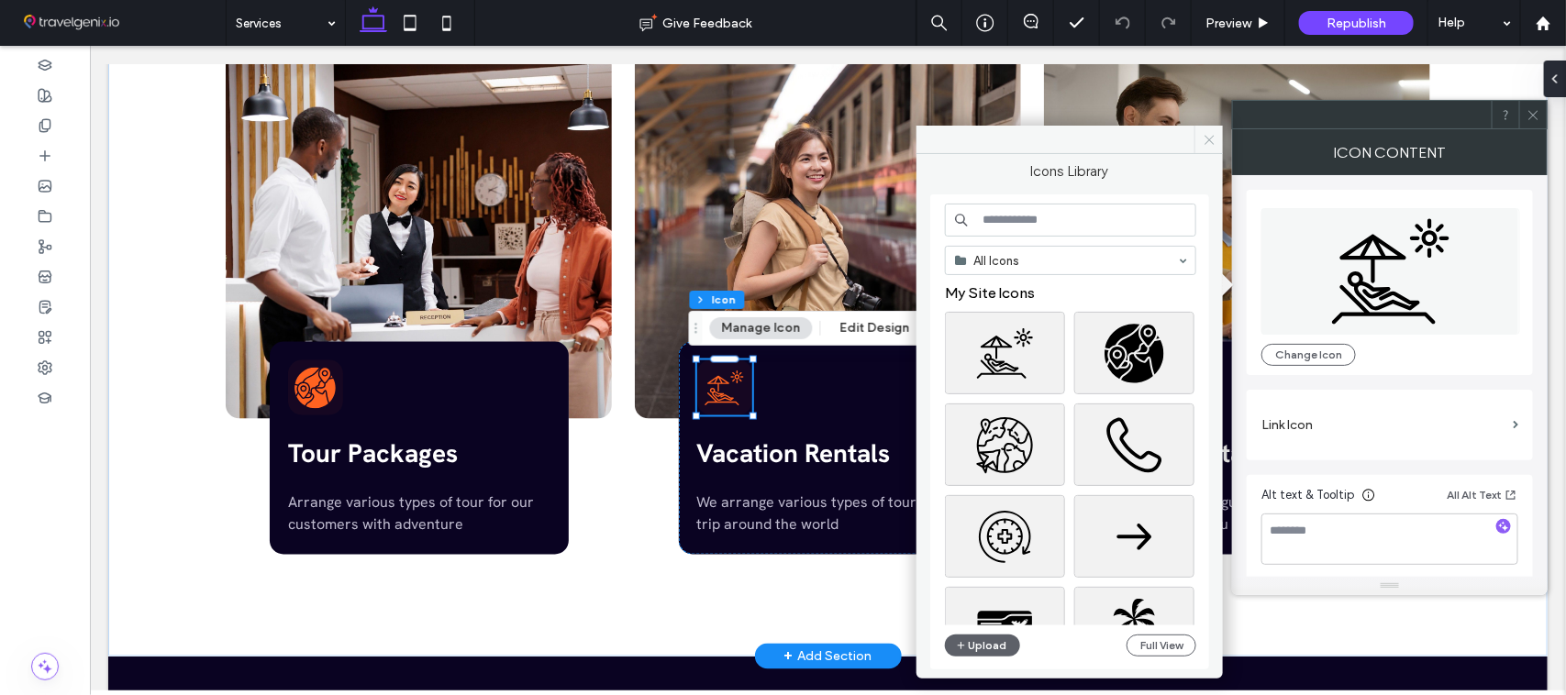
drag, startPoint x: 1209, startPoint y: 147, endPoint x: 1121, endPoint y: 102, distance: 98.9
click at [1209, 147] on span at bounding box center [1208, 140] width 28 height 28
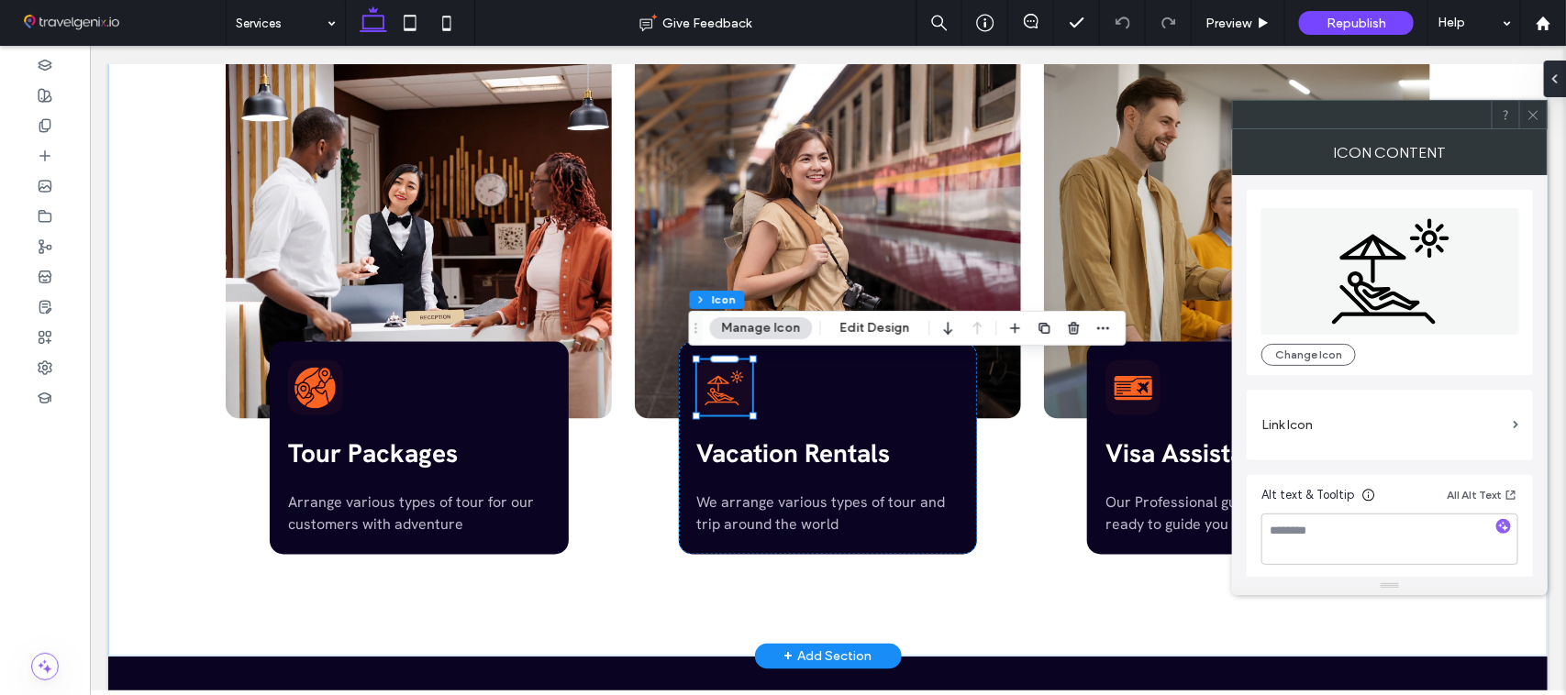
click at [744, 324] on button "Manage Icon" at bounding box center [761, 328] width 103 height 22
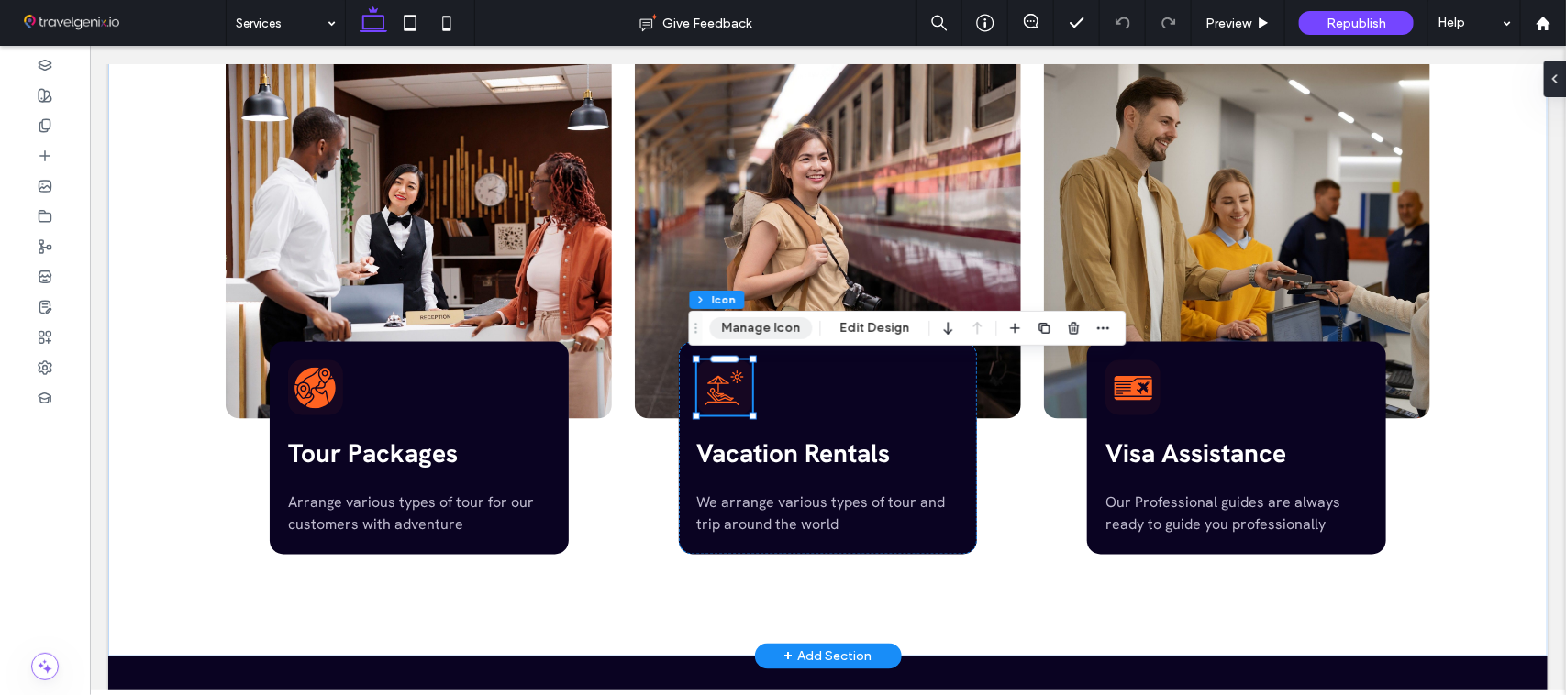
drag, startPoint x: 758, startPoint y: 333, endPoint x: 929, endPoint y: 165, distance: 240.0
click at [758, 333] on button "Manage Icon" at bounding box center [761, 328] width 103 height 22
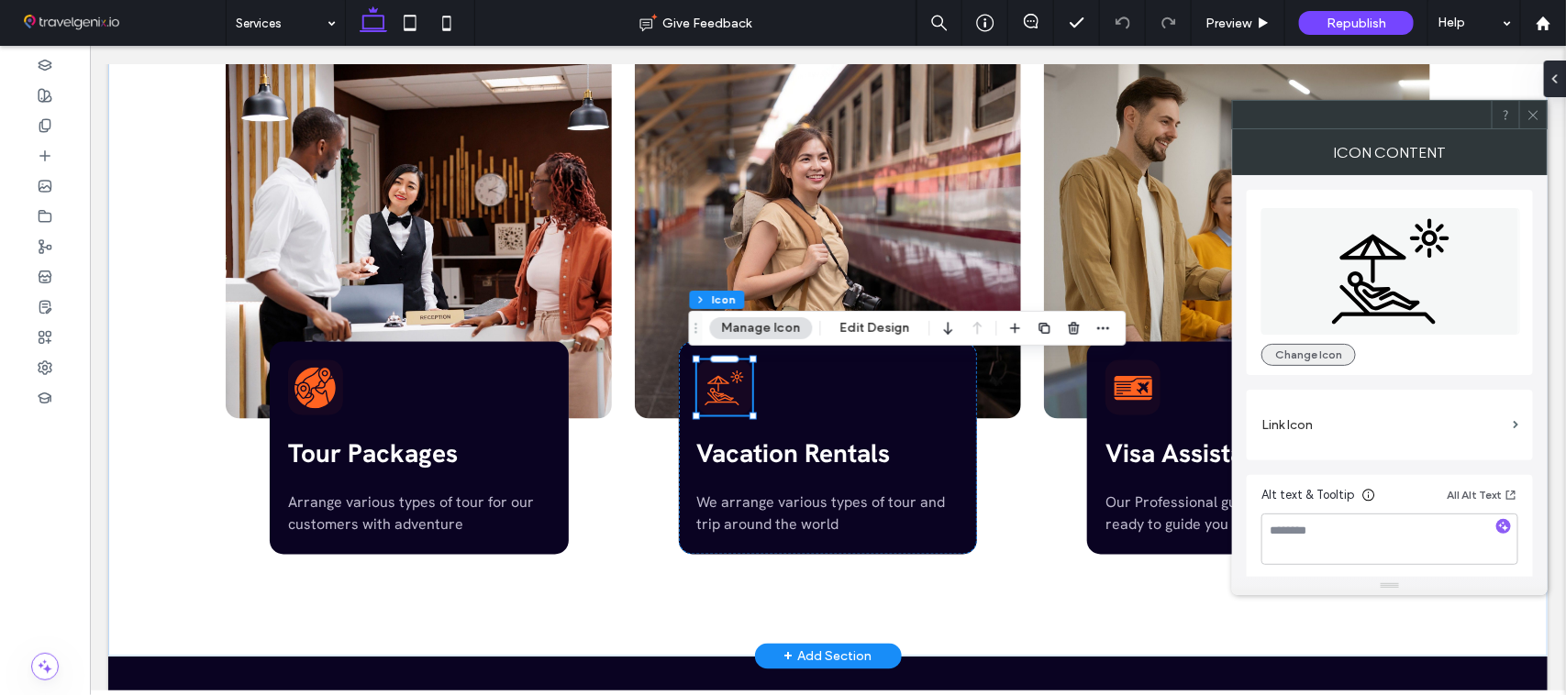
click at [1301, 349] on button "Change Icon" at bounding box center [1308, 355] width 94 height 22
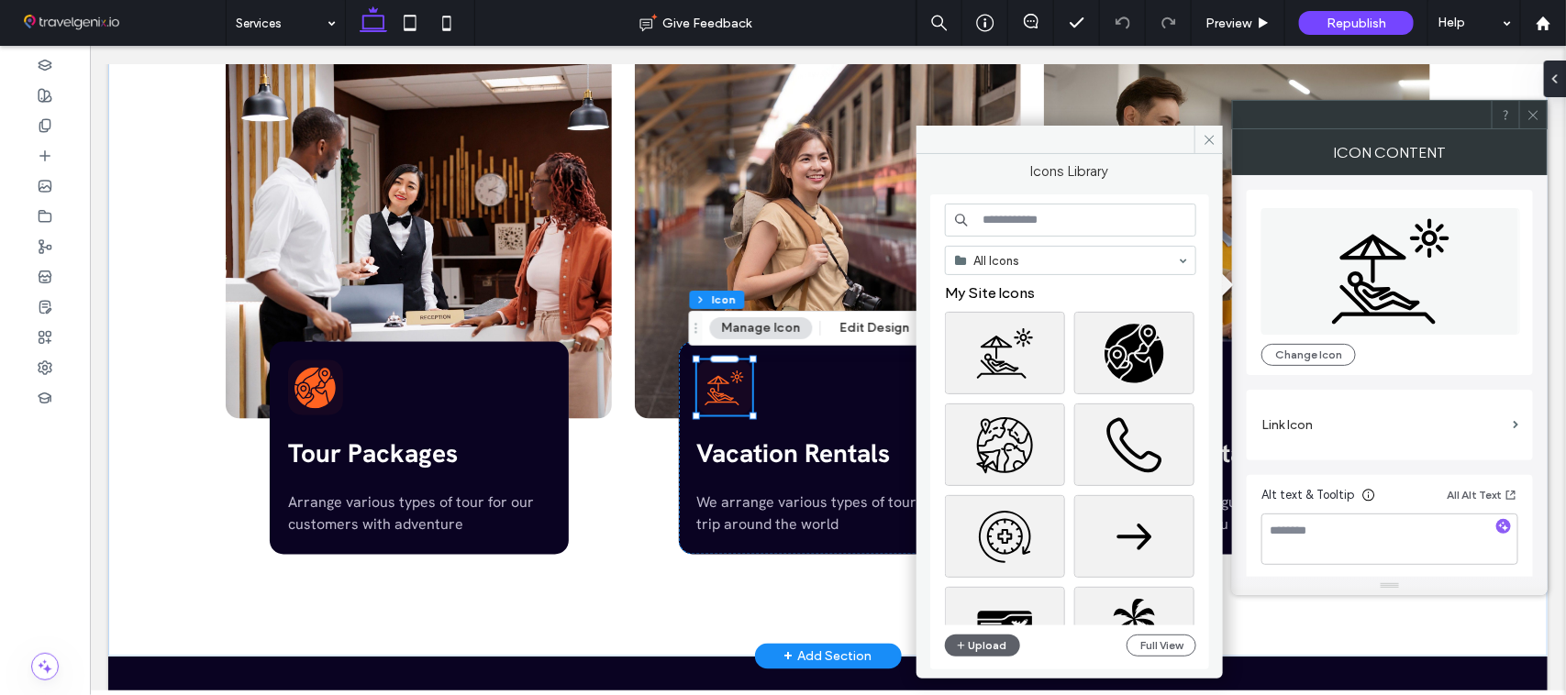
click at [1136, 226] on input at bounding box center [1070, 220] width 251 height 33
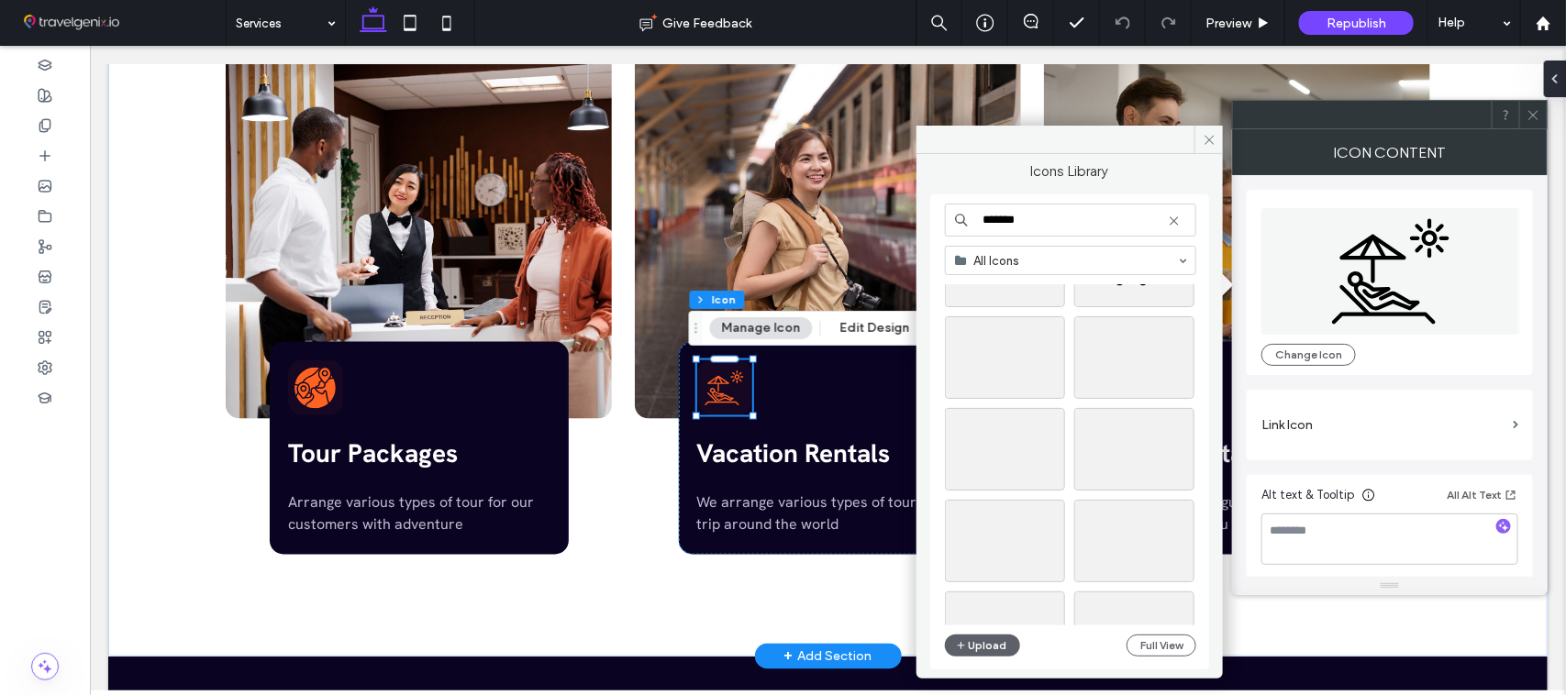
scroll to position [93, 0]
drag, startPoint x: 1043, startPoint y: 216, endPoint x: 963, endPoint y: 213, distance: 79.9
click at [963, 213] on div "*******" at bounding box center [1070, 220] width 251 height 33
type input "********"
